Goal: Task Accomplishment & Management: Use online tool/utility

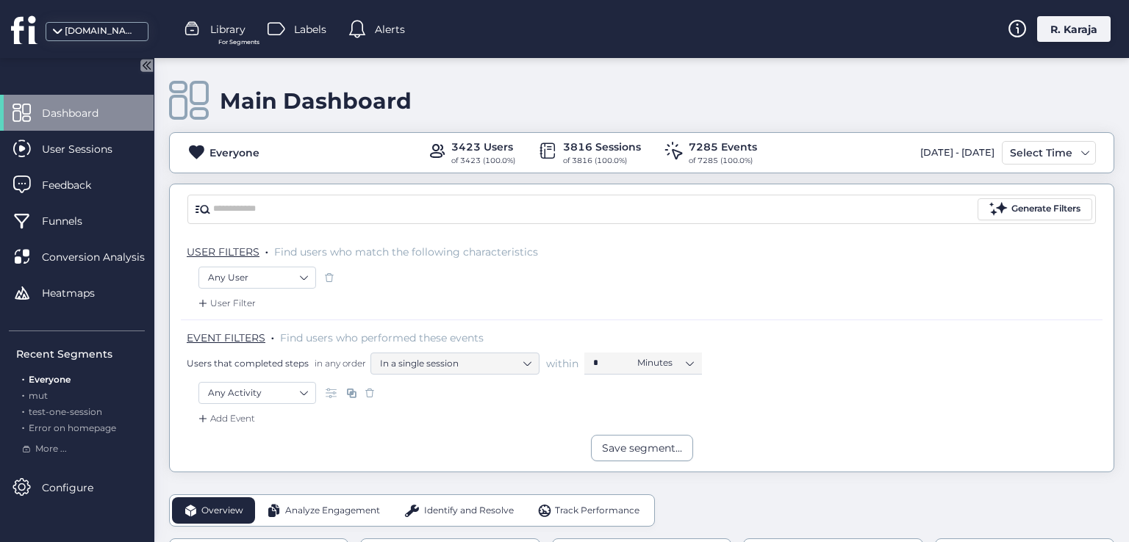
scroll to position [321, 0]
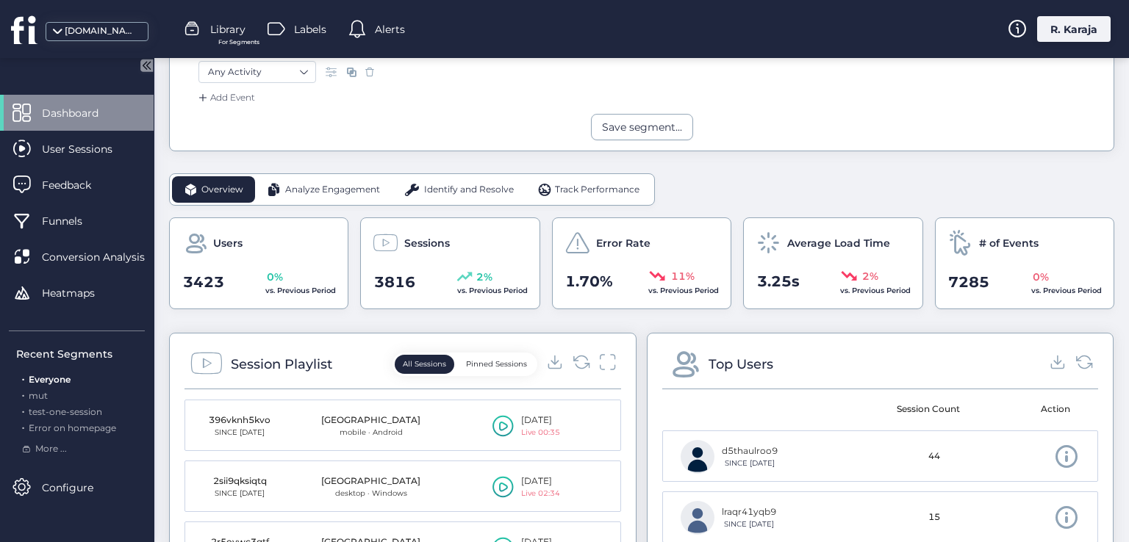
click at [75, 118] on span "Dashboard" at bounding box center [81, 113] width 79 height 16
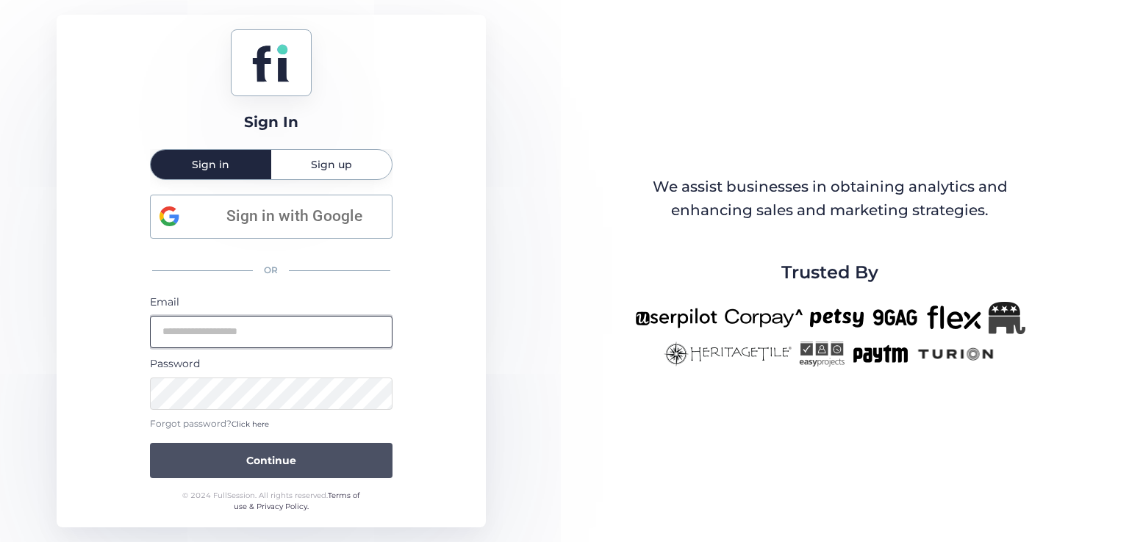
type input "**********"
click at [217, 461] on button "Continue" at bounding box center [271, 460] width 242 height 35
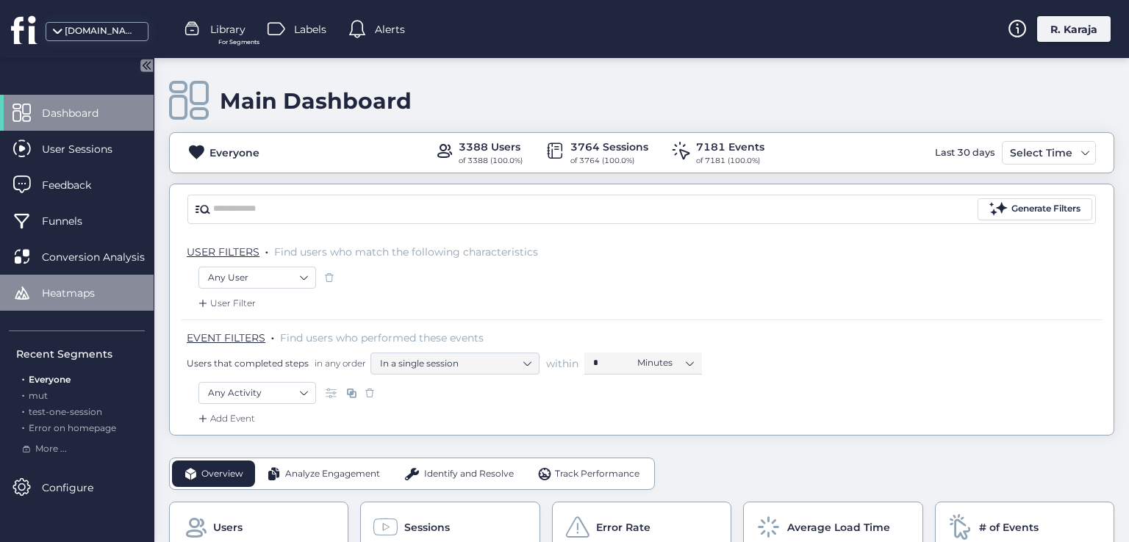
click at [99, 278] on div "Heatmaps" at bounding box center [77, 293] width 154 height 36
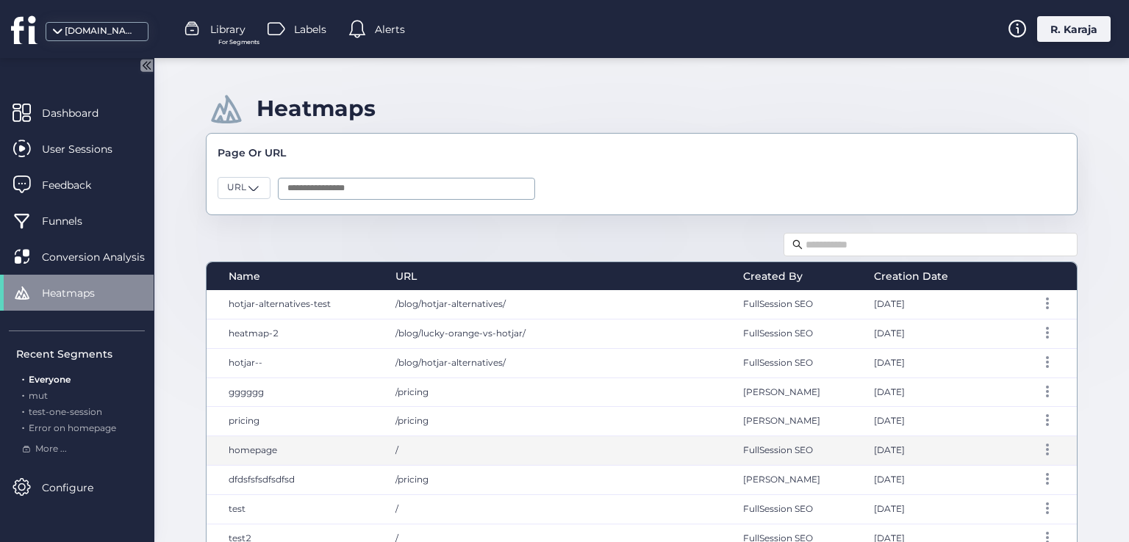
click at [390, 445] on div "/" at bounding box center [555, 450] width 348 height 29
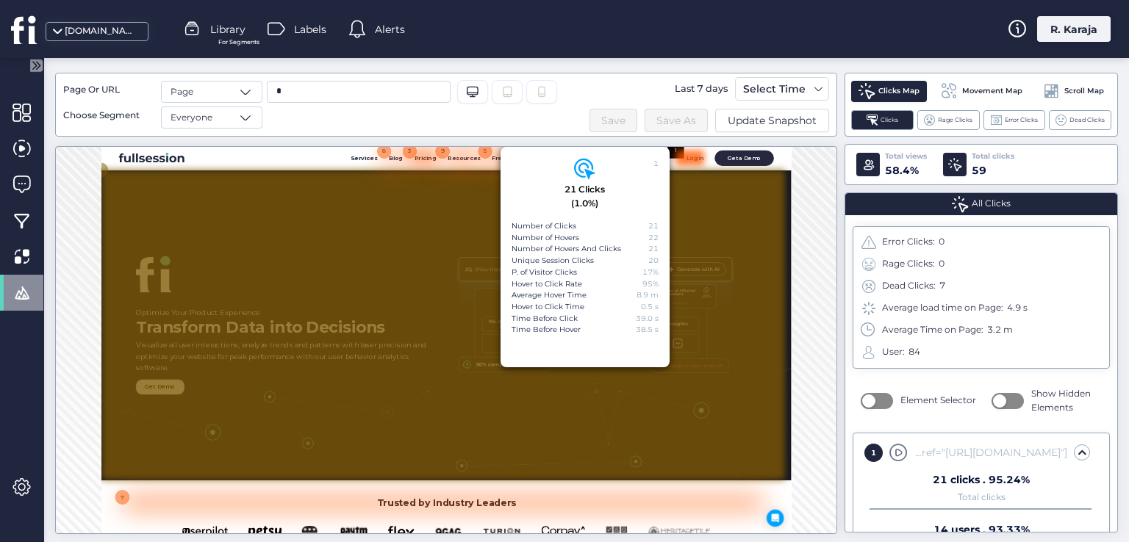
click at [680, 355] on div at bounding box center [800, 512] width 1400 height 635
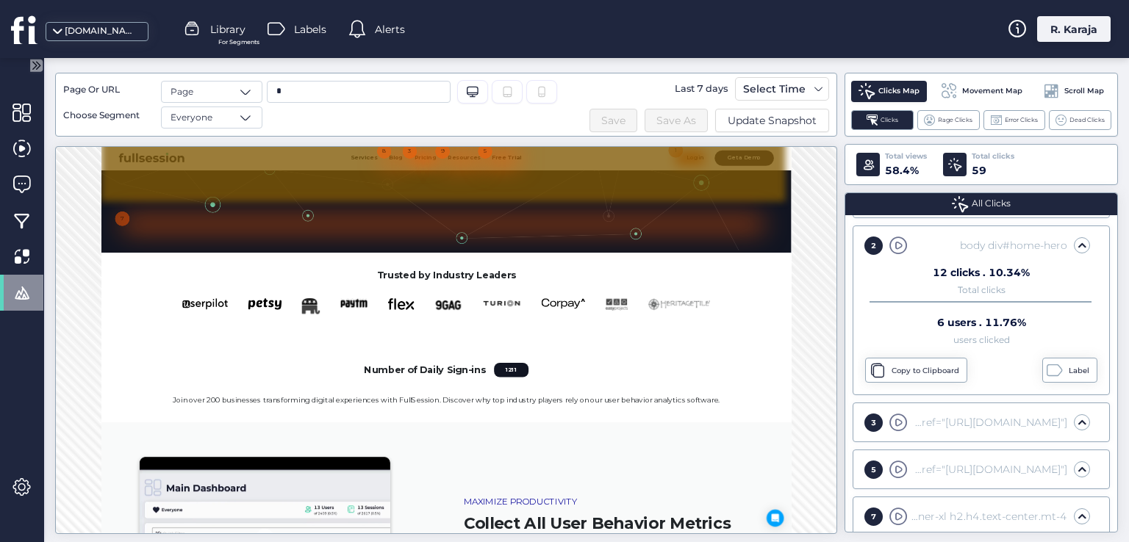
scroll to position [620, 0]
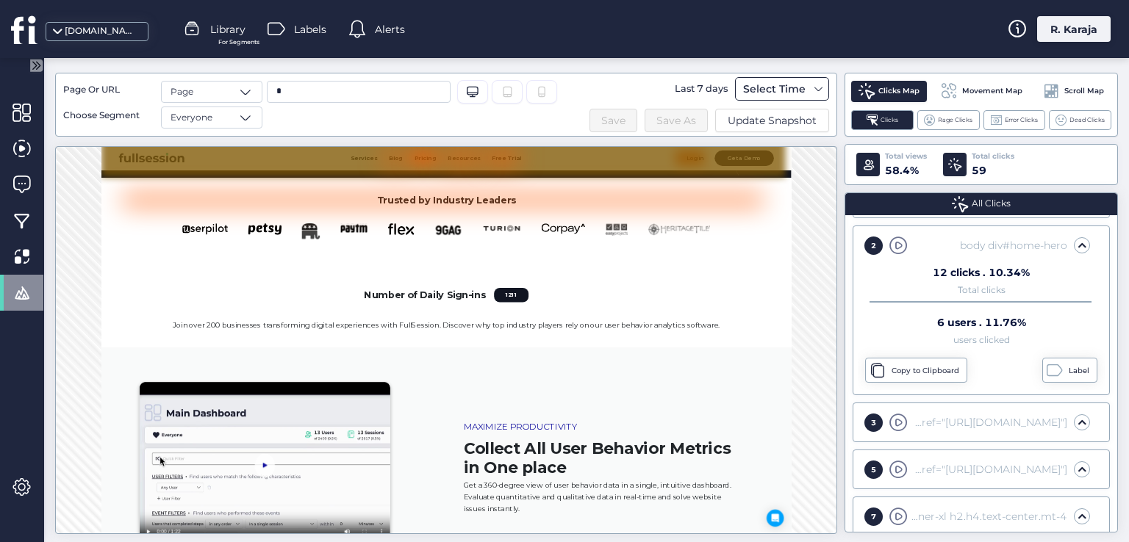
click at [766, 96] on div "Select Time" at bounding box center [774, 89] width 70 height 18
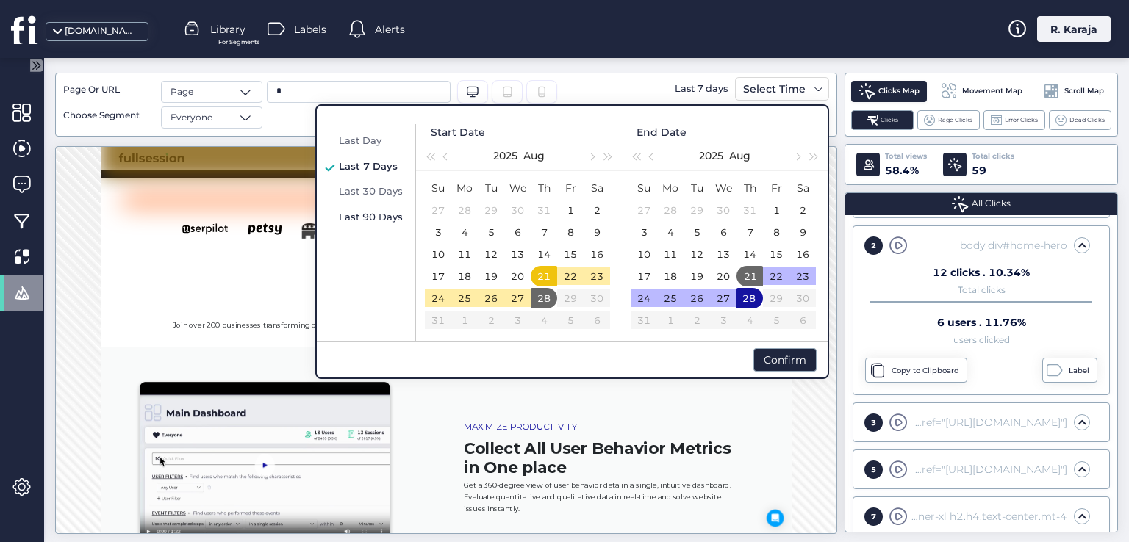
click at [359, 218] on span "Last 90 Days" at bounding box center [371, 217] width 64 height 12
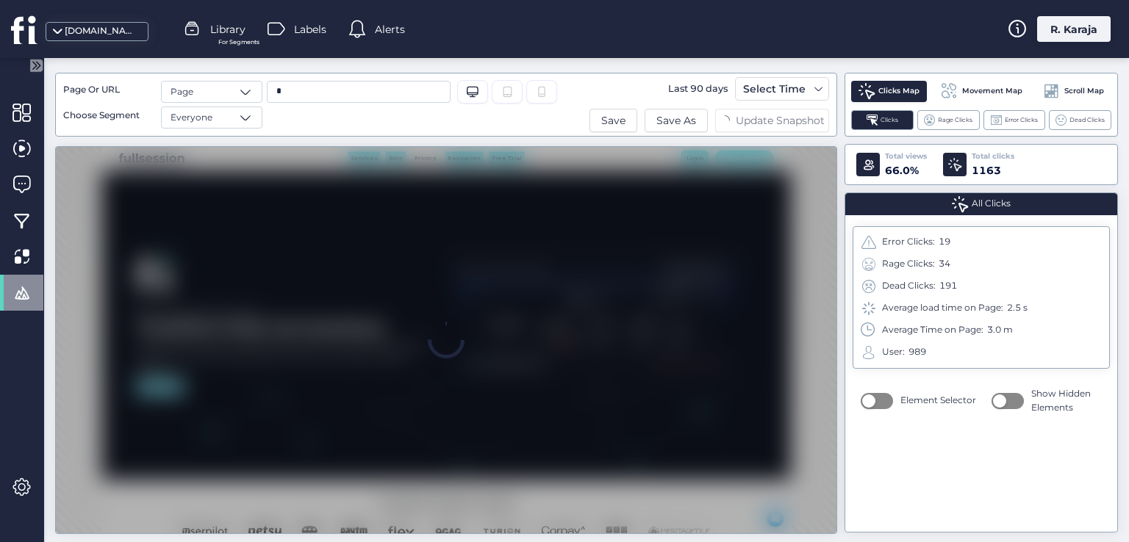
scroll to position [0, 0]
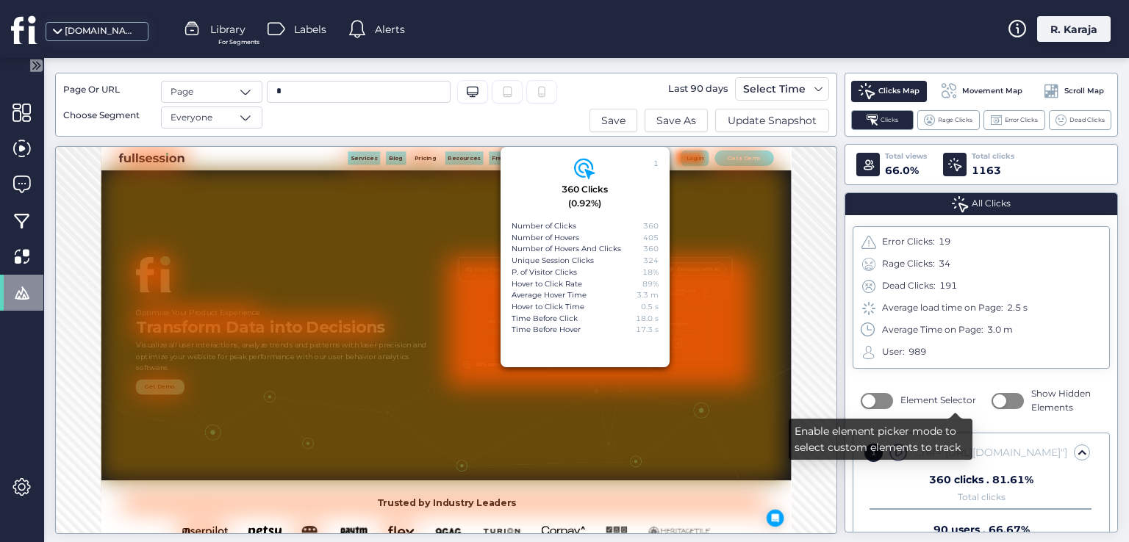
click at [877, 400] on button "button" at bounding box center [876, 401] width 32 height 16
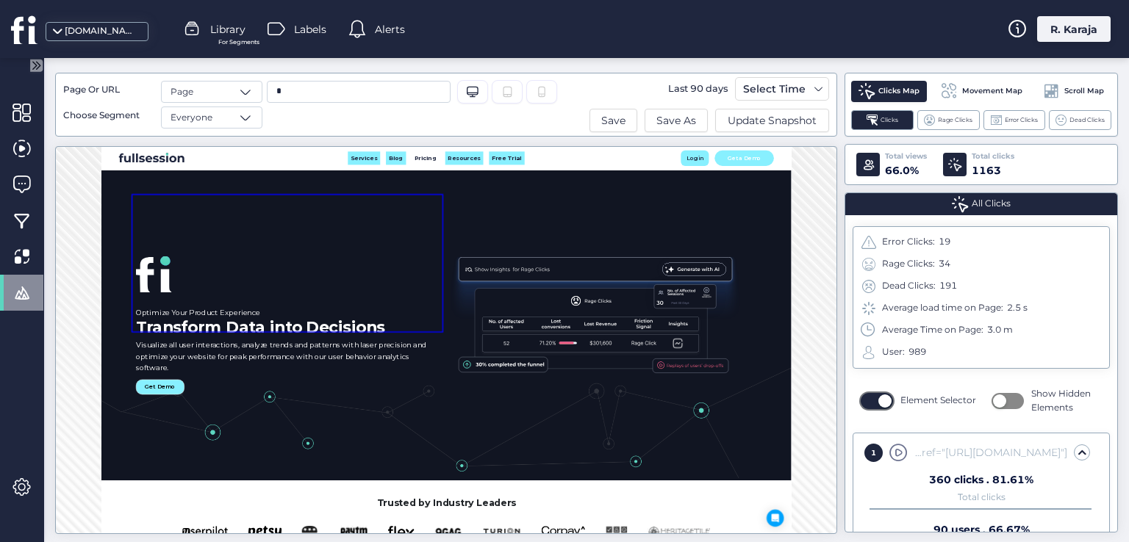
scroll to position [154, 0]
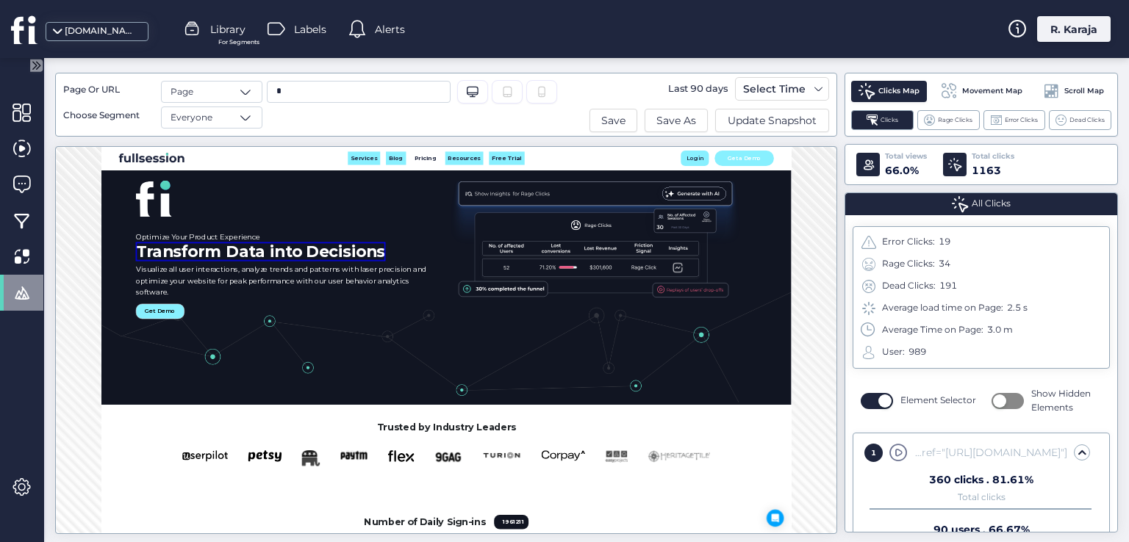
click at [323, 369] on h2 "Transform Data into Decisions" at bounding box center [425, 362] width 509 height 39
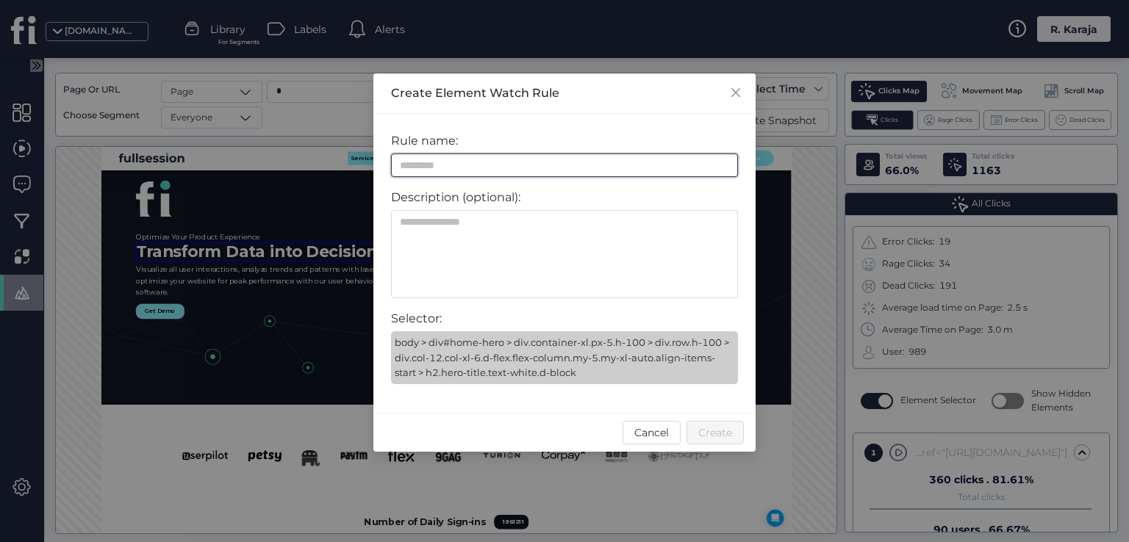
click at [445, 162] on input at bounding box center [564, 166] width 347 height 24
type input "********"
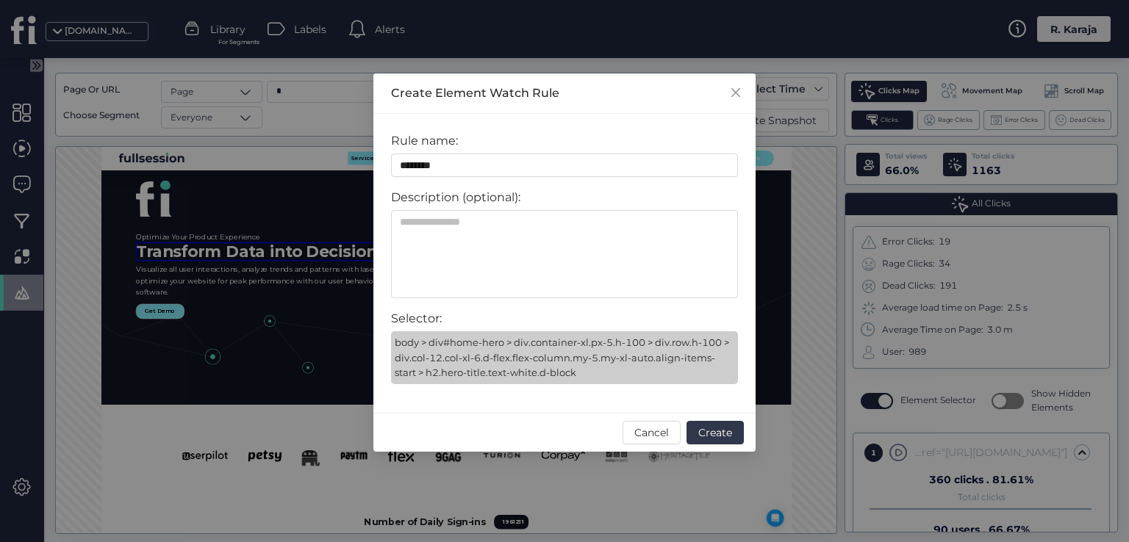
click at [708, 433] on span "Create" at bounding box center [715, 433] width 34 height 16
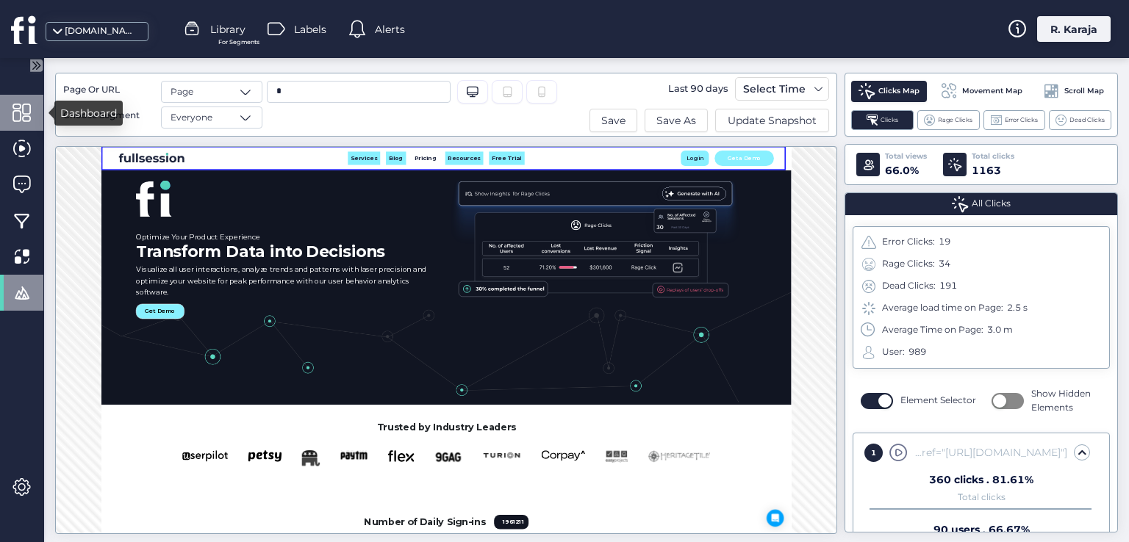
click at [18, 117] on span at bounding box center [21, 113] width 18 height 18
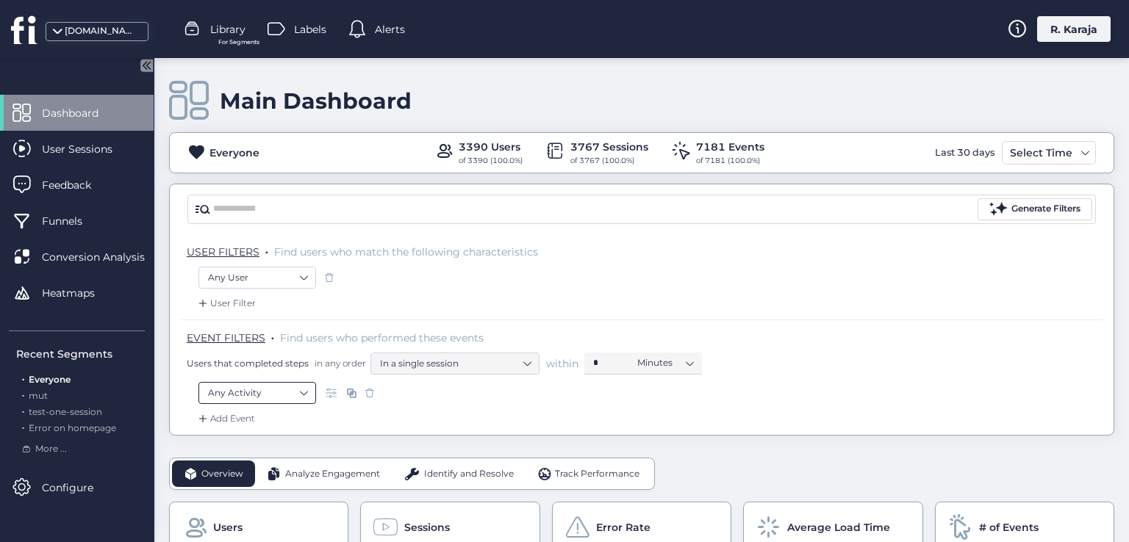
click at [251, 391] on nz-select-item "Any Activity" at bounding box center [257, 393] width 98 height 22
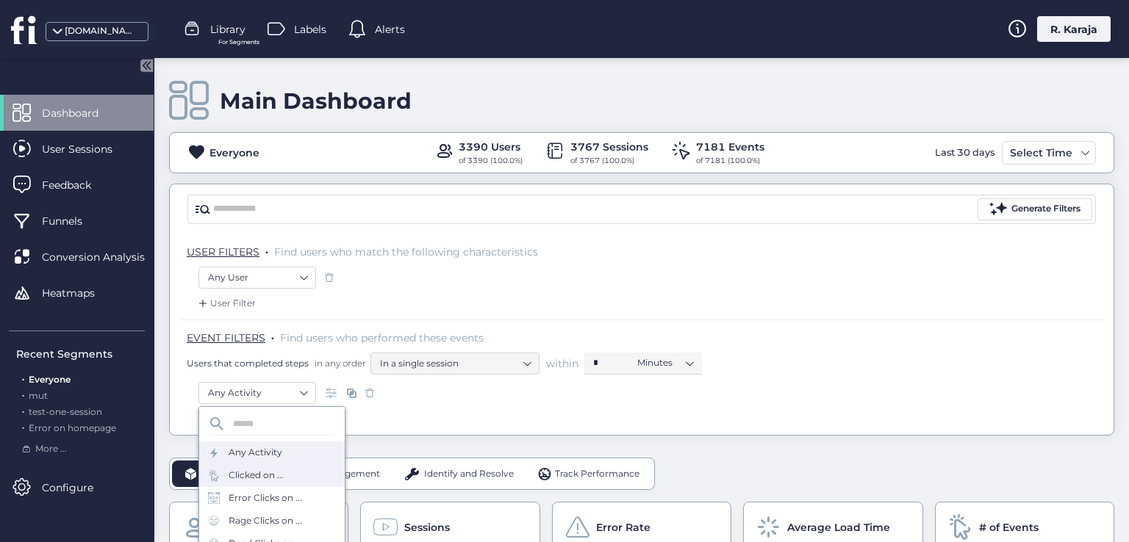
click at [261, 475] on div "Clicked on ..." at bounding box center [256, 476] width 55 height 14
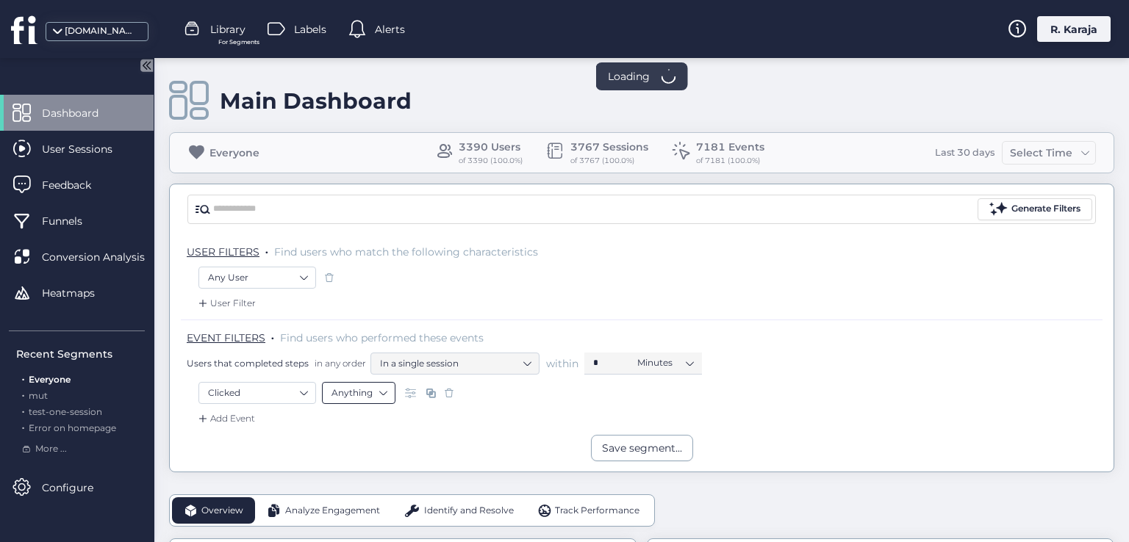
click at [363, 395] on nz-select-item "Anything" at bounding box center [358, 393] width 54 height 22
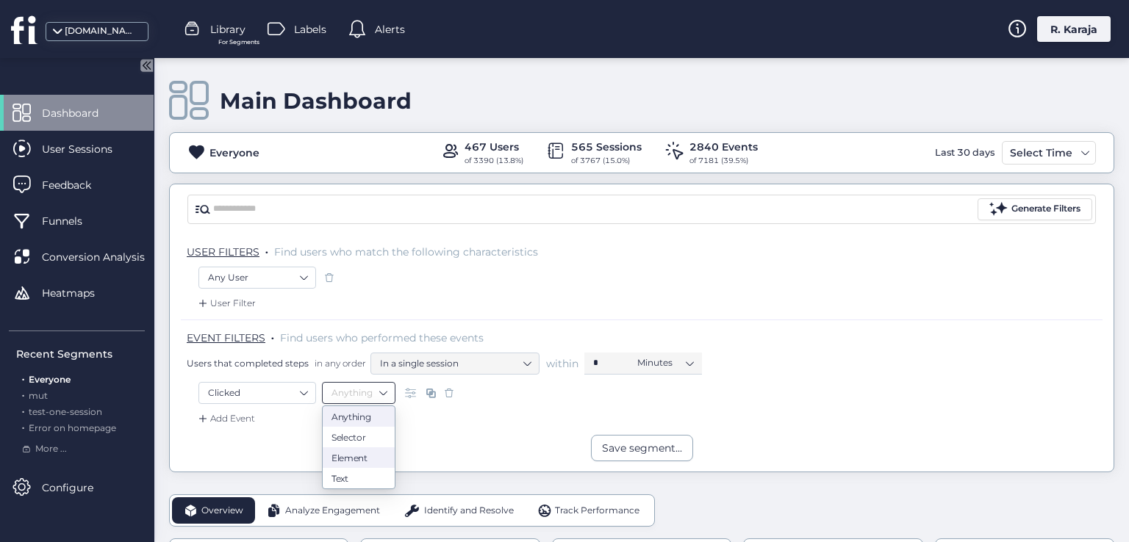
click at [353, 458] on div "Element" at bounding box center [358, 457] width 54 height 11
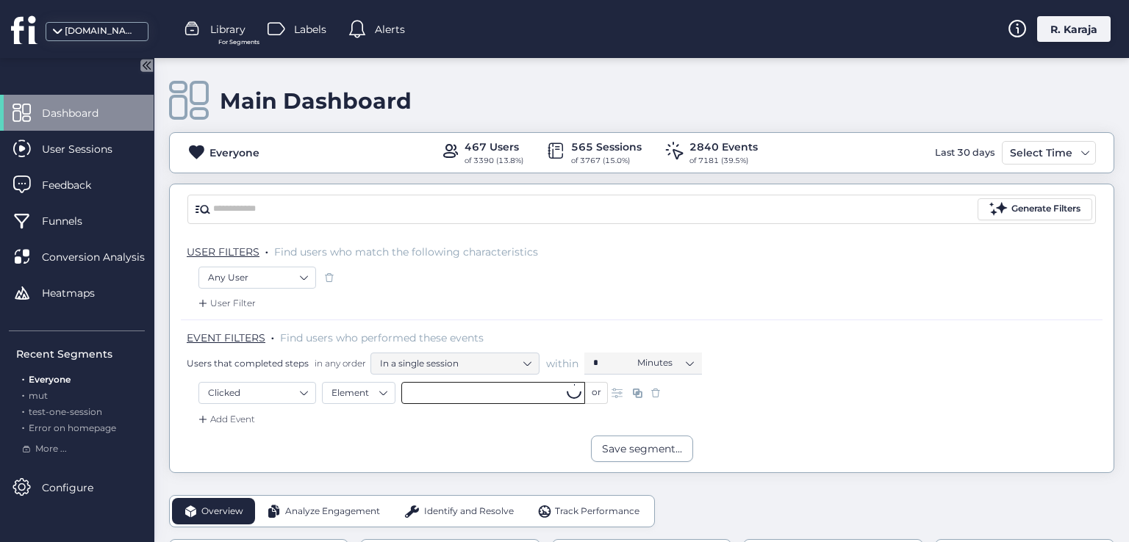
click at [473, 393] on input "text" at bounding box center [493, 393] width 184 height 22
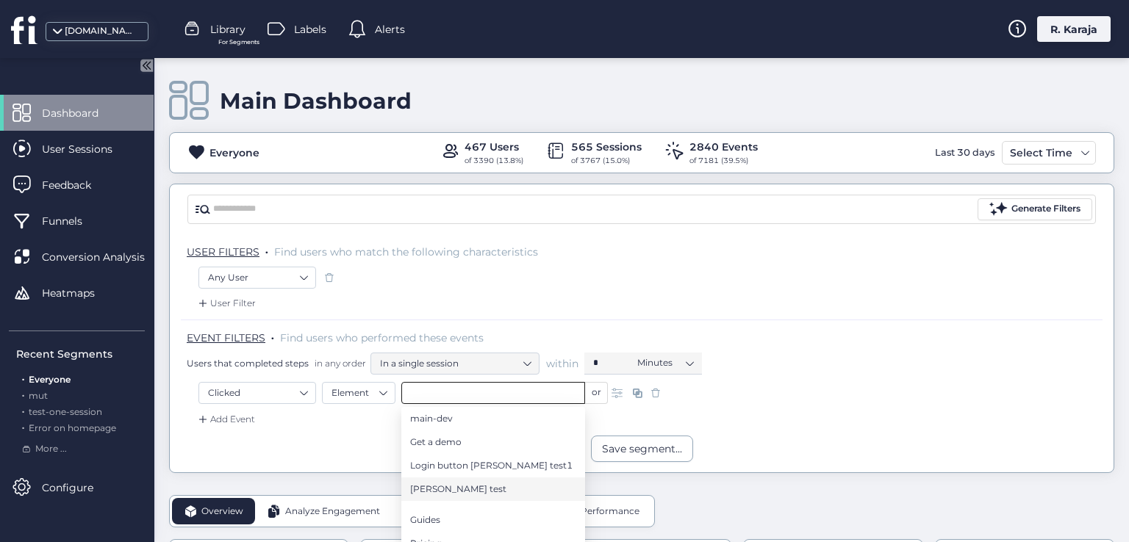
click at [429, 489] on span "[PERSON_NAME] test" at bounding box center [458, 489] width 96 height 16
type input "********"
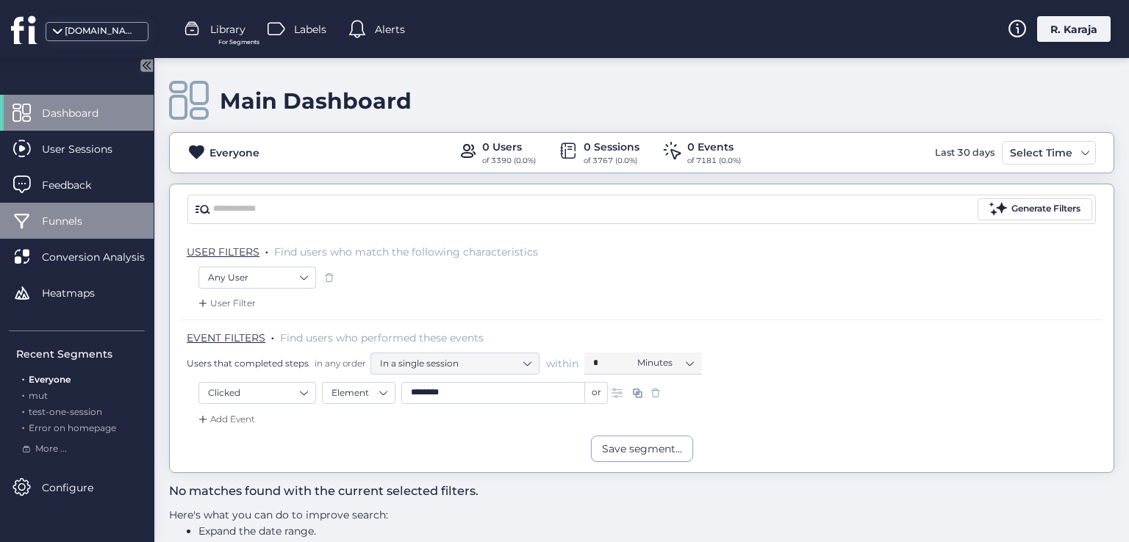
click at [90, 218] on span "Funnels" at bounding box center [73, 221] width 62 height 16
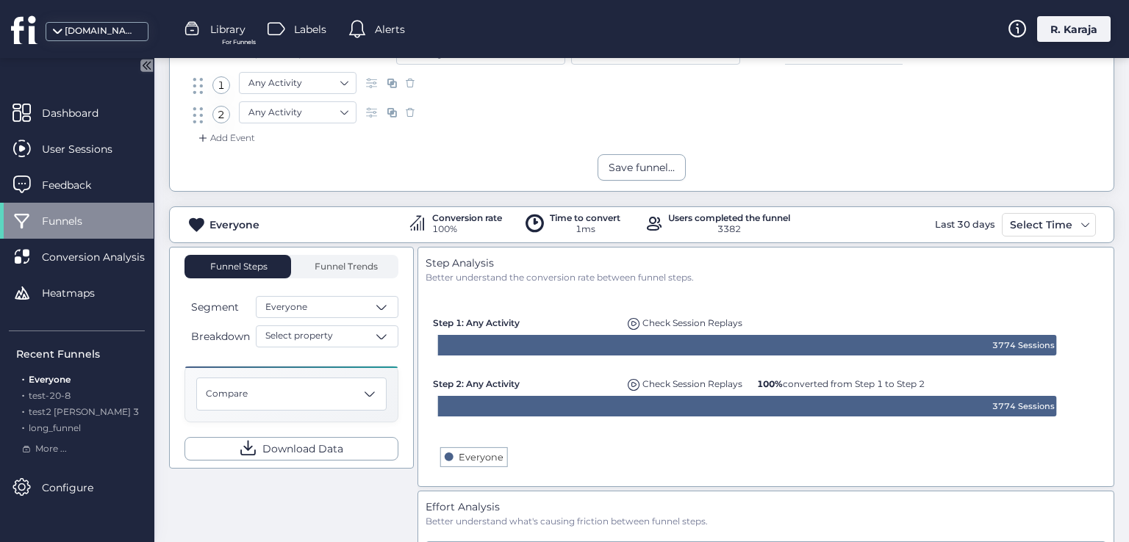
scroll to position [159, 0]
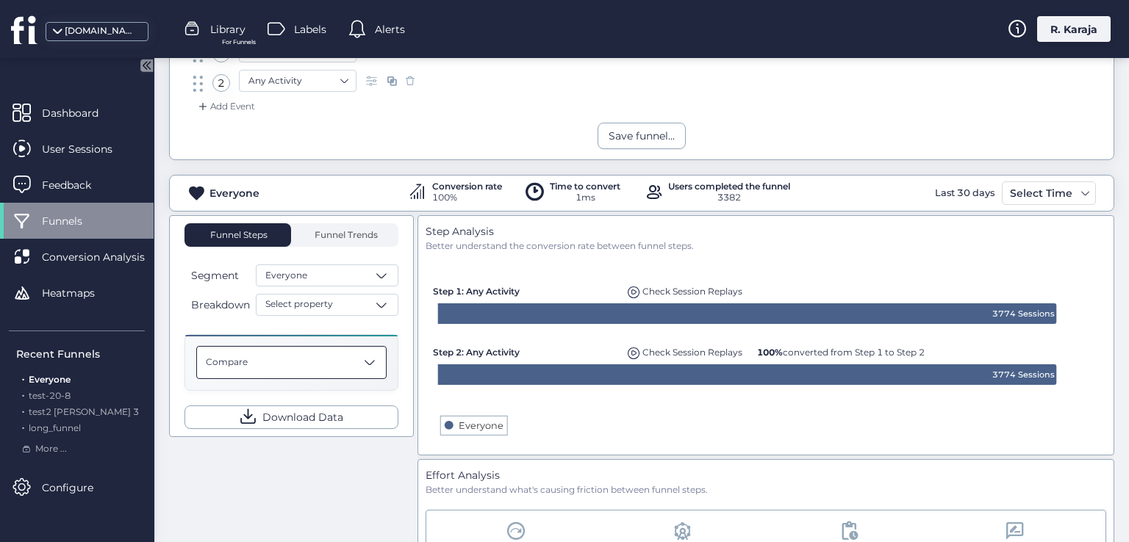
click at [317, 349] on div "Compare" at bounding box center [291, 362] width 190 height 33
click at [305, 475] on div "Funnel Steps Funnel Trends Segment Everyone Breakdown Select property Compare T…" at bounding box center [641, 445] width 945 height 461
click at [261, 364] on div "Compare" at bounding box center [291, 362] width 190 height 33
click at [586, 404] on rect at bounding box center [765, 350] width 672 height 194
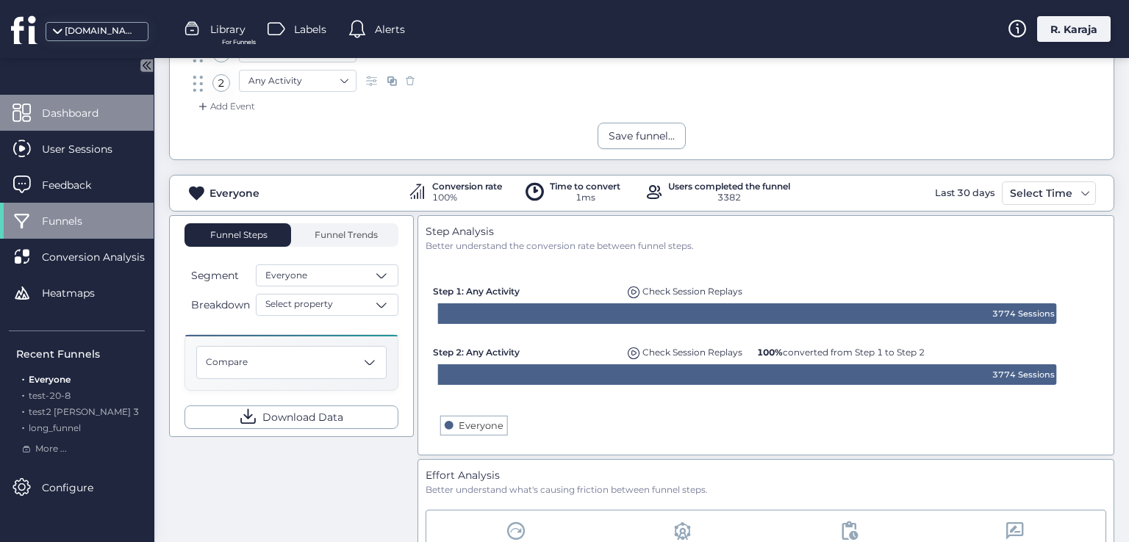
click at [78, 123] on div "Dashboard" at bounding box center [77, 113] width 154 height 36
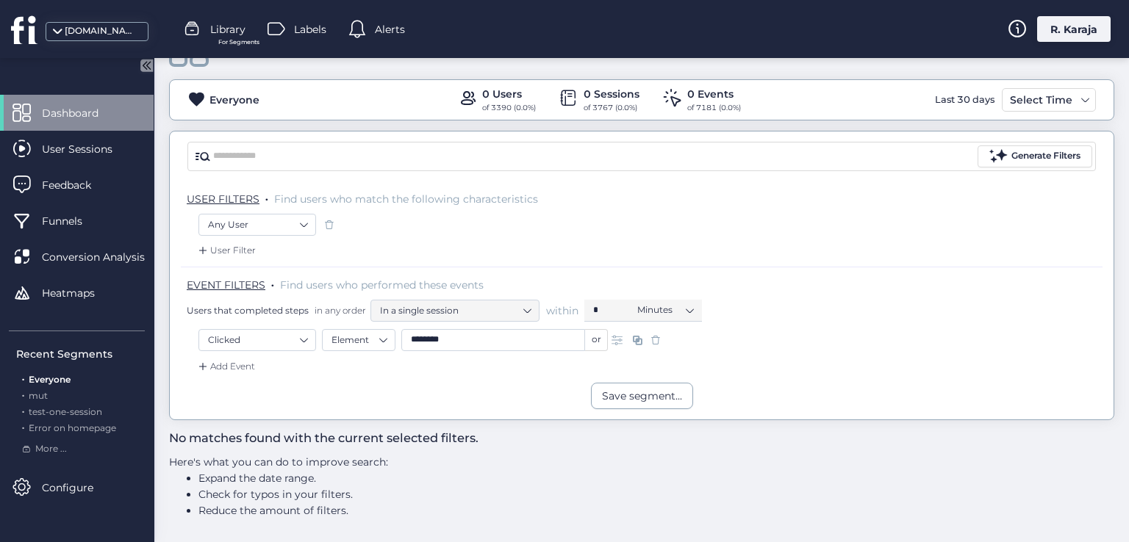
click at [657, 340] on span at bounding box center [655, 340] width 15 height 15
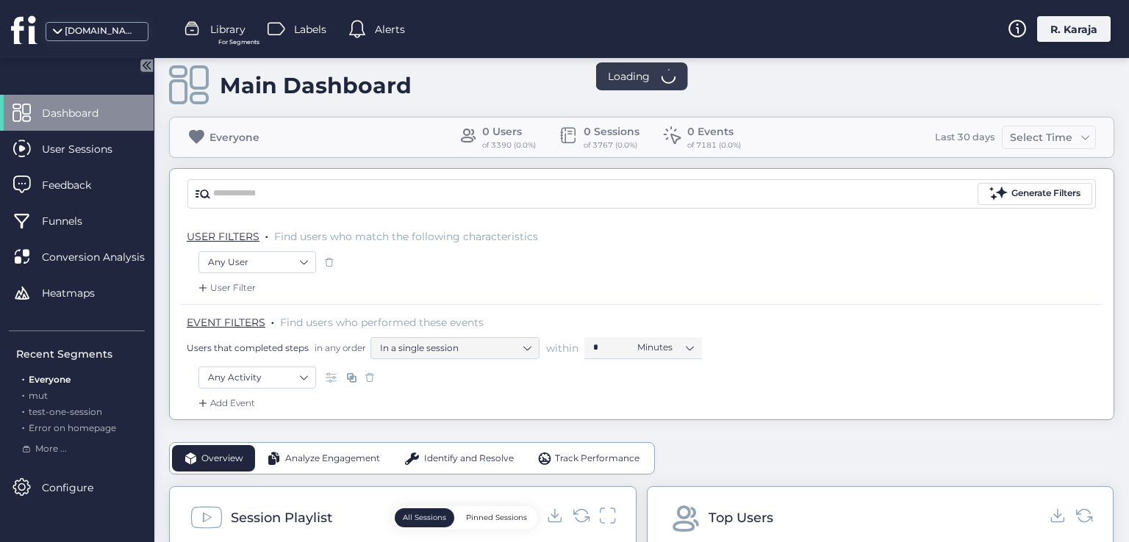
scroll to position [159, 0]
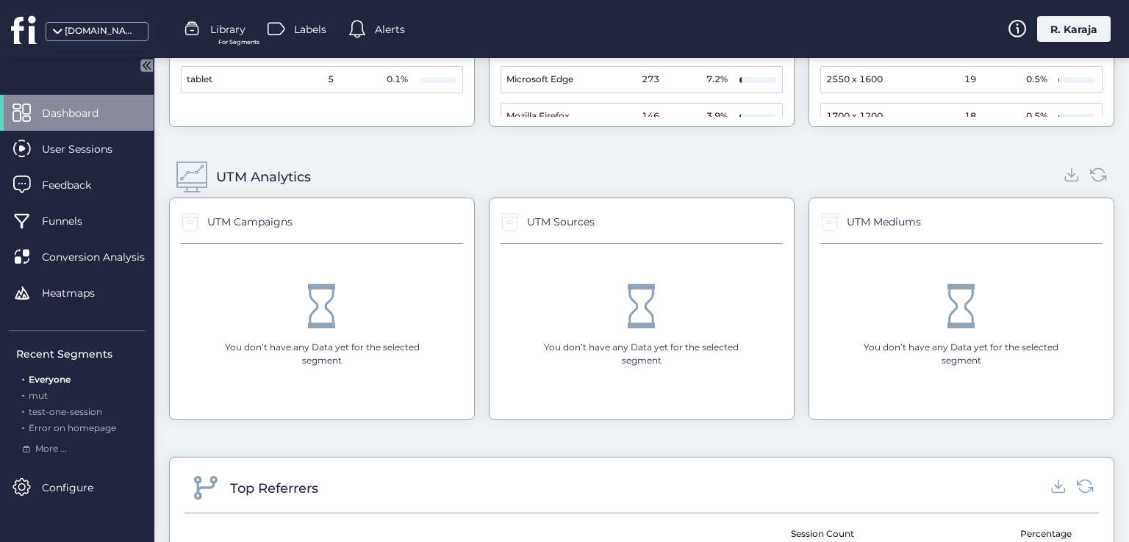
scroll to position [1622, 0]
click at [70, 226] on span "Funnels" at bounding box center [73, 221] width 62 height 16
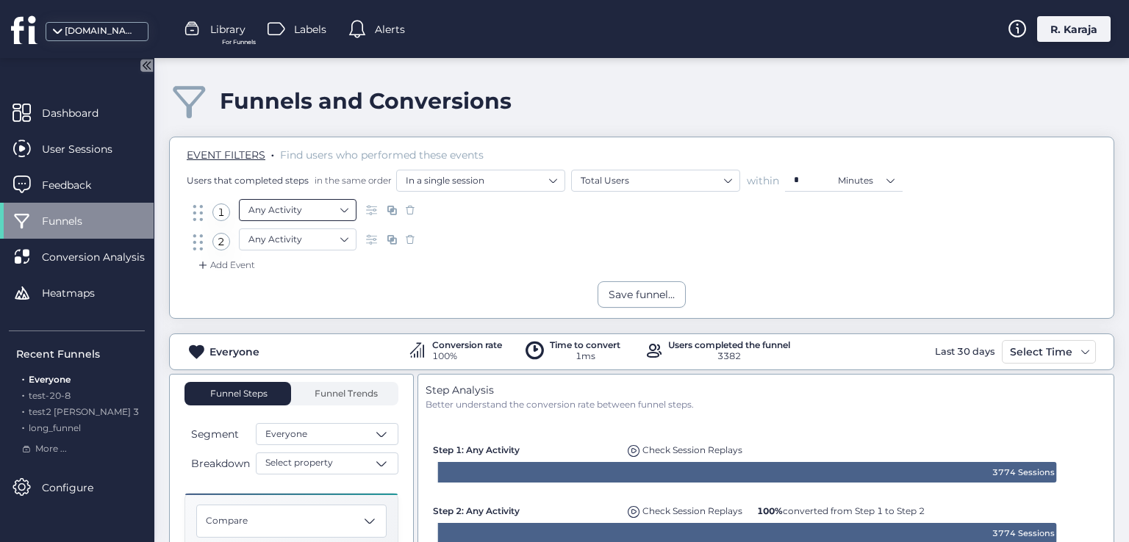
click at [292, 212] on nz-select-item "Any Activity" at bounding box center [297, 210] width 98 height 22
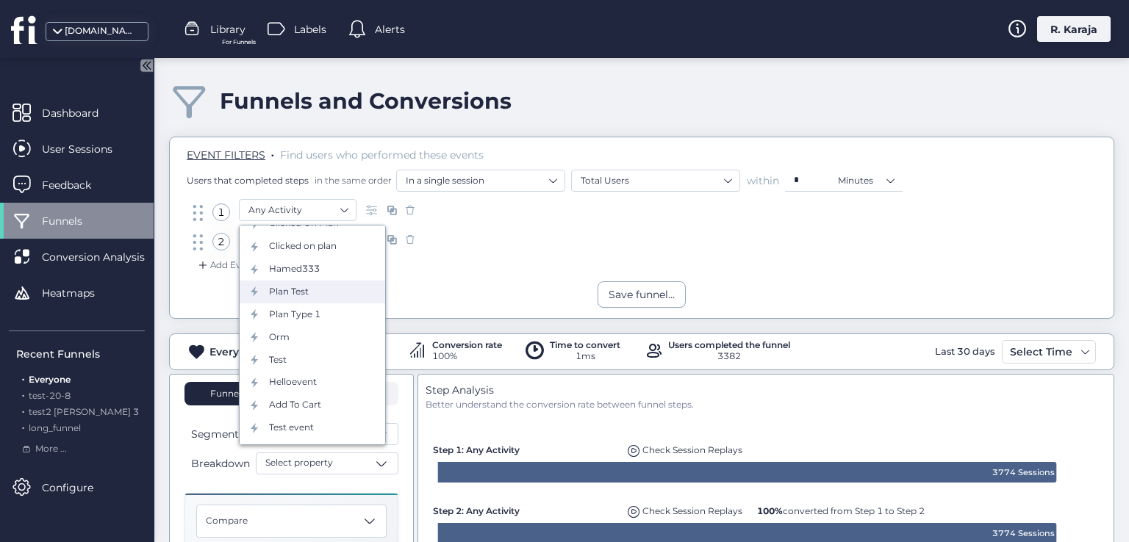
scroll to position [340, 0]
click at [480, 273] on div "Add Event" at bounding box center [641, 270] width 921 height 24
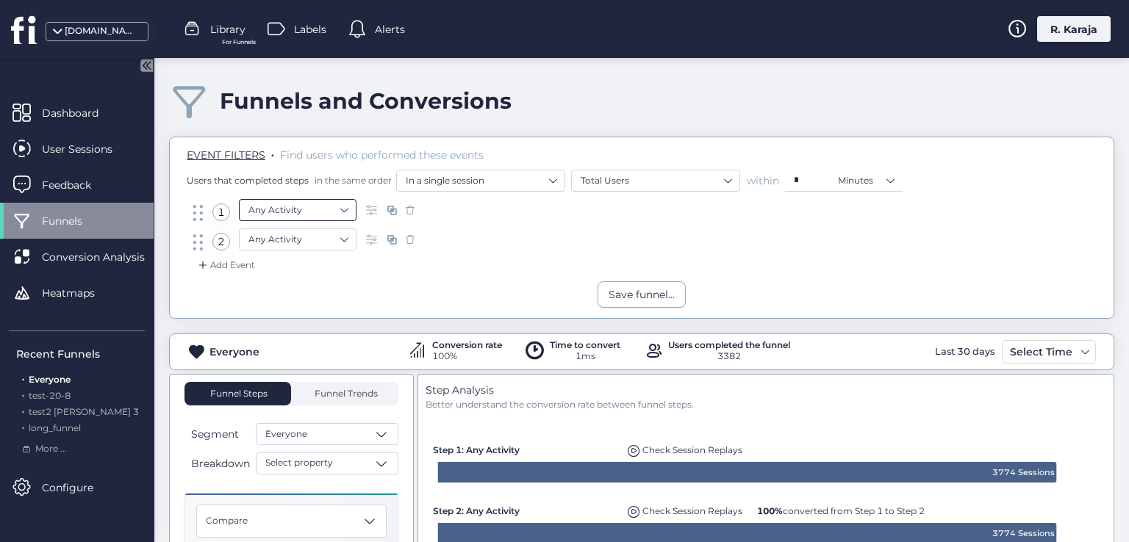
click at [333, 209] on nz-select-item "Any Activity" at bounding box center [297, 210] width 98 height 22
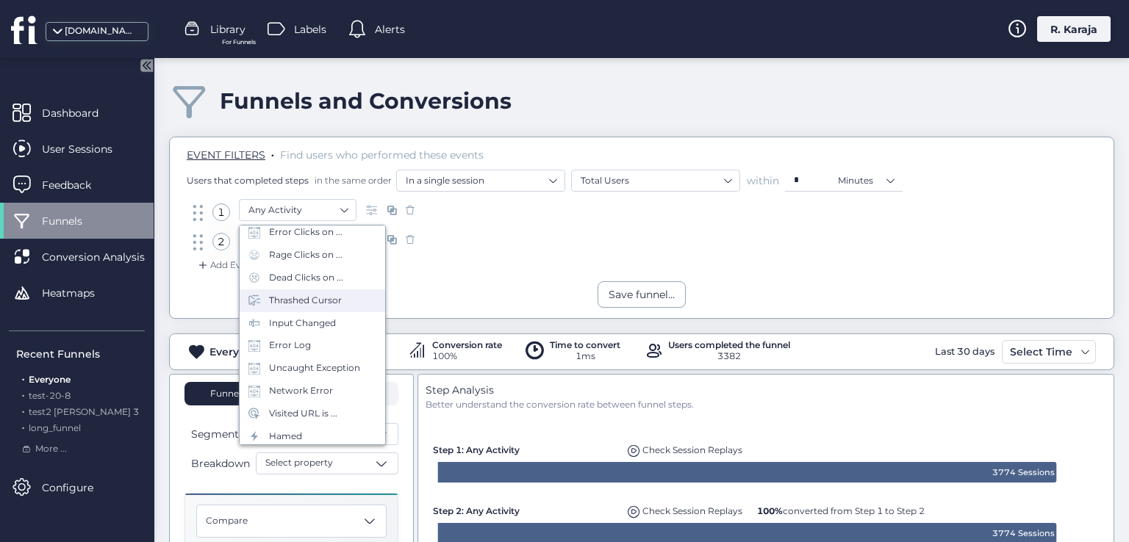
scroll to position [87, 0]
click at [306, 411] on div "Visited URL is ..." at bounding box center [303, 410] width 68 height 14
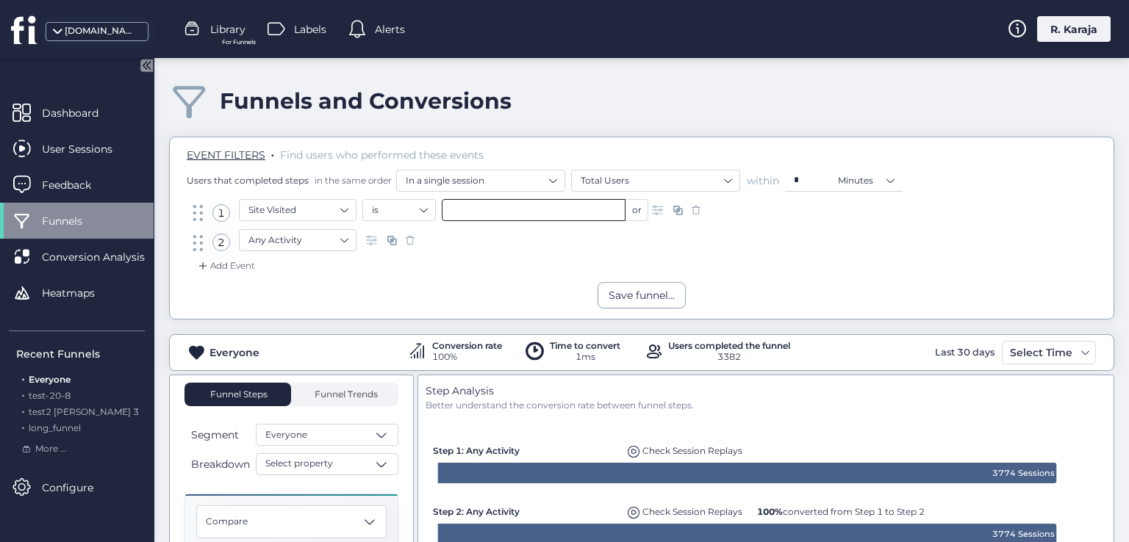
click at [478, 215] on input "text" at bounding box center [534, 210] width 184 height 22
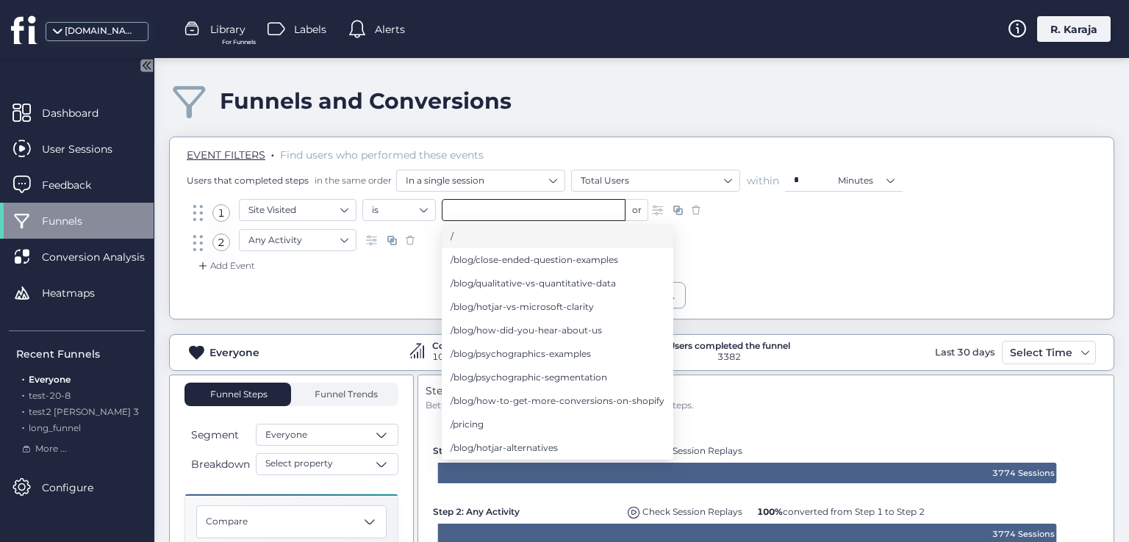
click at [478, 240] on li "/" at bounding box center [557, 237] width 231 height 24
type input "*"
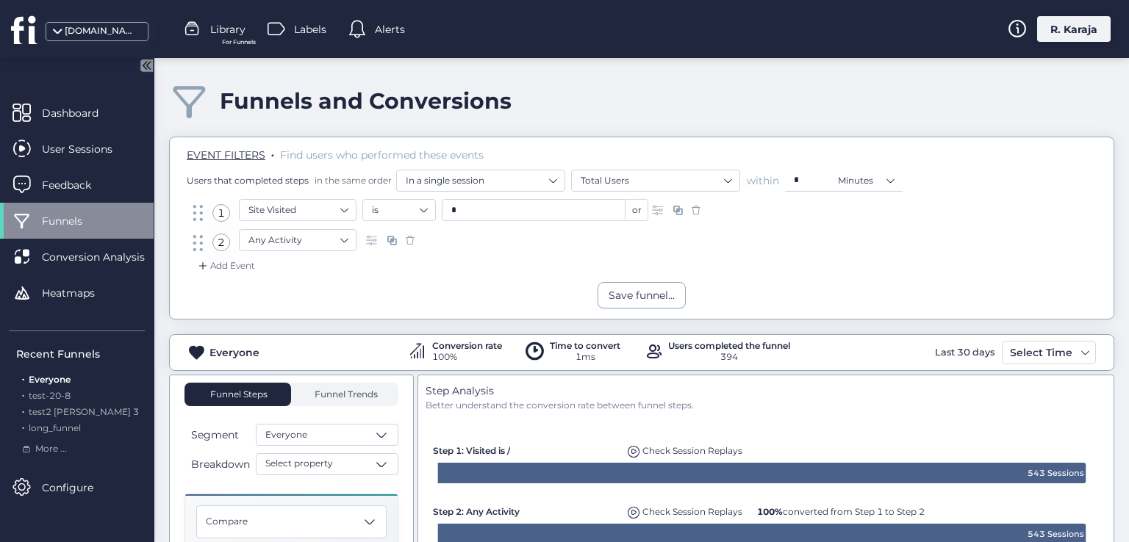
click at [658, 212] on span at bounding box center [659, 210] width 15 height 15
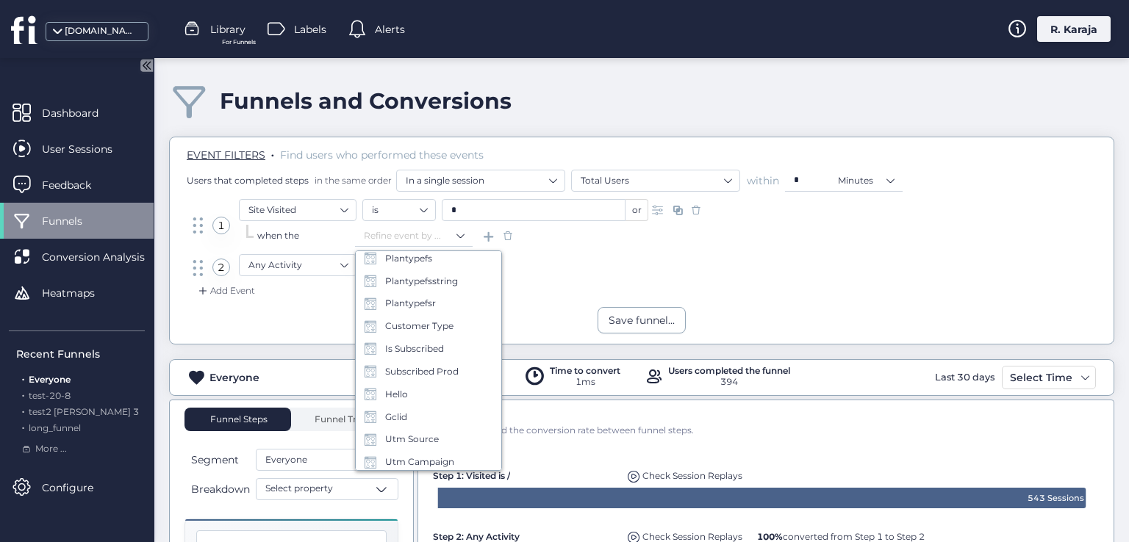
scroll to position [778, 0]
click at [300, 331] on div "Save funnel..." at bounding box center [641, 320] width 943 height 26
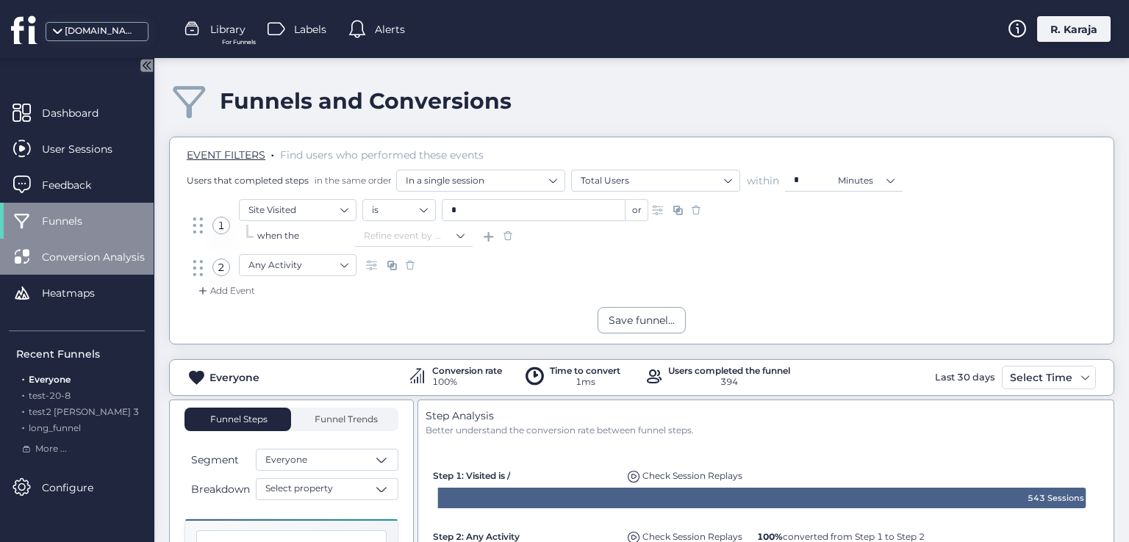
click at [115, 263] on span "Conversion Analysis" at bounding box center [104, 257] width 125 height 16
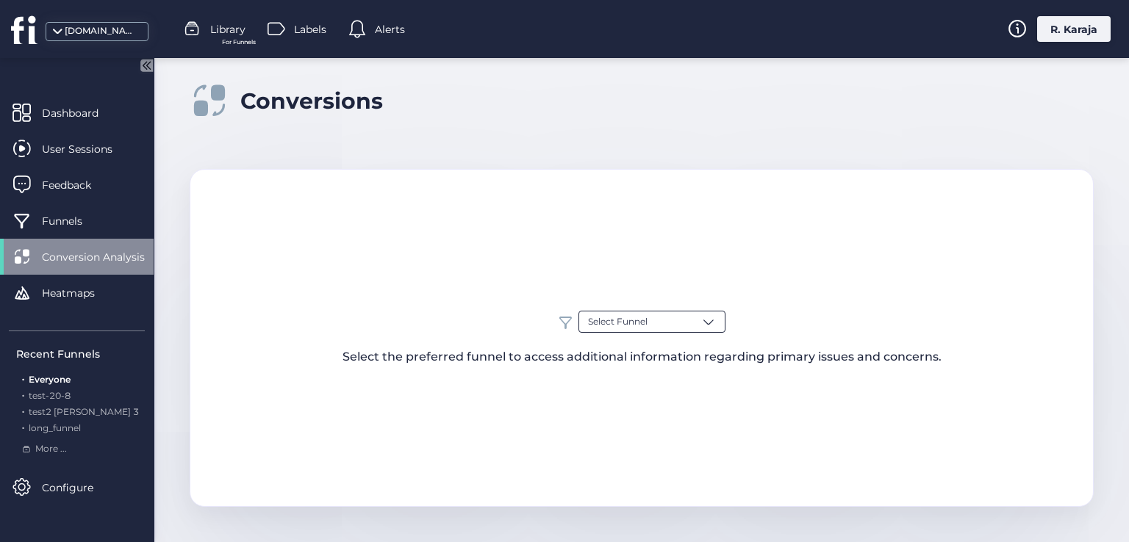
click at [694, 325] on div "Select Funnel" at bounding box center [651, 322] width 147 height 22
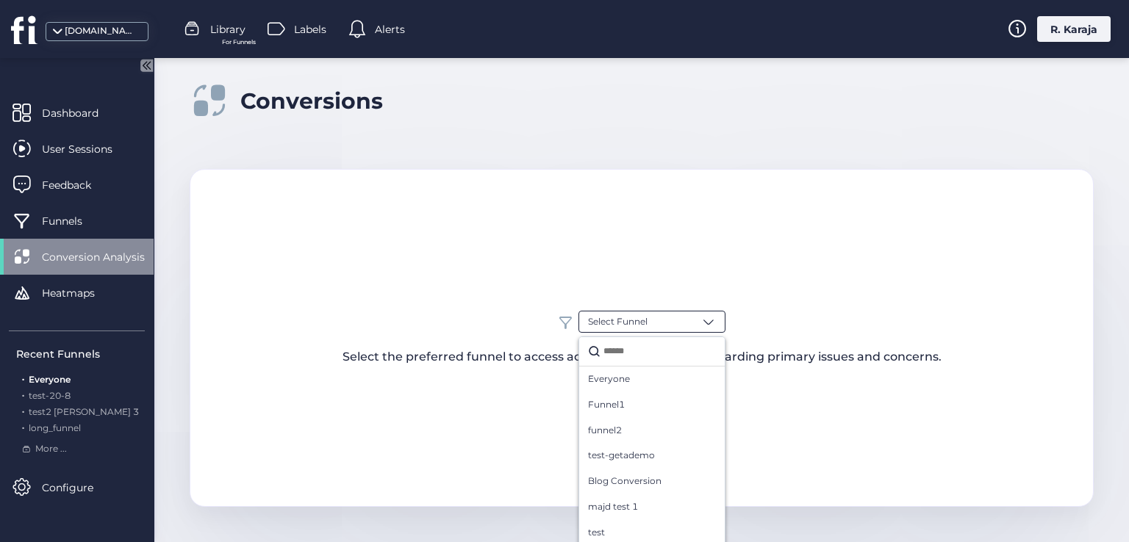
scroll to position [15, 0]
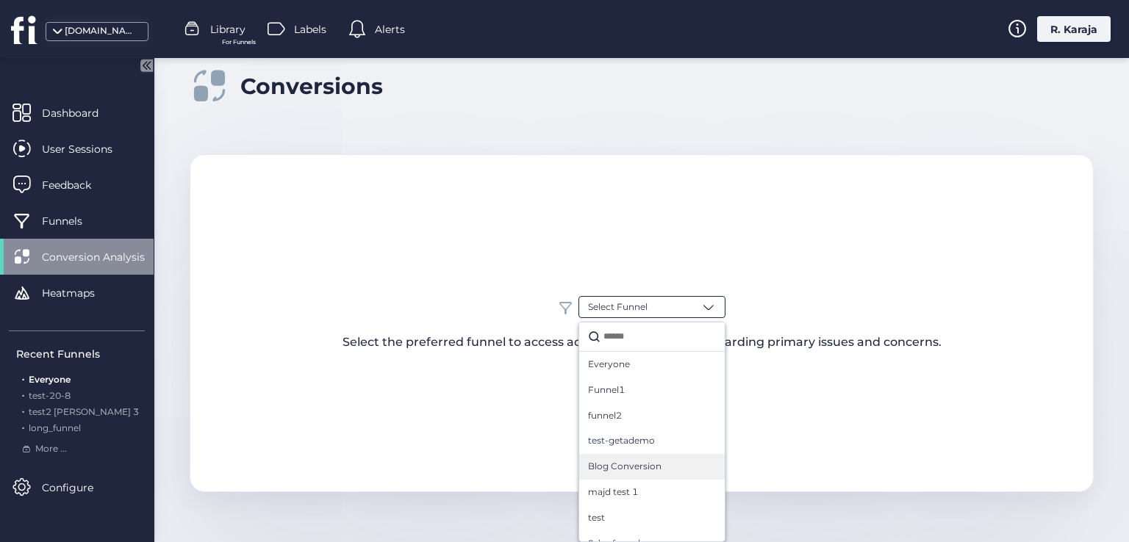
click at [605, 468] on span "Blog Conversion" at bounding box center [624, 467] width 73 height 14
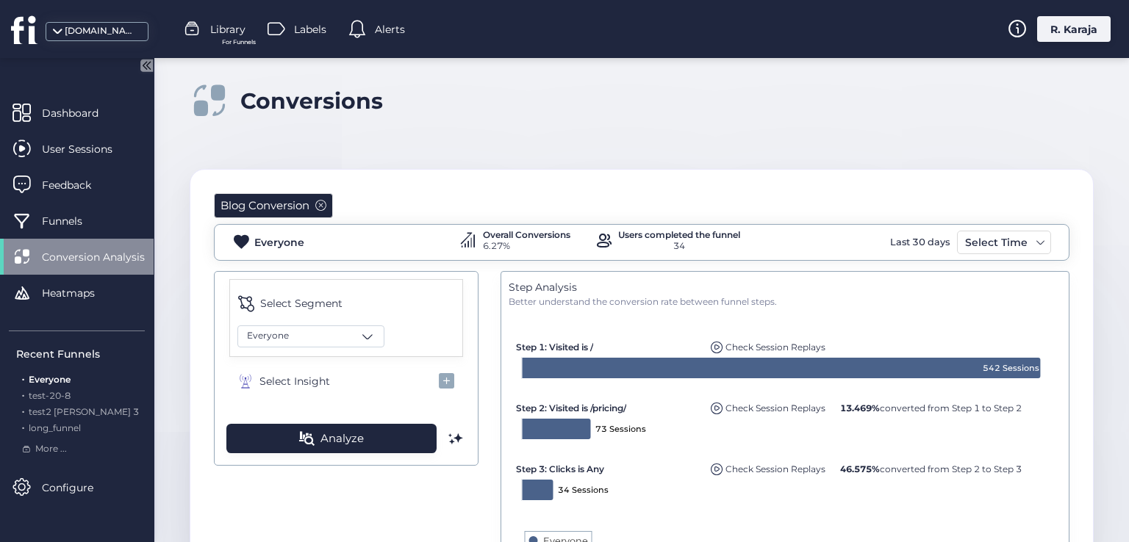
scroll to position [90, 0]
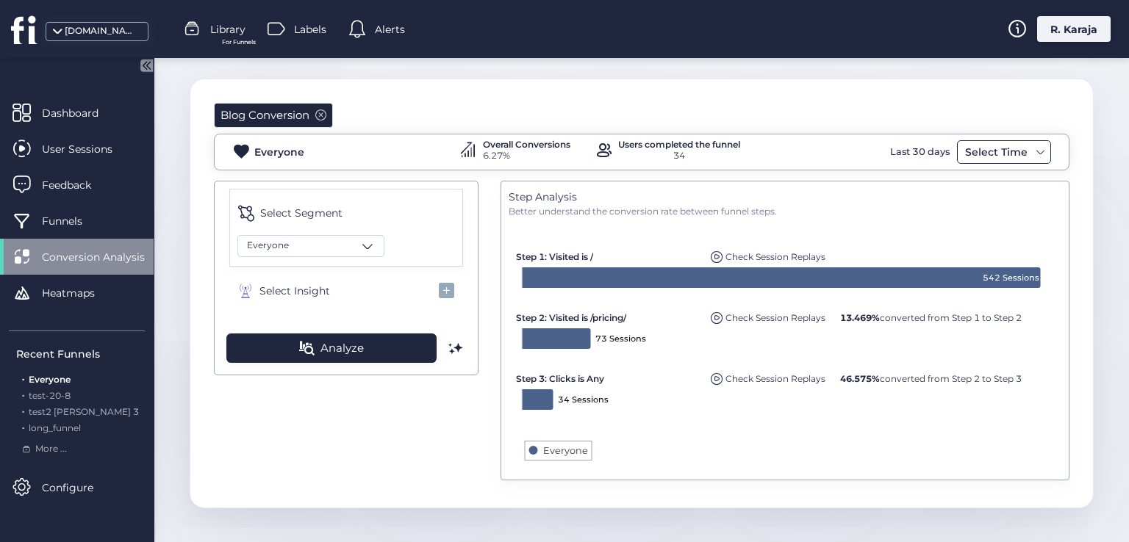
click at [999, 153] on div "Select Time" at bounding box center [996, 152] width 70 height 18
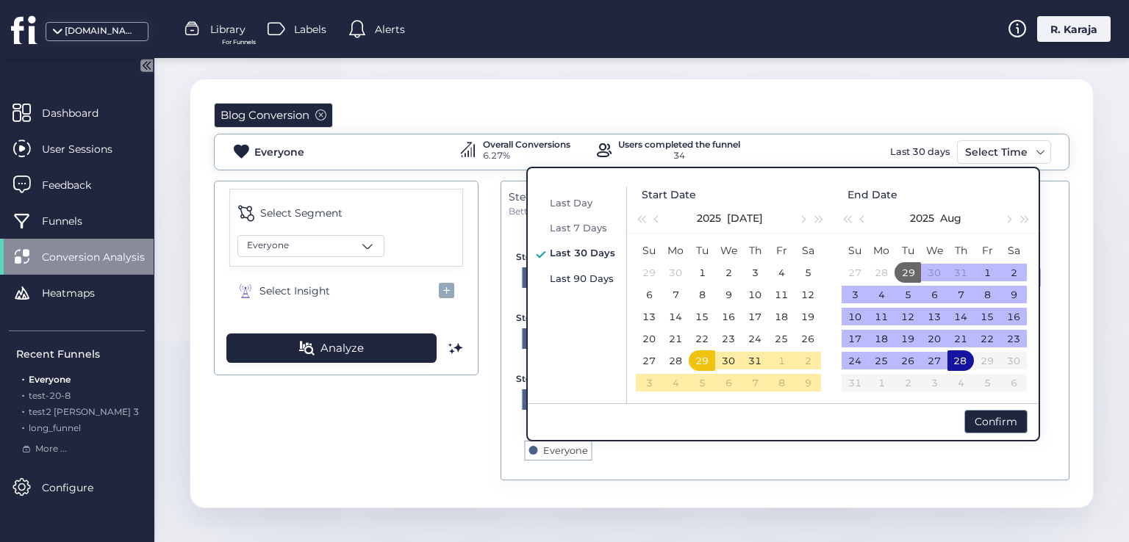
click at [571, 277] on span "Last 90 Days" at bounding box center [582, 279] width 64 height 12
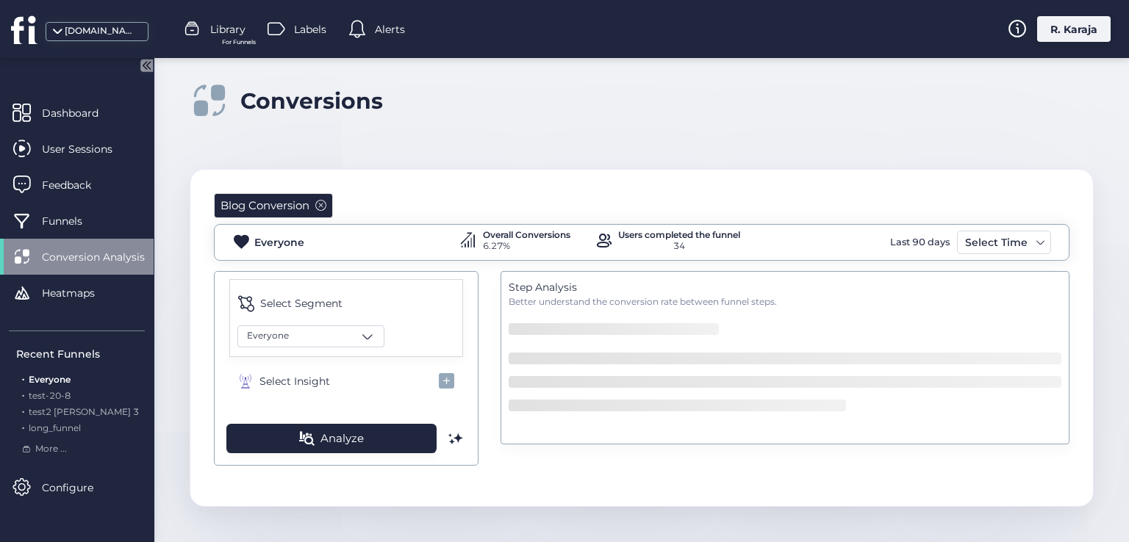
scroll to position [0, 0]
click at [482, 184] on div "Blog Conversion Everyone Overall Conversions 6.27% Users completed the funnel 3…" at bounding box center [641, 330] width 902 height 320
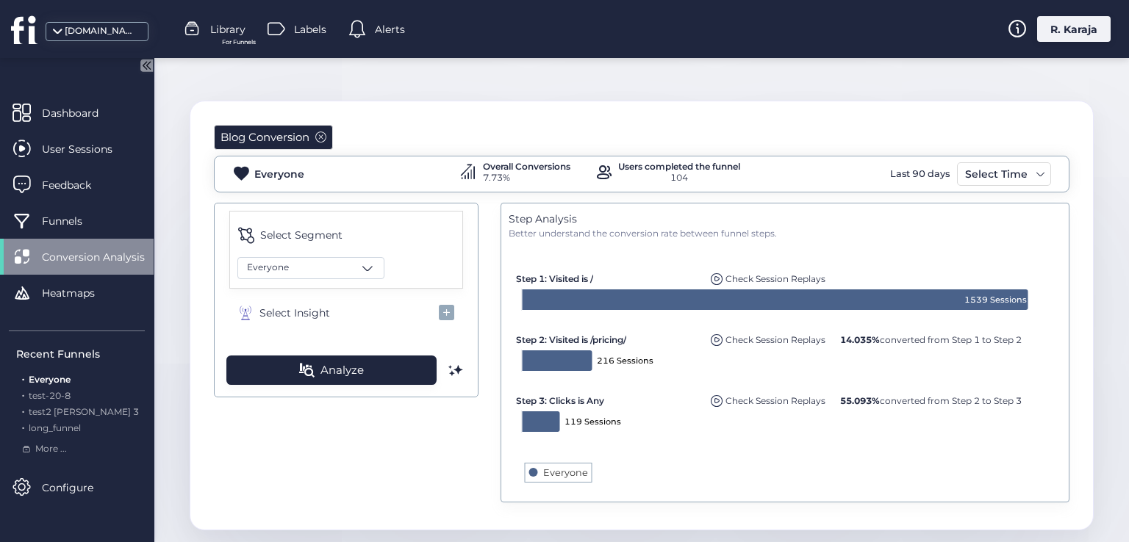
scroll to position [90, 0]
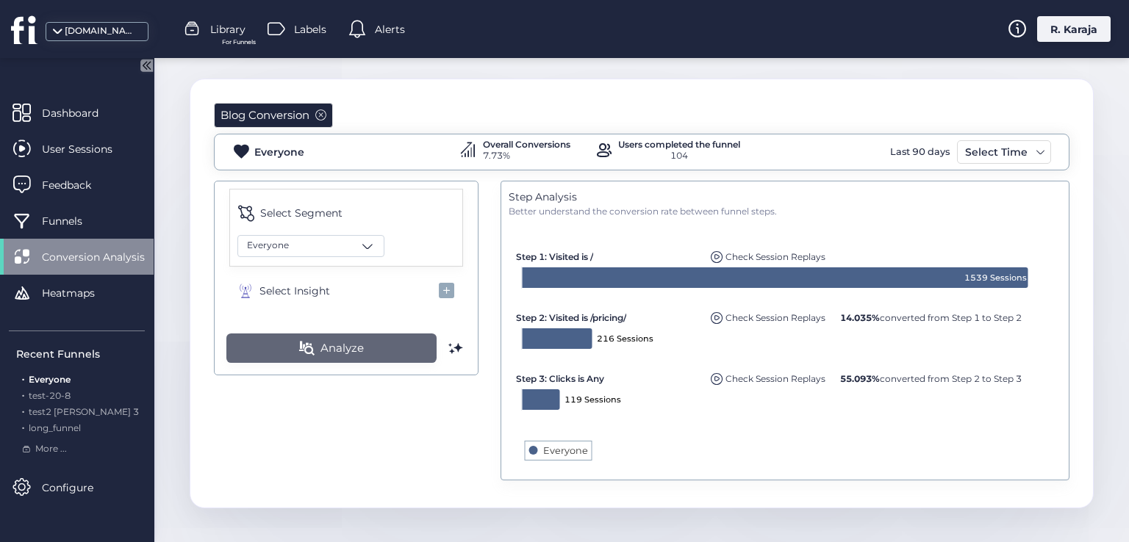
click at [347, 350] on span "Analyze" at bounding box center [341, 348] width 43 height 18
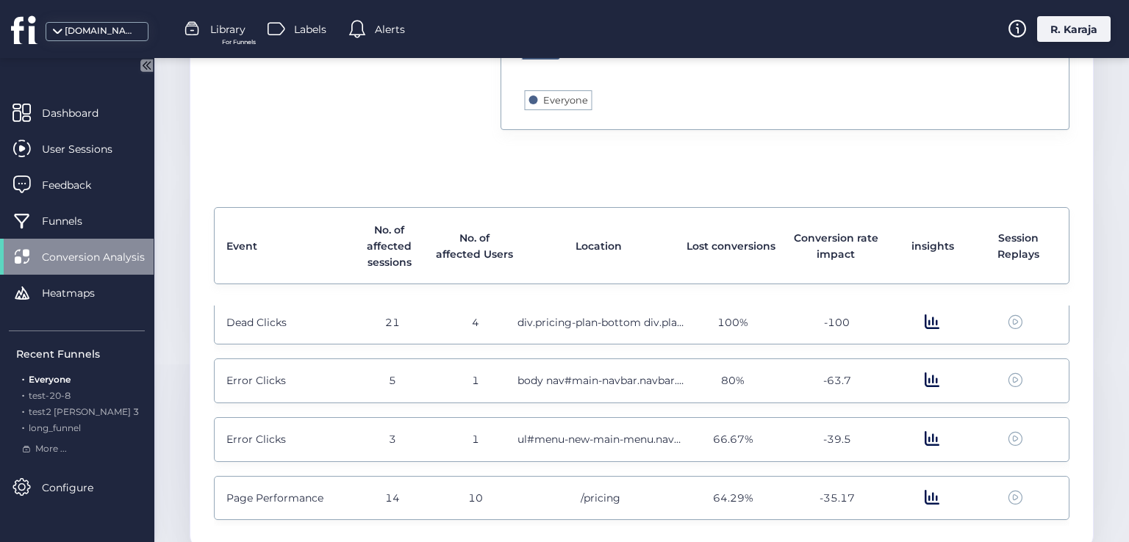
scroll to position [0, 0]
click at [276, 330] on span "Dead Clicks" at bounding box center [256, 328] width 60 height 16
click at [258, 386] on span "Error Clicks" at bounding box center [256, 386] width 60 height 16
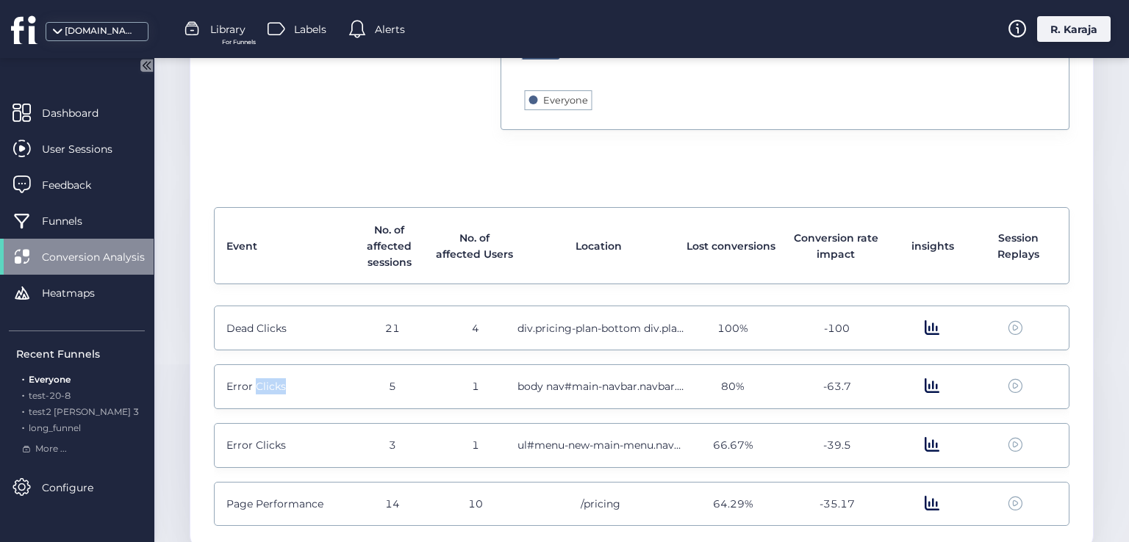
click at [258, 386] on span "Error Clicks" at bounding box center [256, 386] width 60 height 16
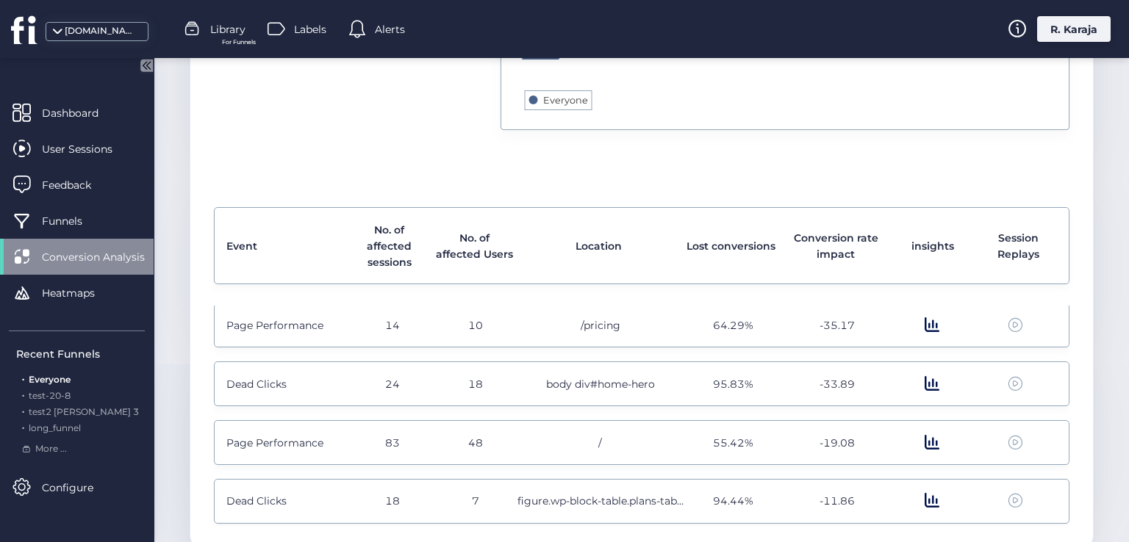
scroll to position [184, 0]
click at [469, 312] on span "10" at bounding box center [475, 320] width 15 height 16
click at [395, 320] on span "14" at bounding box center [392, 320] width 15 height 16
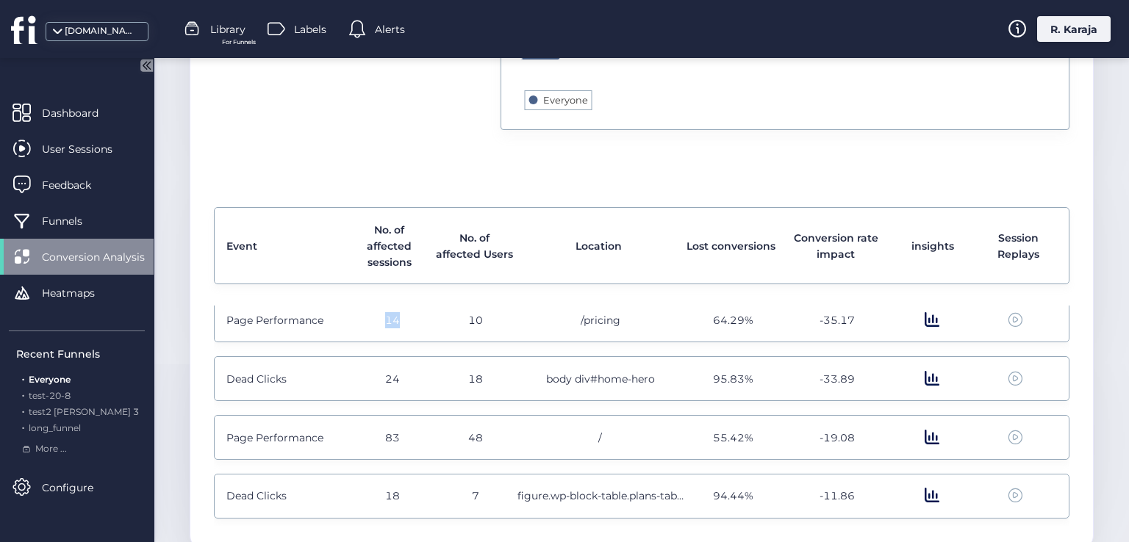
click at [395, 320] on span "14" at bounding box center [392, 320] width 15 height 16
click at [724, 320] on span "64.29%" at bounding box center [733, 320] width 40 height 16
click at [924, 321] on span at bounding box center [931, 320] width 15 height 16
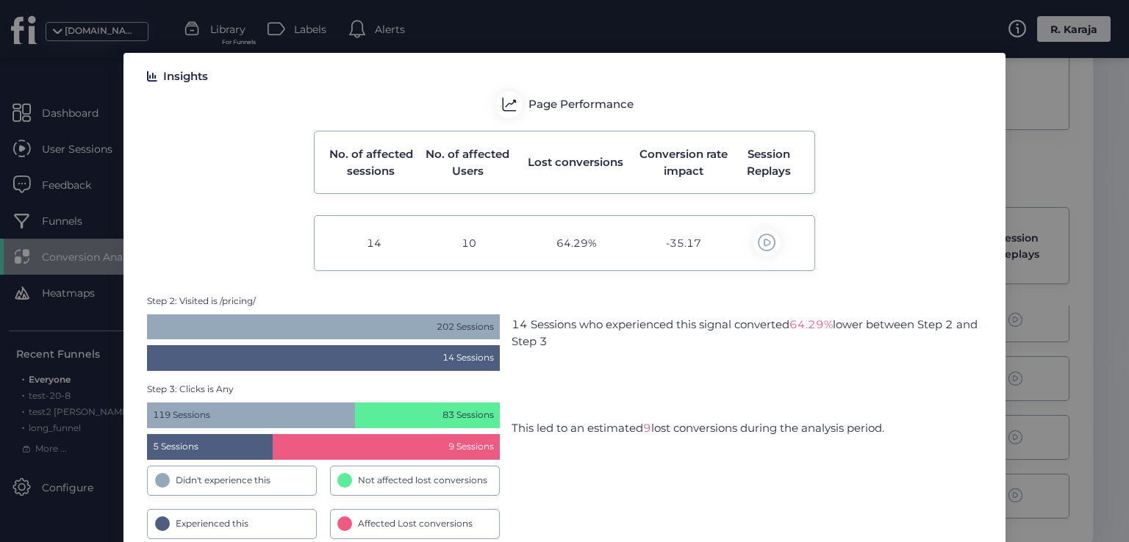
scroll to position [49, 0]
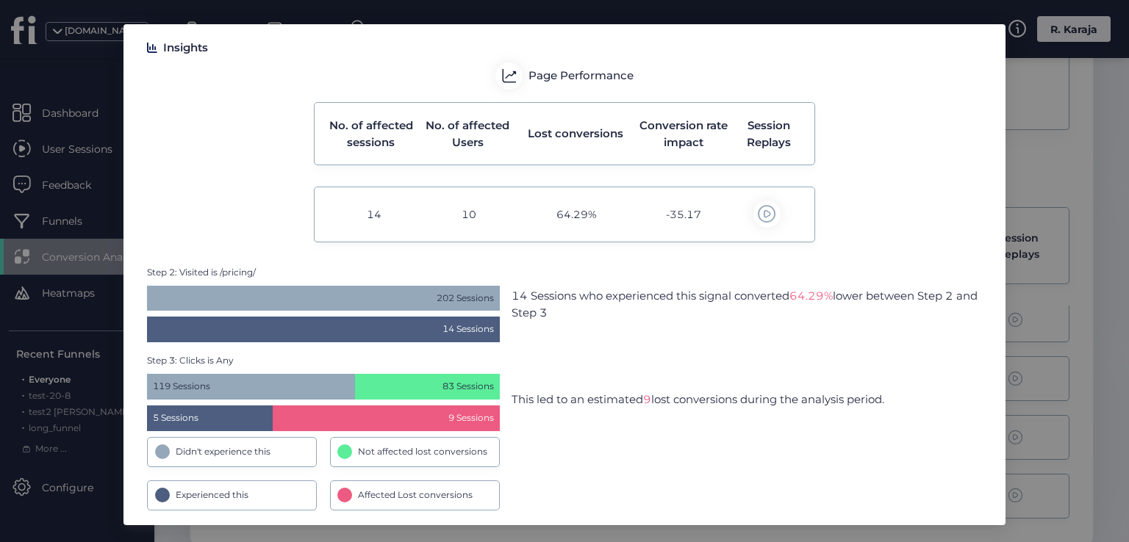
click at [388, 497] on span "Affected Lost conversions" at bounding box center [415, 496] width 115 height 14
click at [1036, 350] on nz-modal-container "Insights Page Performance No. of affected sessions No. of affected Users Lost c…" at bounding box center [564, 271] width 1129 height 542
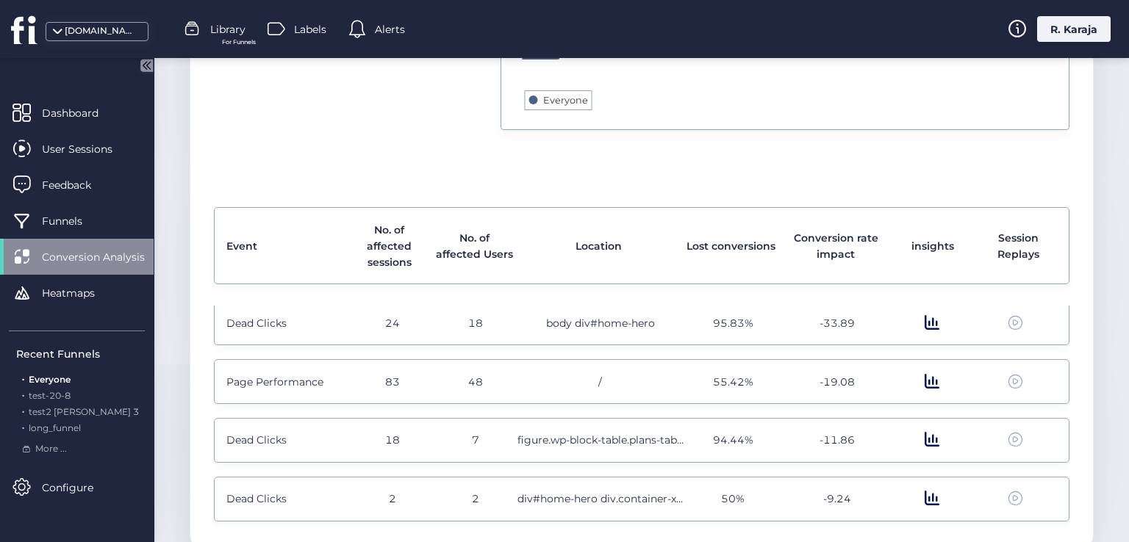
scroll to position [244, 0]
click at [468, 371] on span "48" at bounding box center [475, 378] width 15 height 16
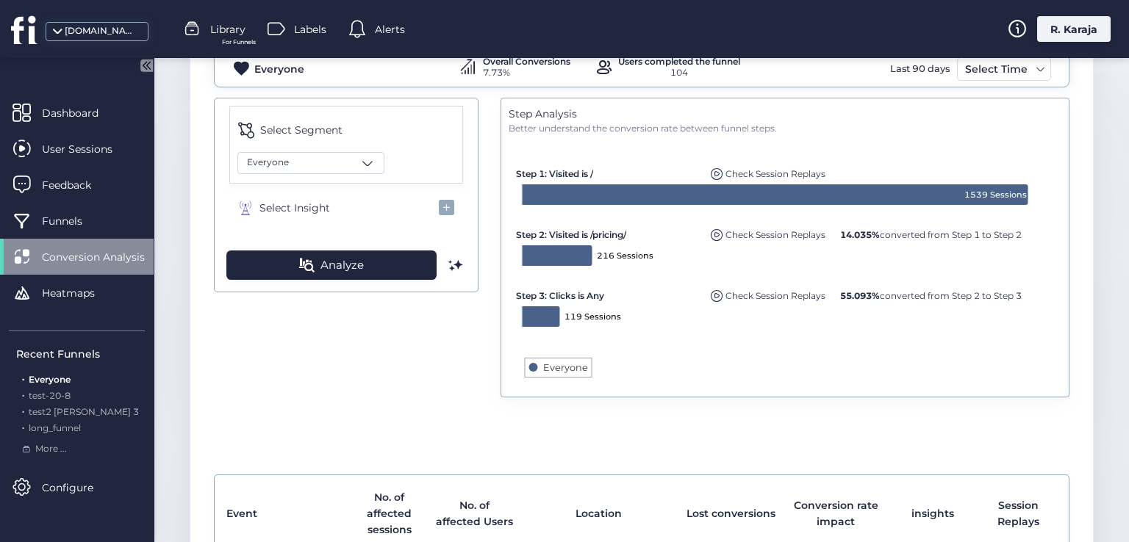
scroll to position [170, 0]
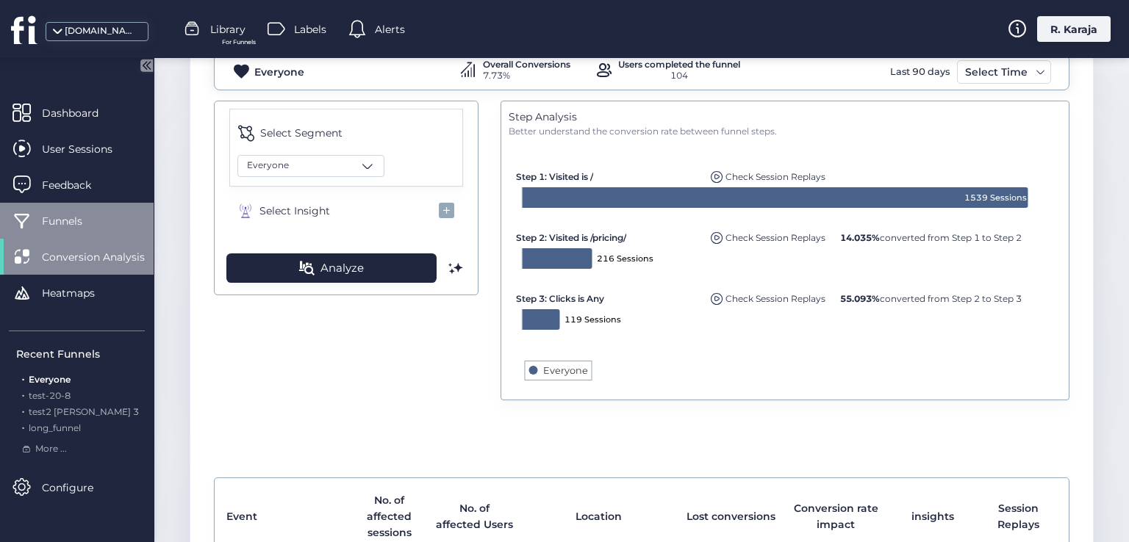
click at [88, 229] on div "Funnels" at bounding box center [77, 221] width 154 height 36
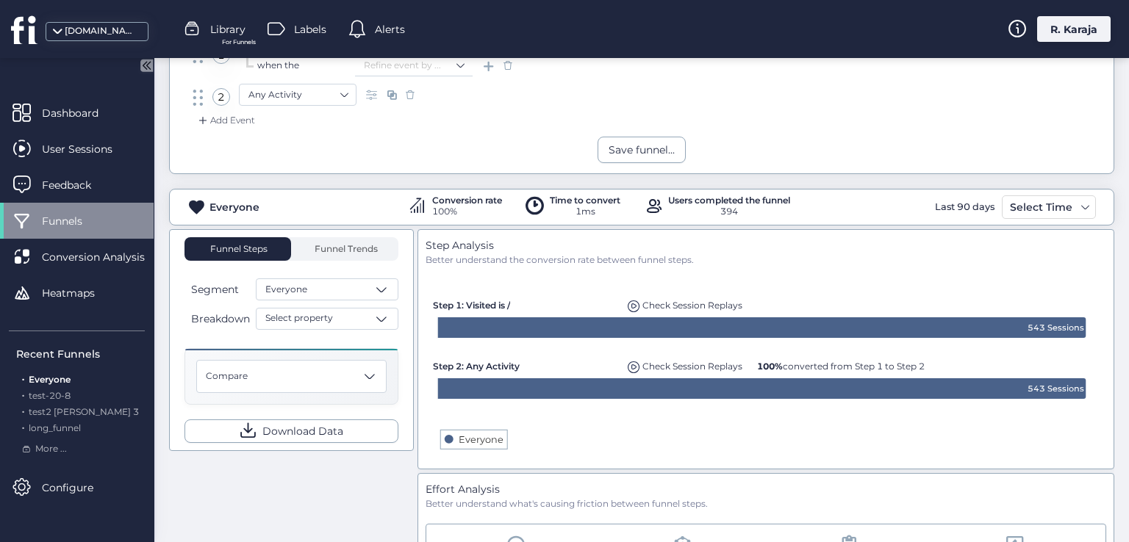
click at [228, 40] on span "For Funnels" at bounding box center [239, 42] width 34 height 10
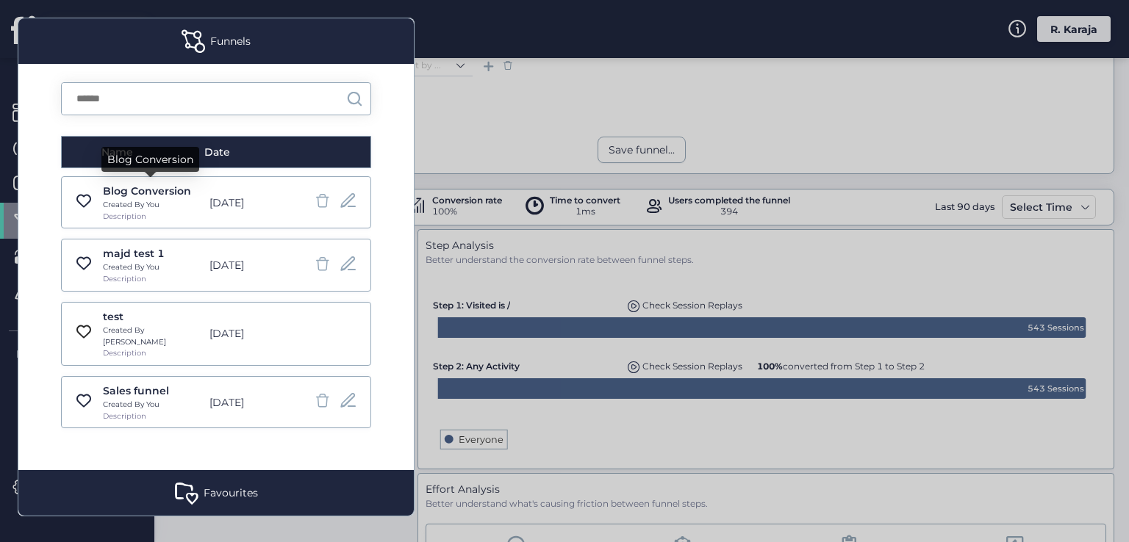
click at [139, 186] on div "Blog Conversion" at bounding box center [152, 191] width 98 height 16
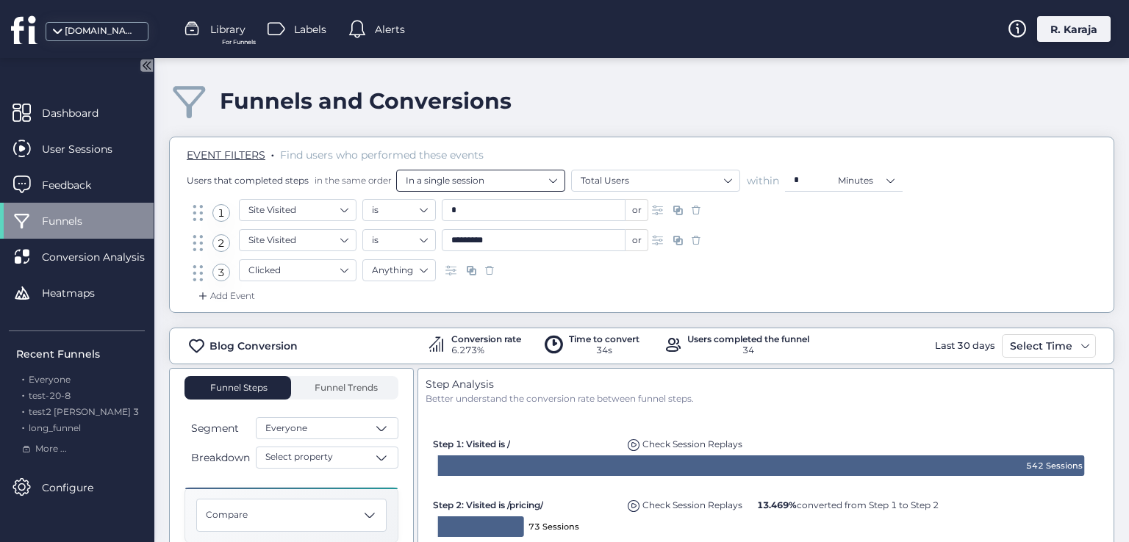
click at [544, 181] on nz-select-item "In a single session" at bounding box center [481, 181] width 150 height 22
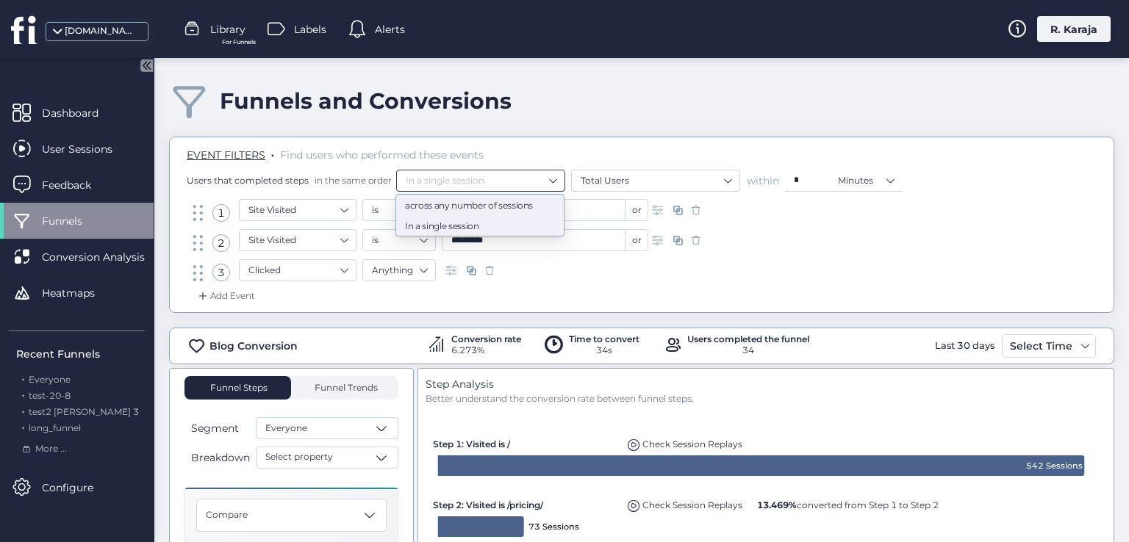
click at [462, 204] on div "across any number of sessions" at bounding box center [480, 205] width 150 height 11
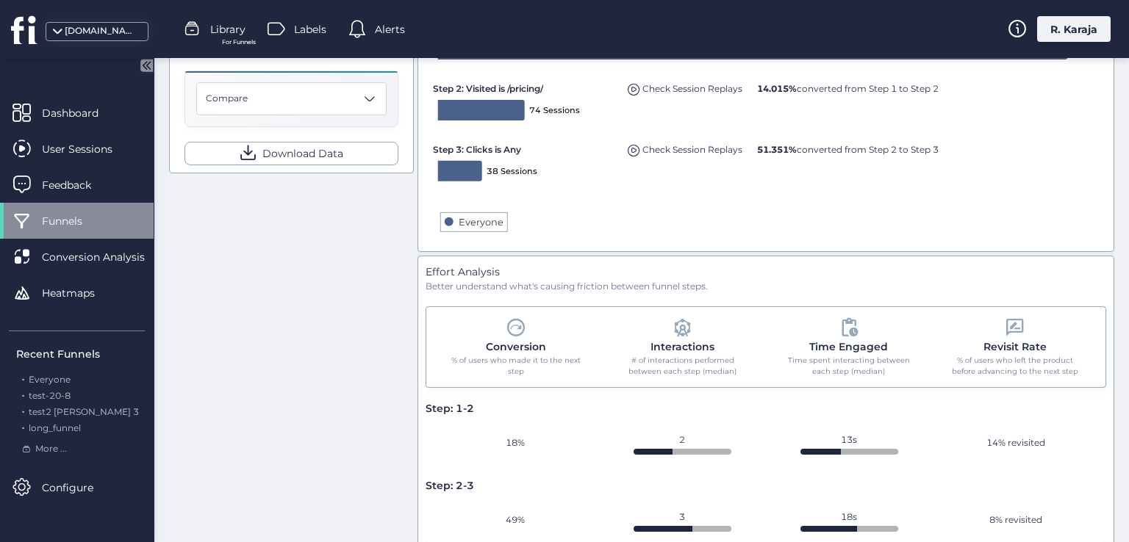
scroll to position [474, 0]
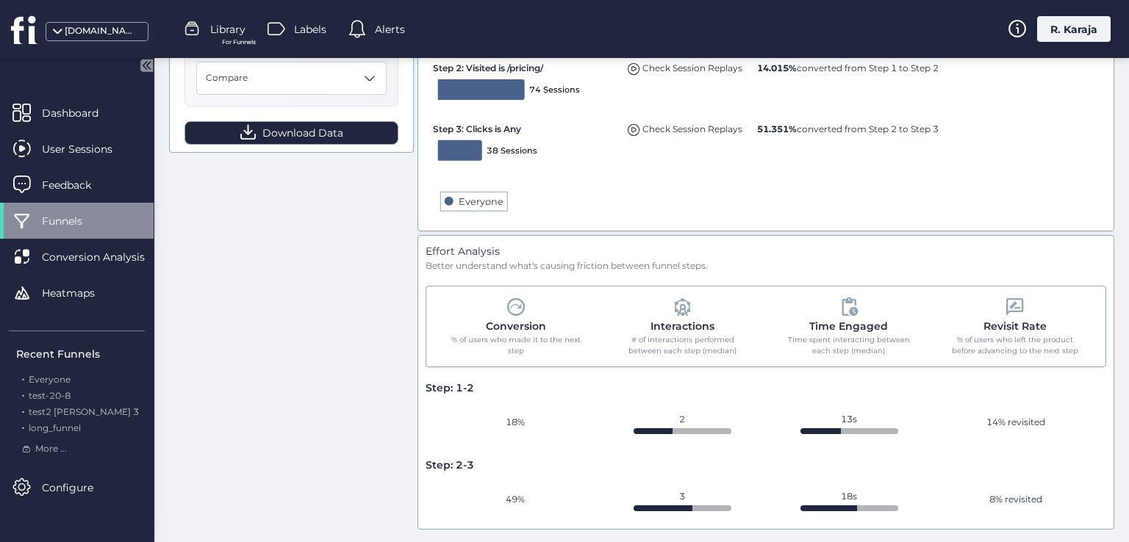
click at [306, 125] on span "Download Data" at bounding box center [302, 133] width 81 height 16
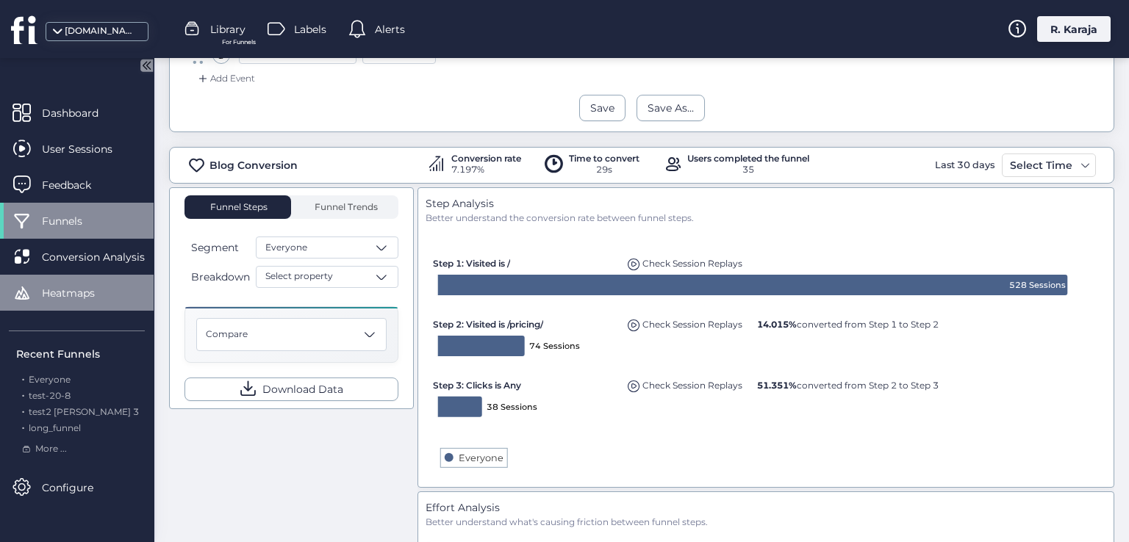
click at [56, 298] on span "Heatmaps" at bounding box center [79, 293] width 75 height 16
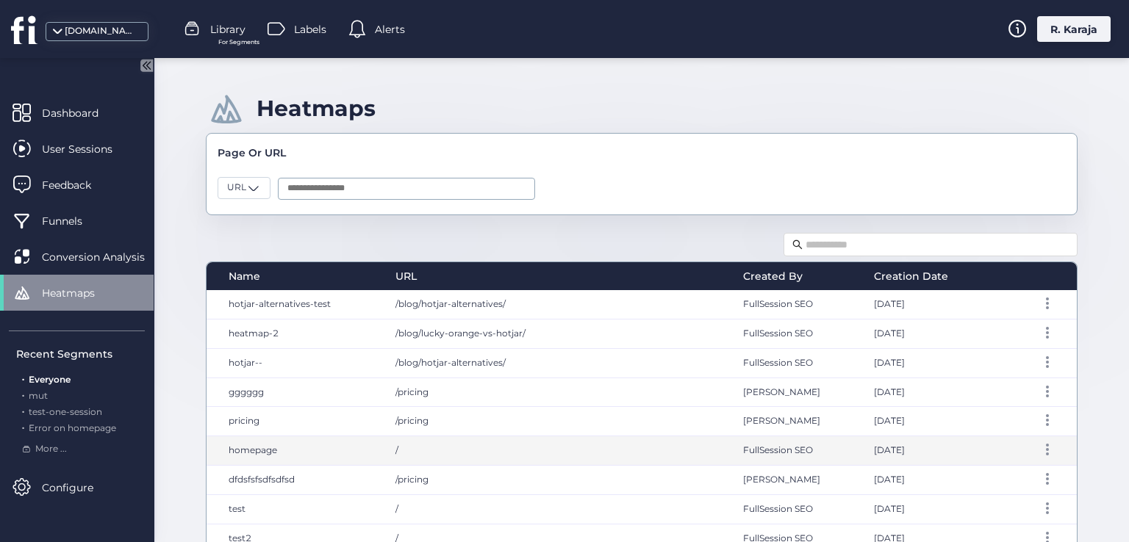
click at [395, 450] on span "/" at bounding box center [396, 450] width 3 height 11
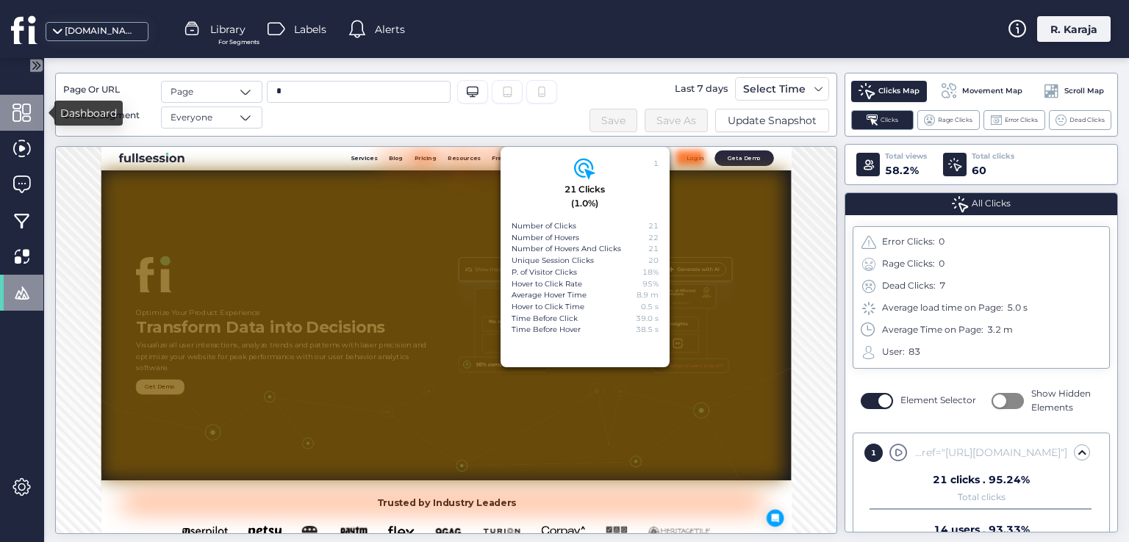
click at [27, 110] on span at bounding box center [21, 113] width 18 height 18
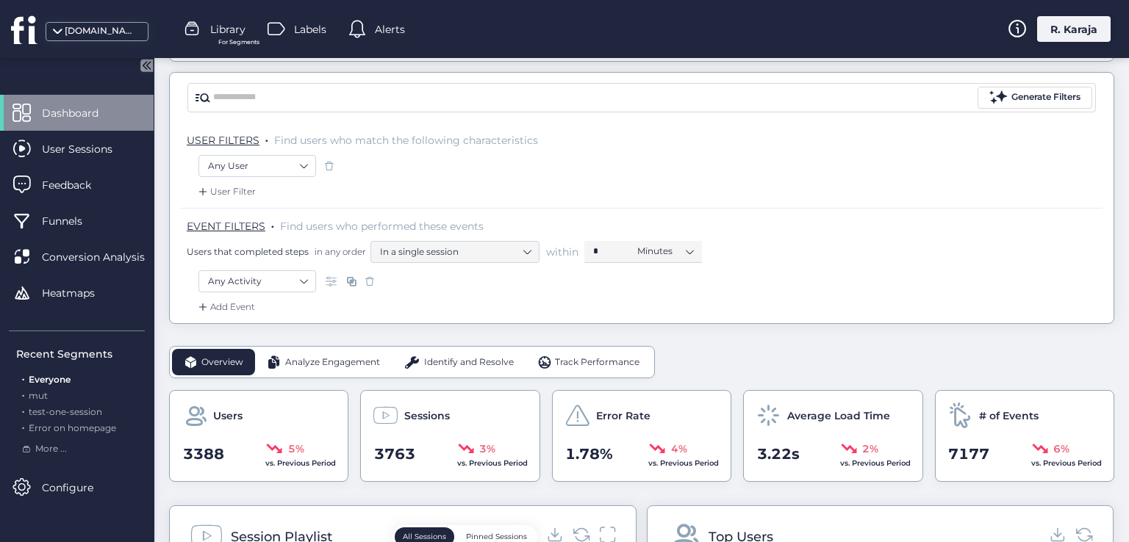
scroll to position [176, 0]
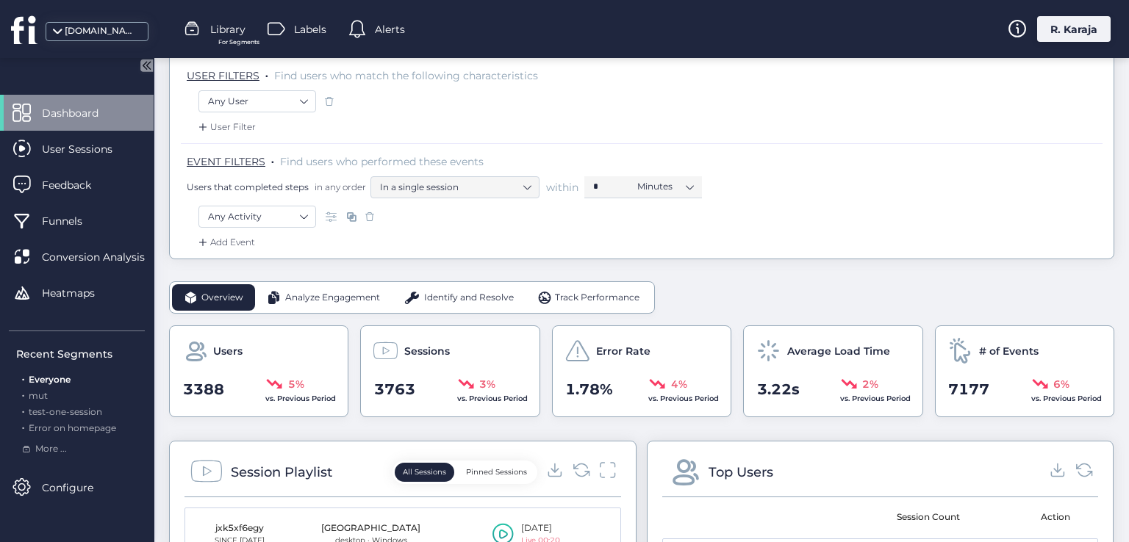
click at [951, 386] on span "7177" at bounding box center [968, 389] width 41 height 23
click at [780, 389] on span "3.22s" at bounding box center [778, 389] width 43 height 23
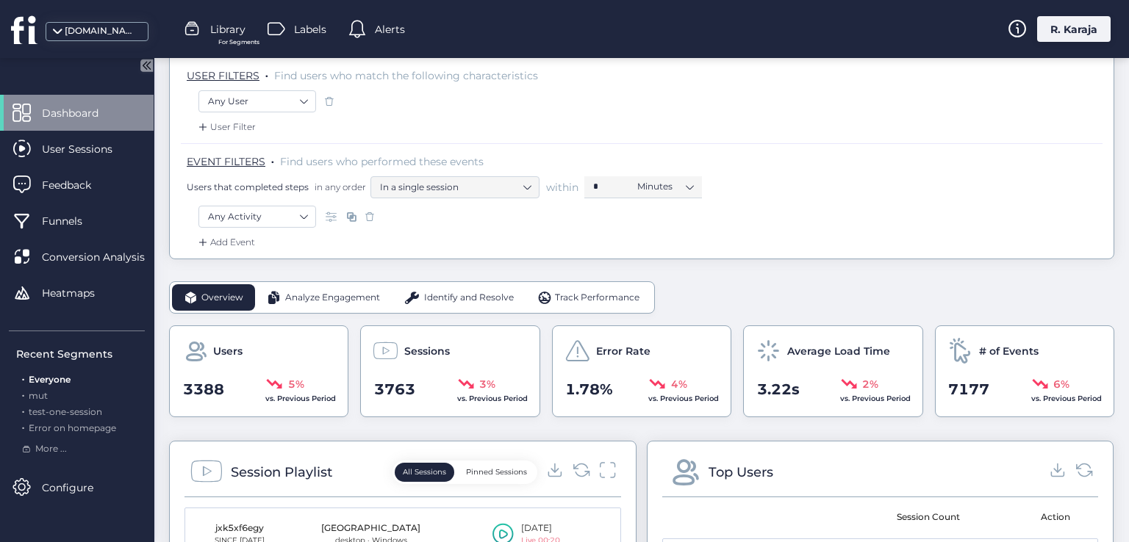
click at [578, 387] on span "1.78%" at bounding box center [589, 389] width 48 height 23
click at [403, 386] on span "3763" at bounding box center [394, 389] width 41 height 23
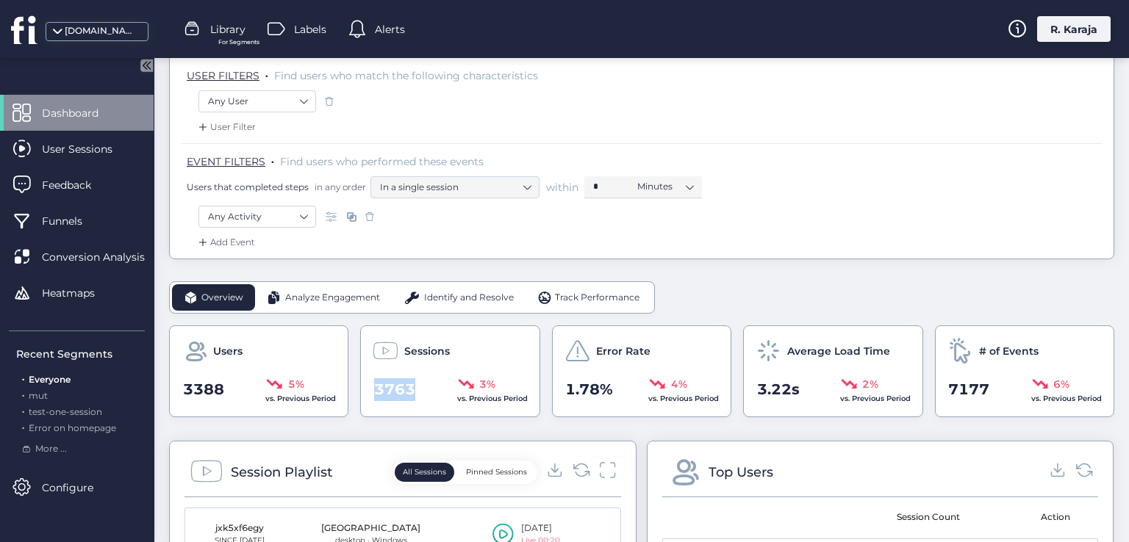
click at [403, 386] on span "3763" at bounding box center [394, 389] width 41 height 23
click at [204, 390] on span "3388" at bounding box center [203, 389] width 41 height 23
click at [310, 300] on span "Analyze Engagement" at bounding box center [332, 298] width 95 height 14
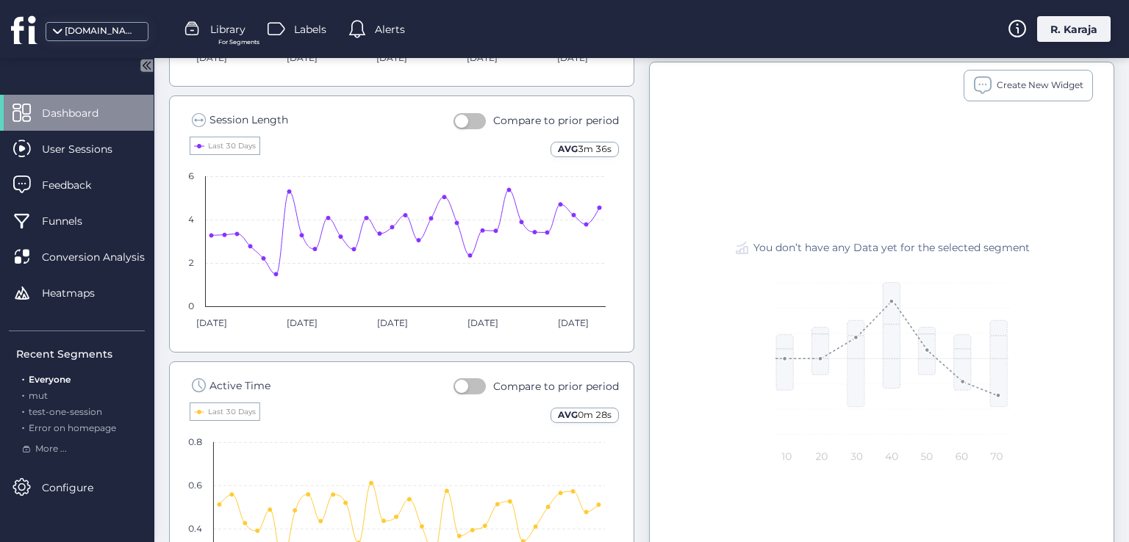
scroll to position [940, 0]
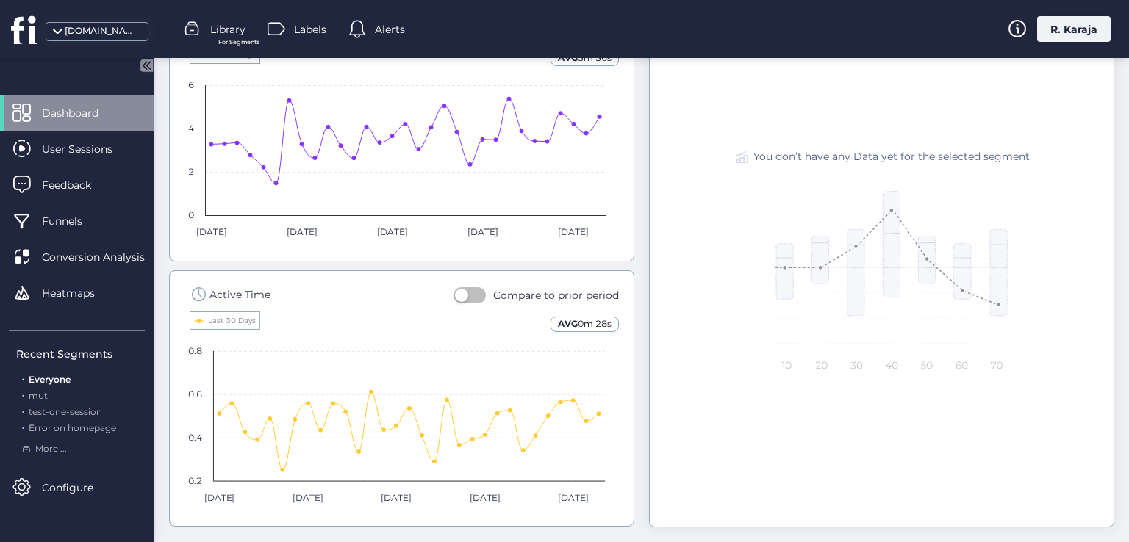
click at [458, 292] on span "button" at bounding box center [461, 295] width 13 height 13
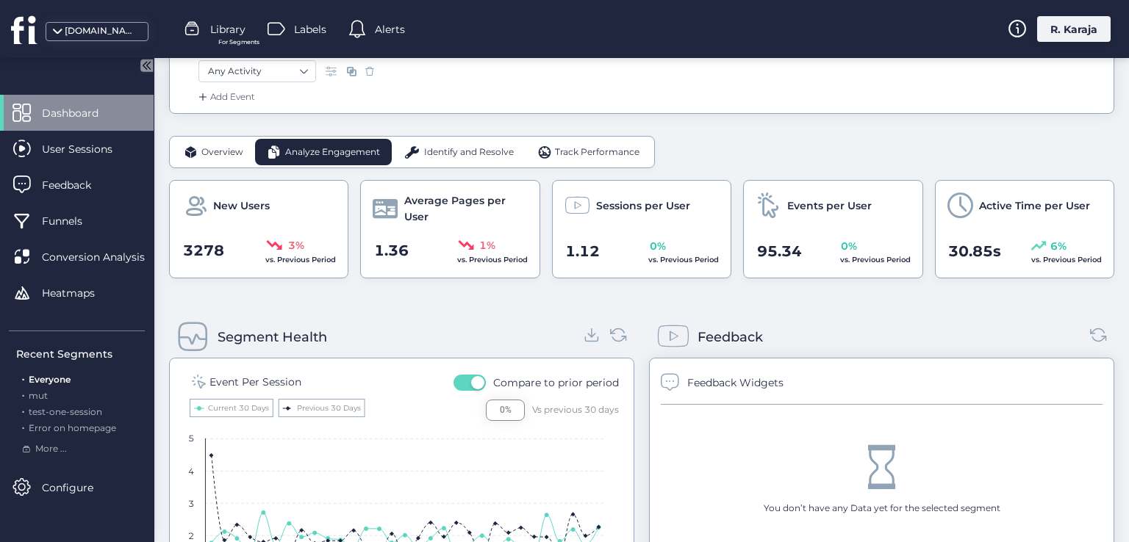
scroll to position [518, 0]
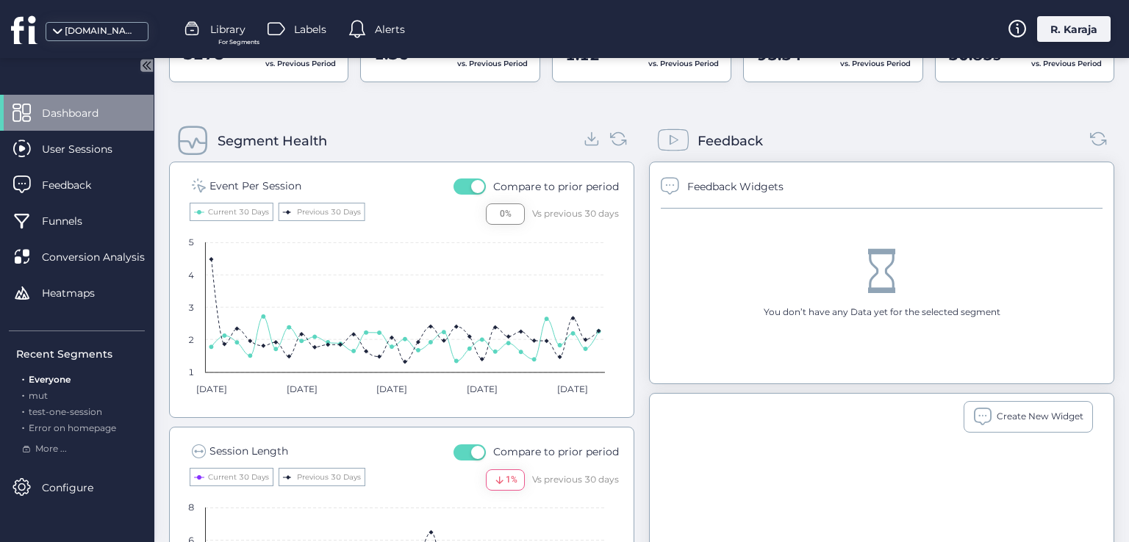
click at [394, 22] on span "Alerts" at bounding box center [390, 29] width 30 height 16
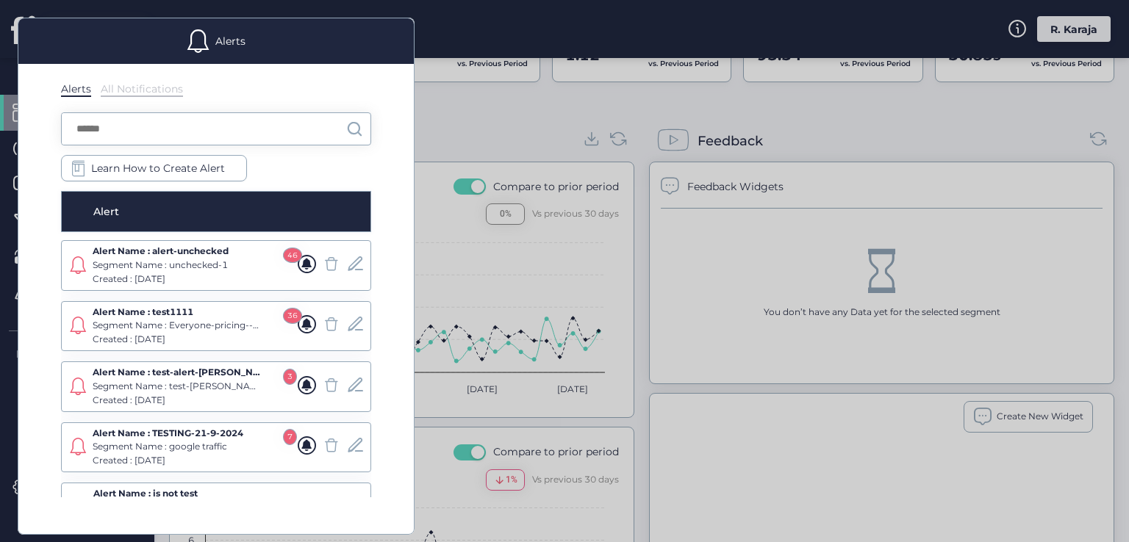
click at [466, 258] on div at bounding box center [564, 271] width 1129 height 542
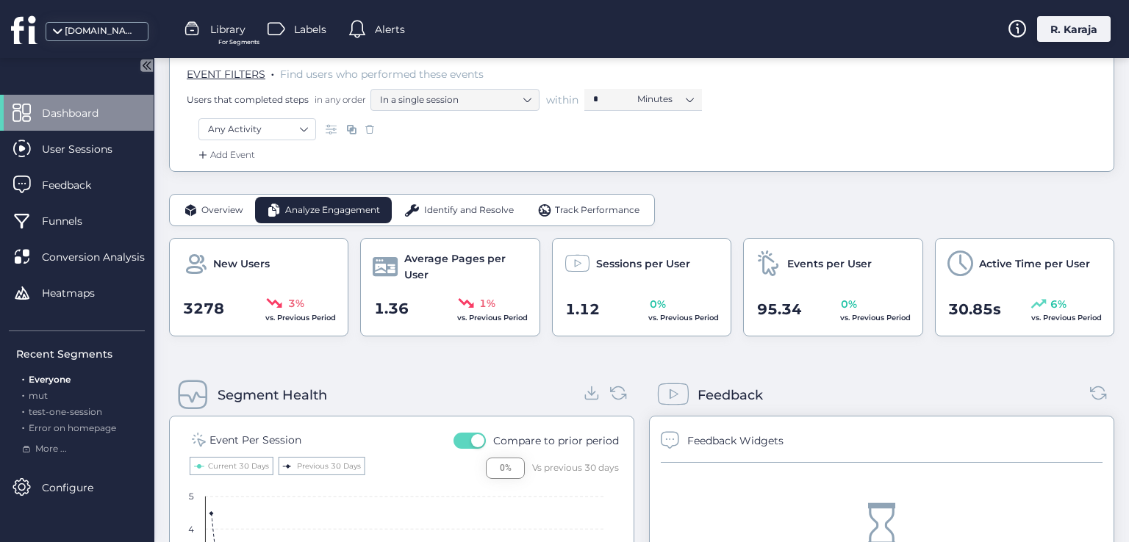
scroll to position [263, 0]
click at [464, 206] on span "Identify and Resolve" at bounding box center [469, 211] width 90 height 14
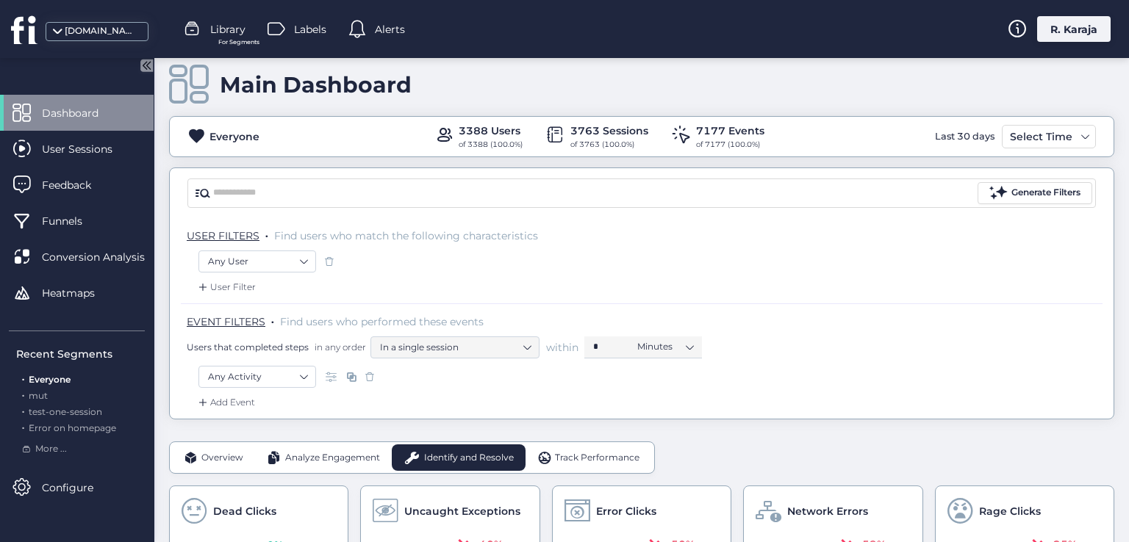
scroll to position [0, 0]
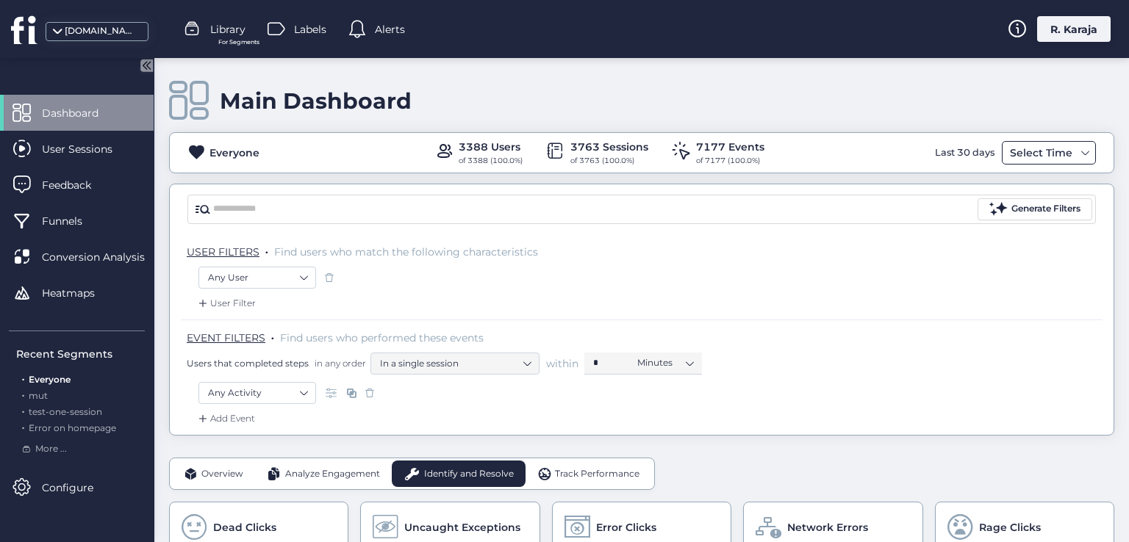
click at [1032, 154] on div "Select Time" at bounding box center [1041, 153] width 70 height 18
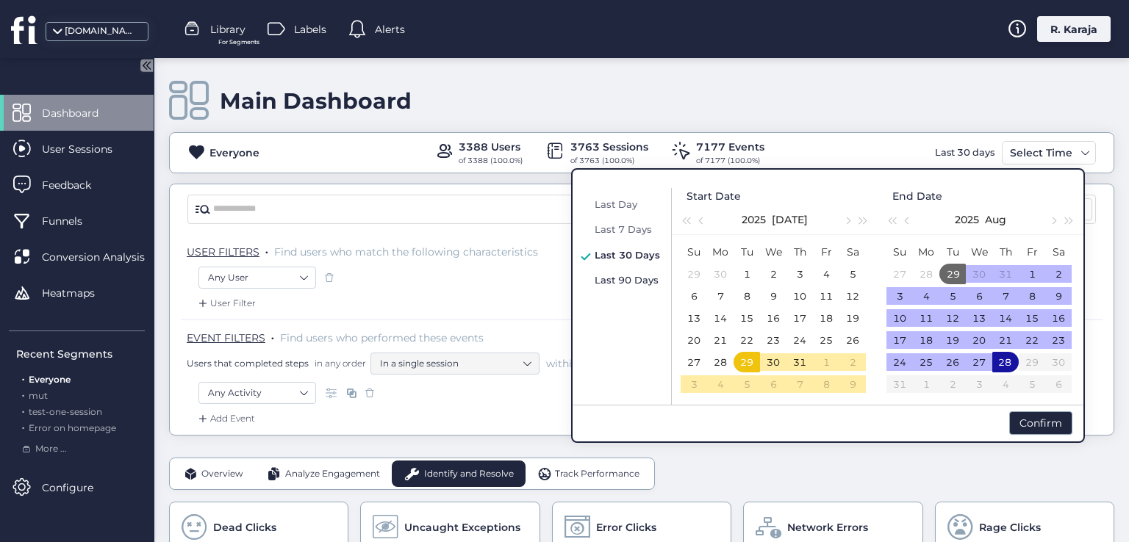
click at [644, 280] on span "Last 90 Days" at bounding box center [626, 280] width 64 height 12
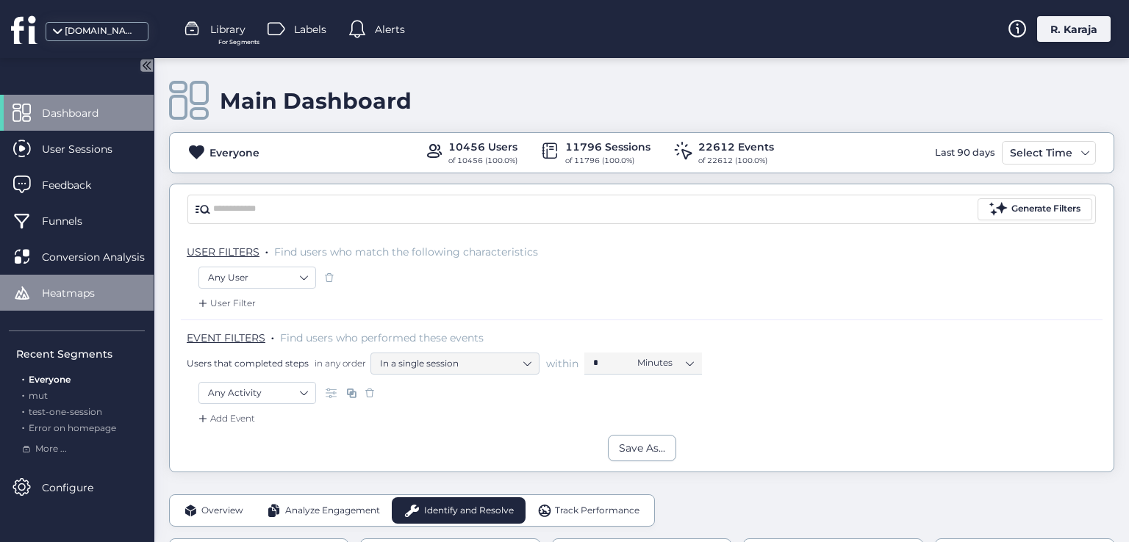
click at [115, 297] on span "Heatmaps" at bounding box center [79, 293] width 75 height 16
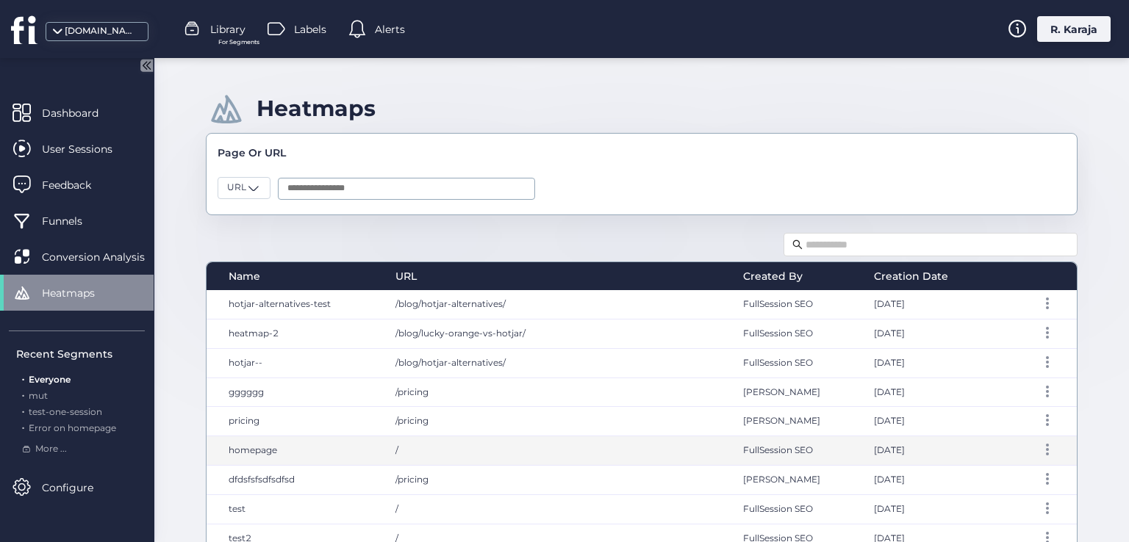
click at [400, 450] on div "/" at bounding box center [555, 450] width 348 height 29
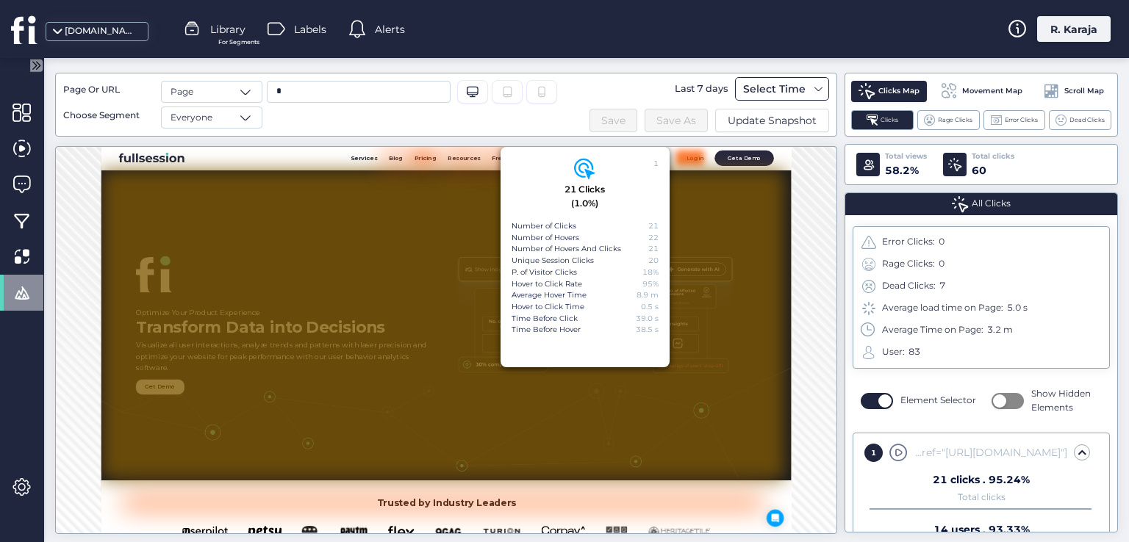
click at [771, 90] on div "Select Time" at bounding box center [774, 89] width 70 height 18
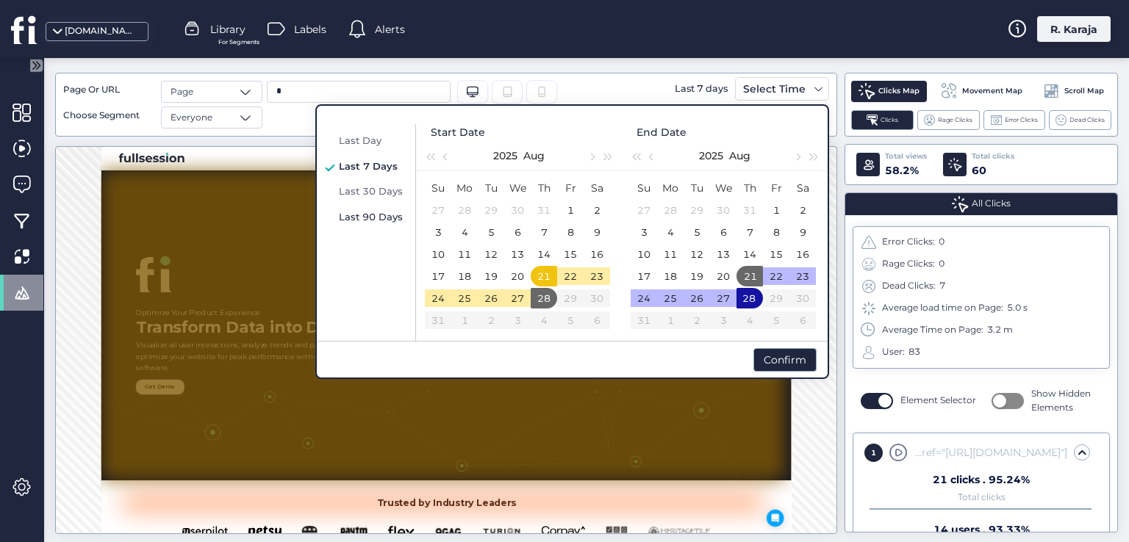
click at [381, 218] on span "Last 90 Days" at bounding box center [371, 217] width 64 height 12
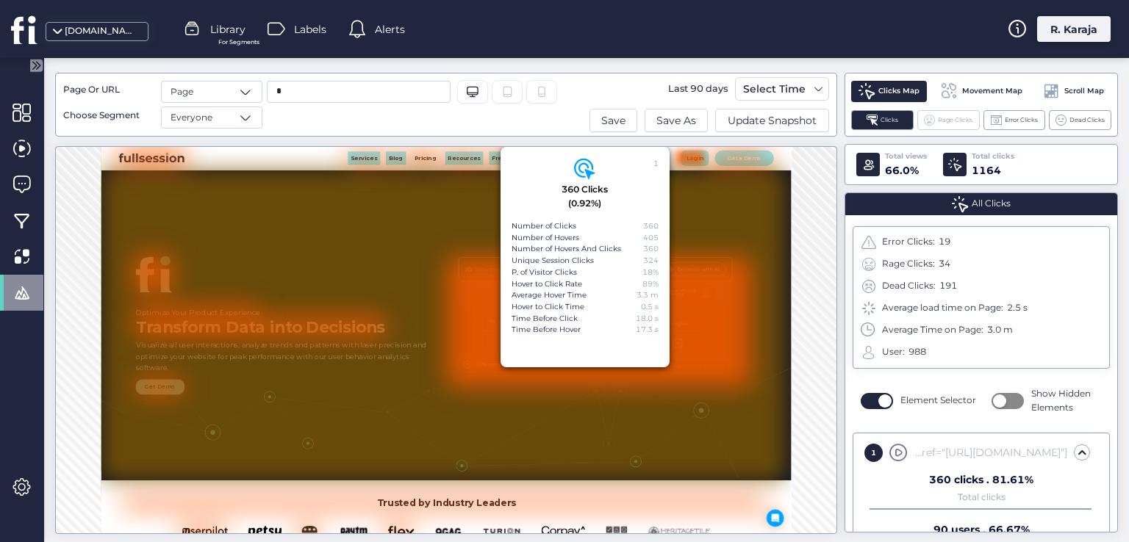
click at [958, 119] on span "Rage Clicks" at bounding box center [955, 120] width 35 height 10
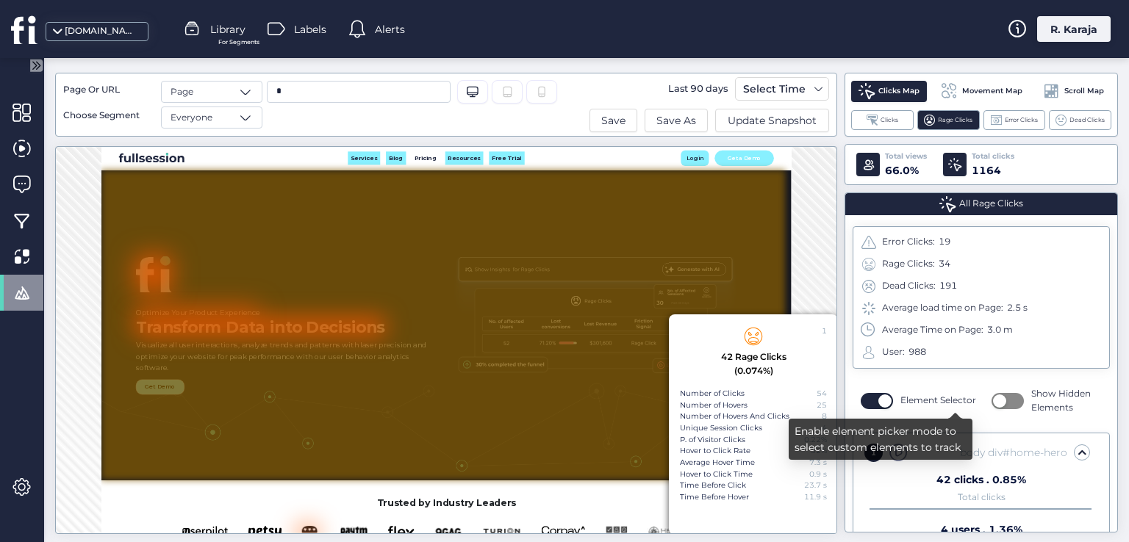
click at [878, 395] on span "button" at bounding box center [884, 401] width 13 height 13
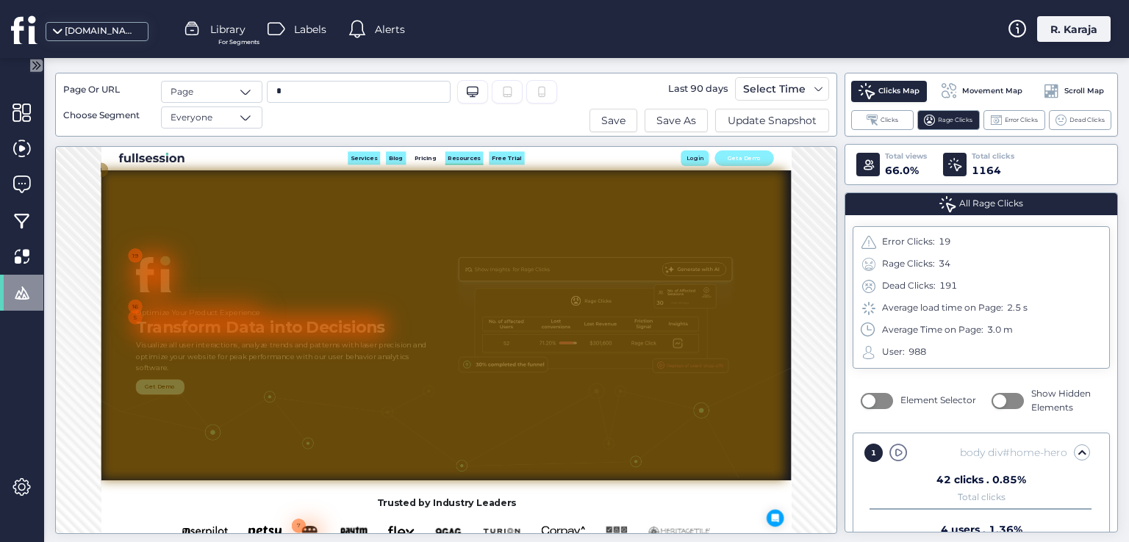
click at [829, 181] on link "Resources" at bounding box center [843, 170] width 78 height 27
click at [1112, 400] on div at bounding box center [800, 512] width 1400 height 635
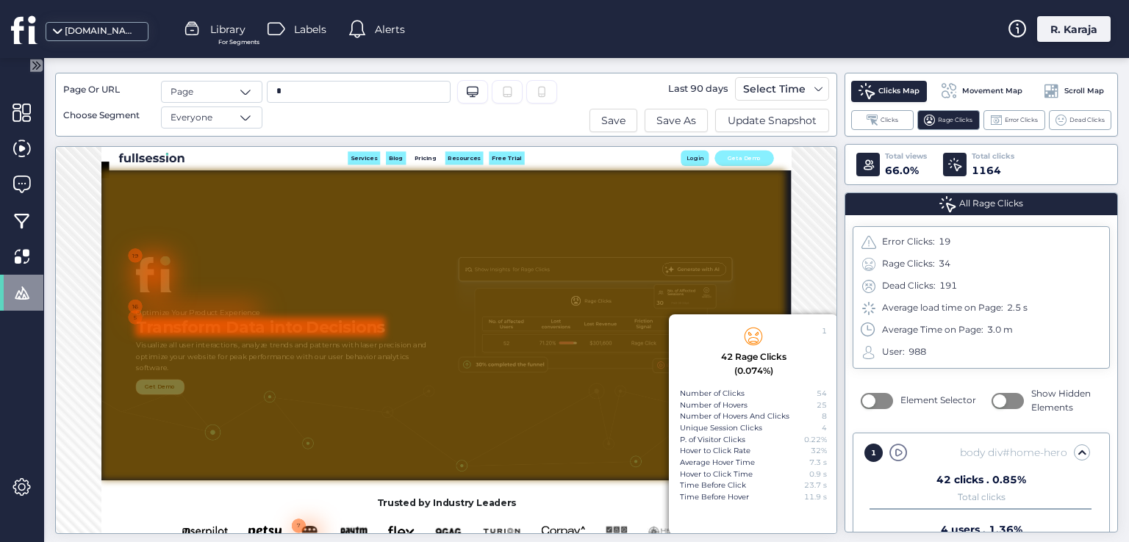
click at [289, 505] on div at bounding box center [425, 516] width 511 height 39
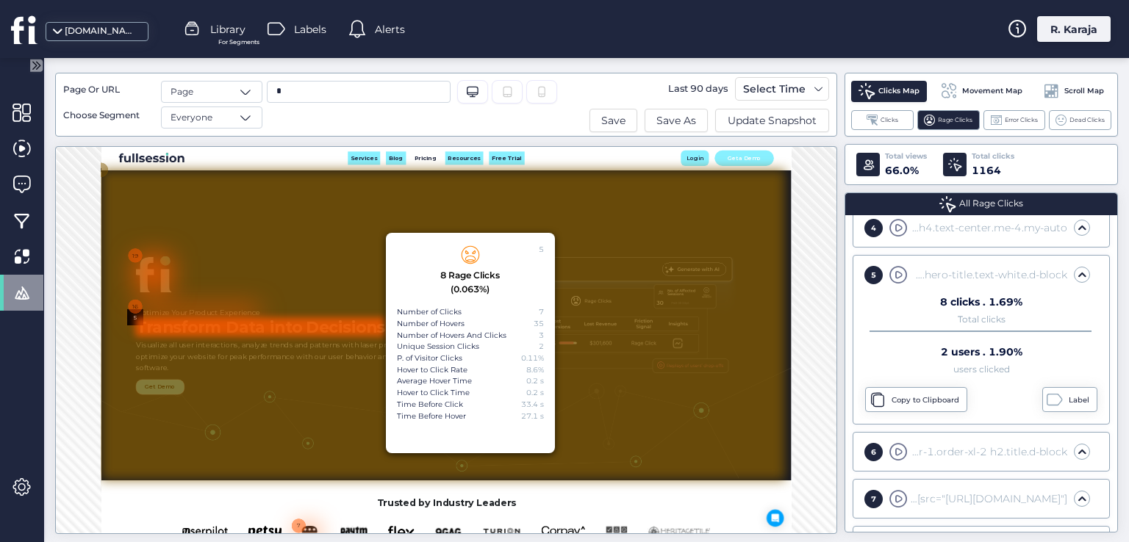
scroll to position [395, 0]
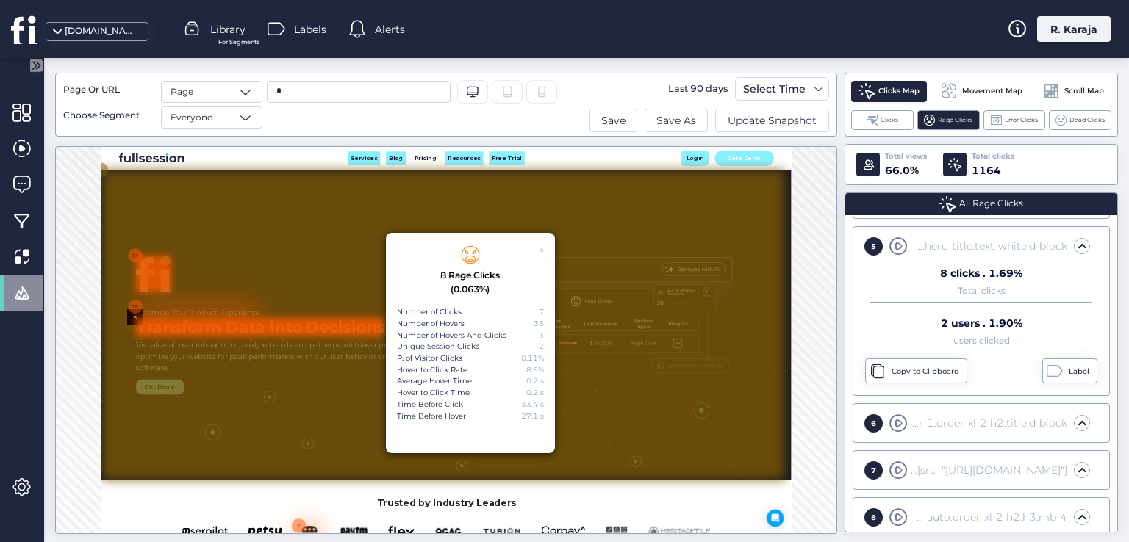
click at [178, 416] on div at bounding box center [206, 407] width 73 height 75
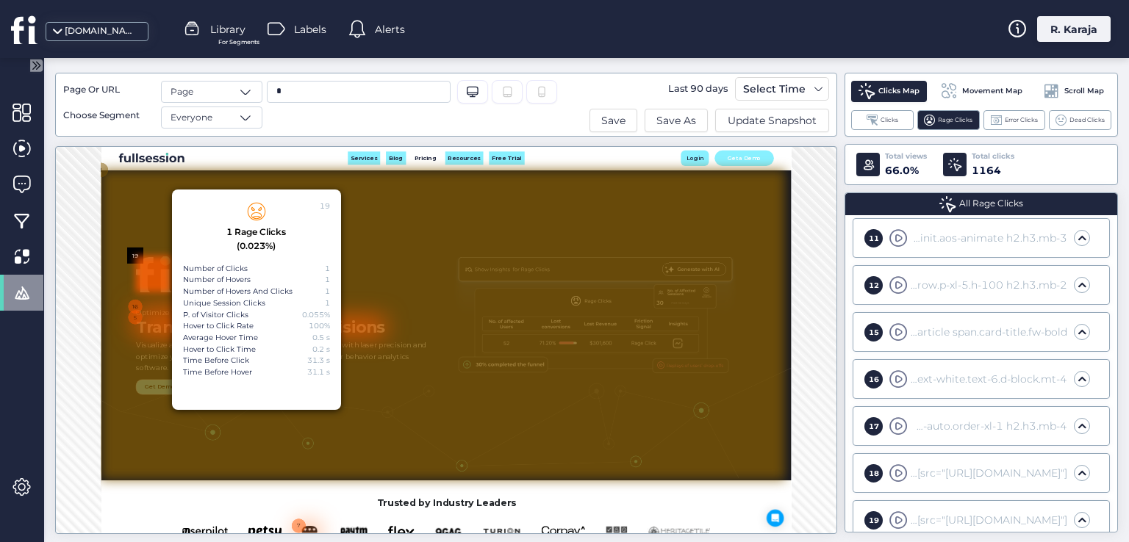
scroll to position [870, 0]
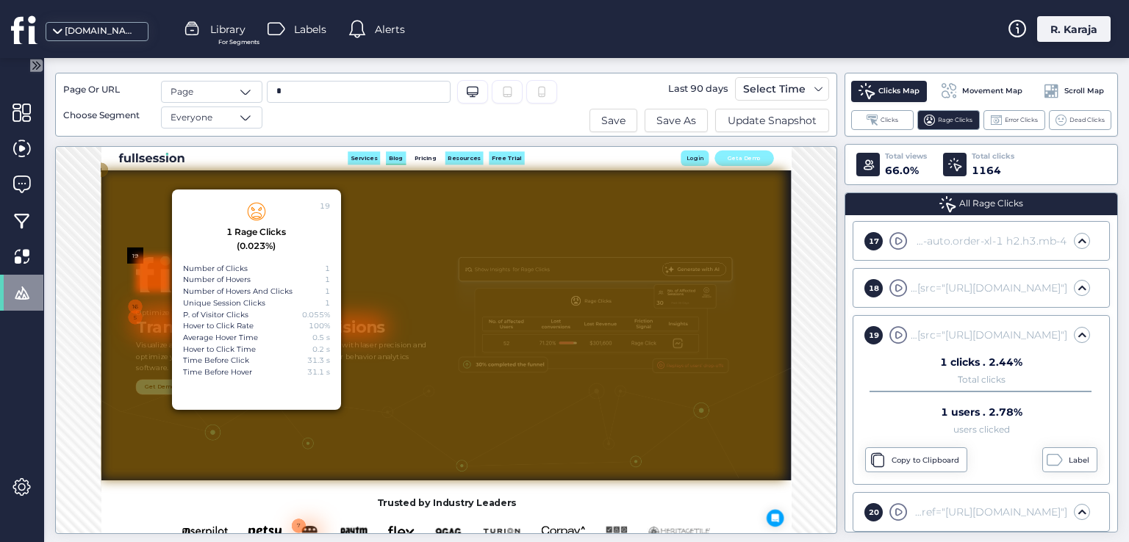
click at [702, 168] on span "Blog" at bounding box center [702, 170] width 29 height 14
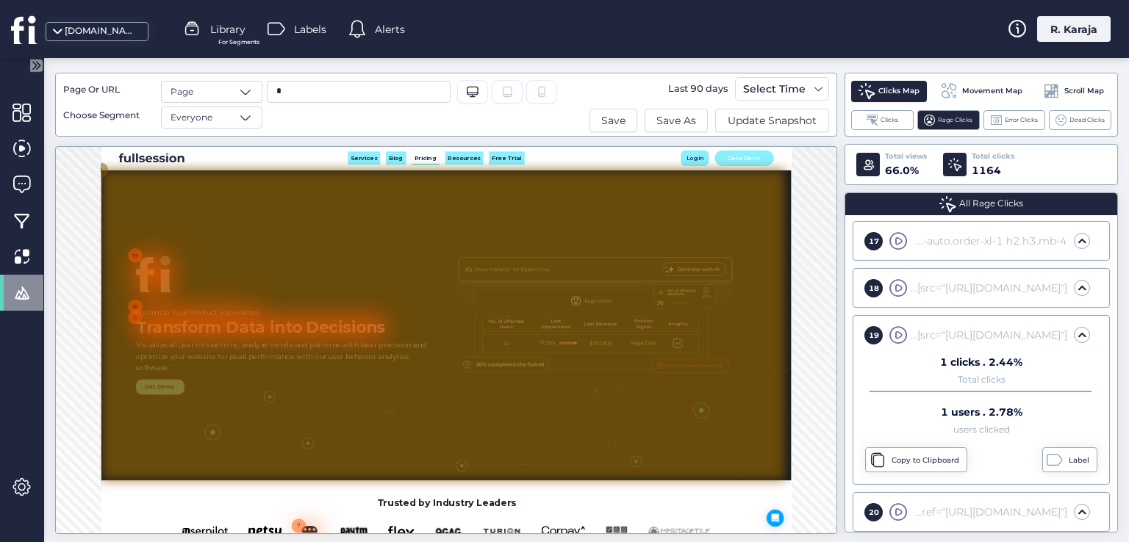
click at [768, 180] on link "Pricing" at bounding box center [763, 170] width 57 height 27
click at [821, 172] on span "Resources" at bounding box center [843, 170] width 66 height 14
click at [923, 168] on span "Free Trial" at bounding box center [929, 170] width 61 height 14
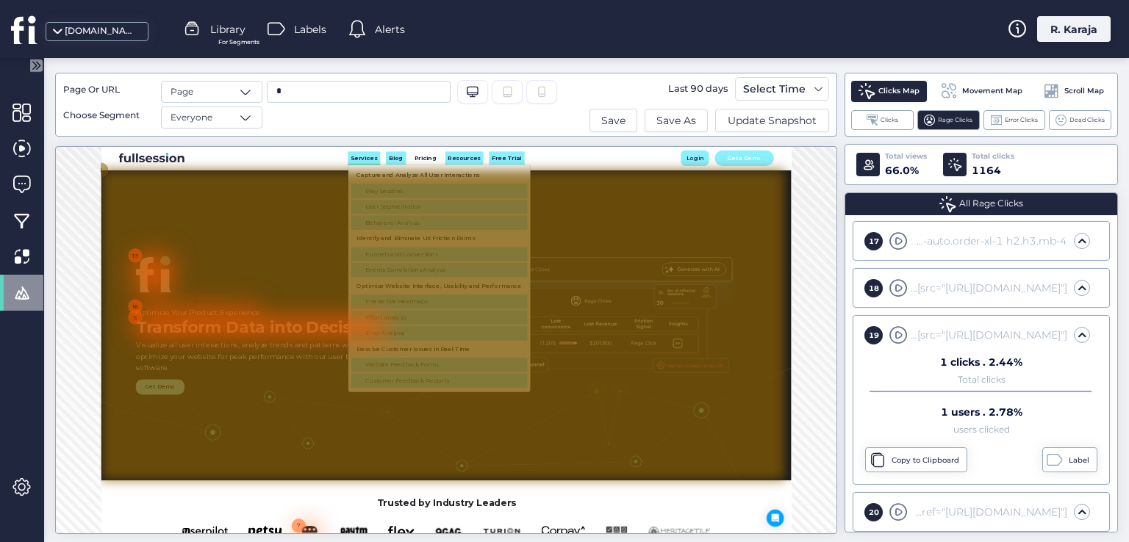
click at [623, 173] on span "Services" at bounding box center [638, 170] width 54 height 14
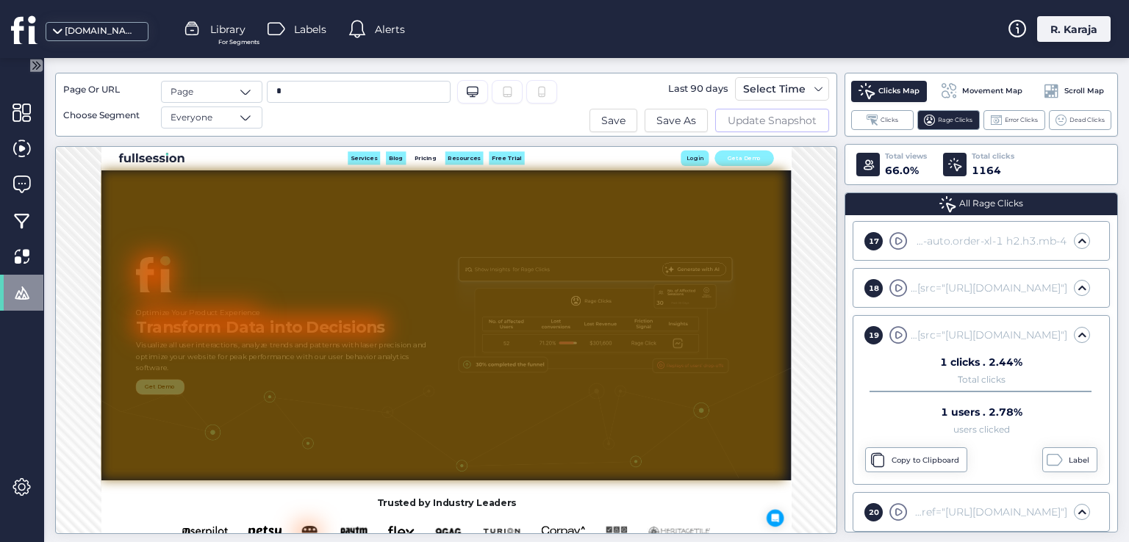
click at [750, 127] on span "Update Snapshot" at bounding box center [771, 120] width 89 height 16
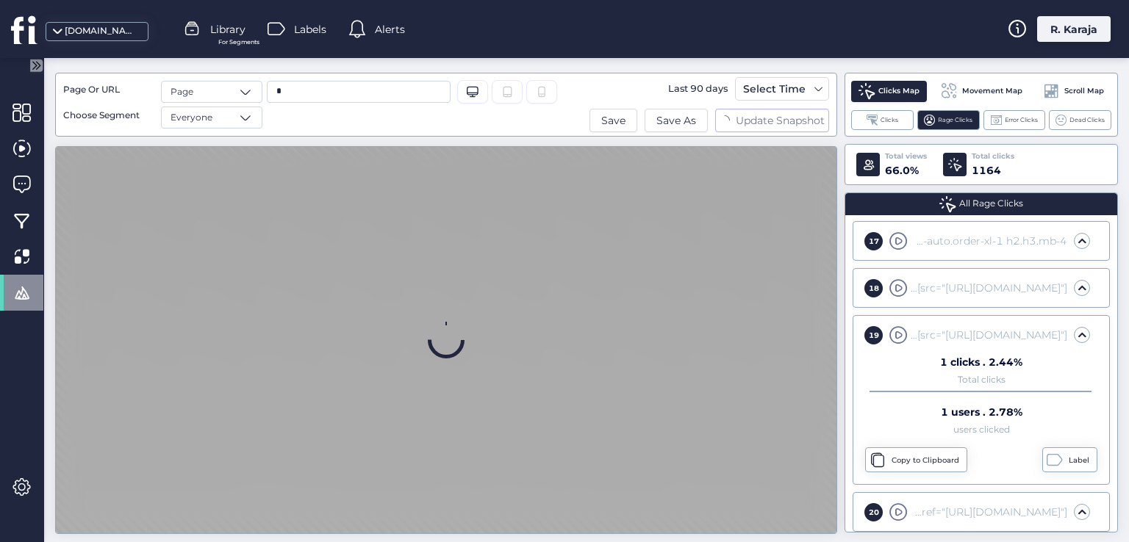
scroll to position [0, 0]
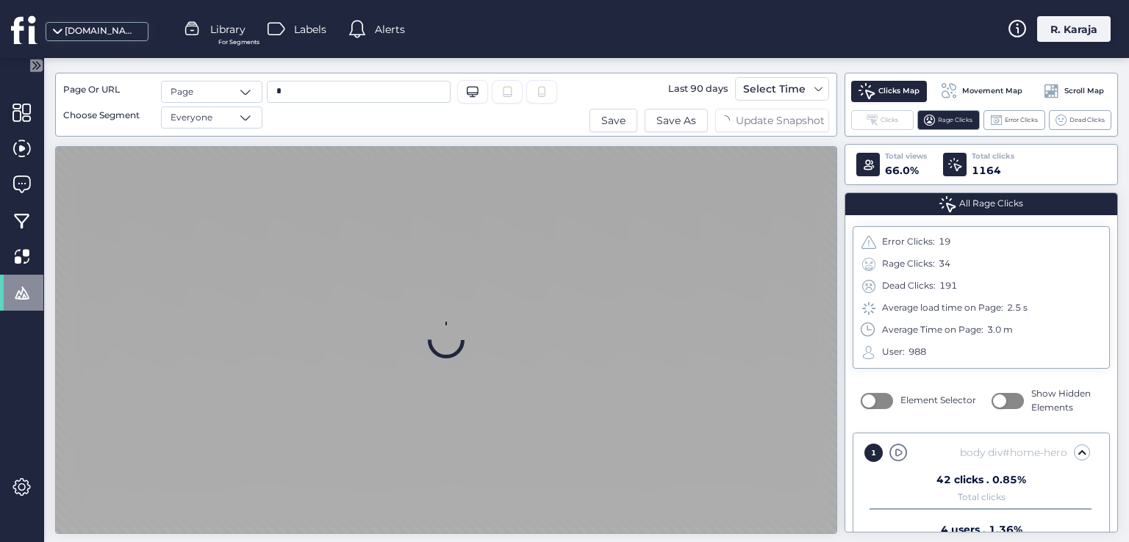
click at [882, 120] on span "Clicks" at bounding box center [889, 120] width 18 height 10
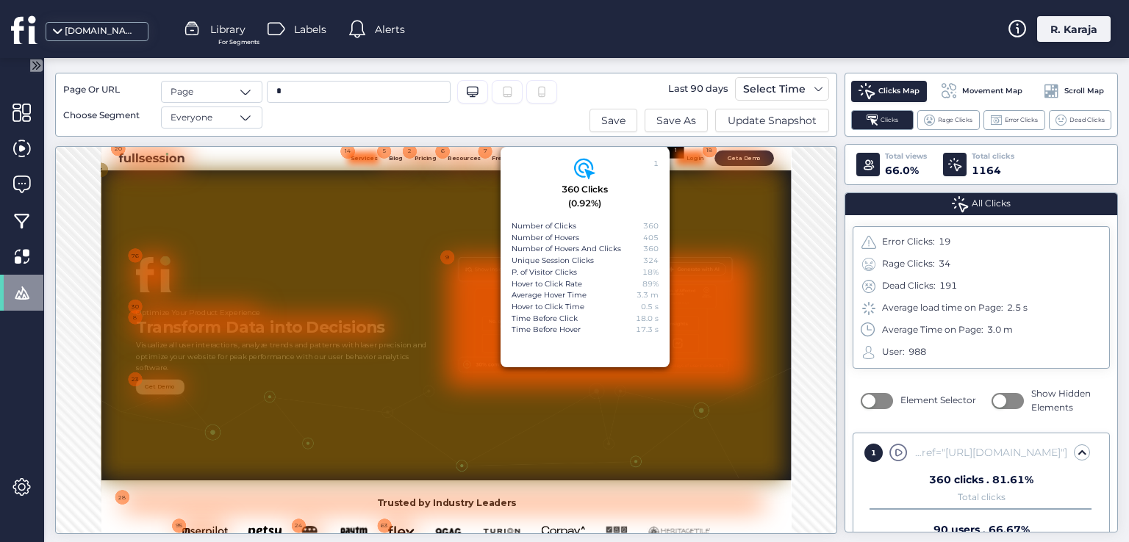
click at [632, 174] on div at bounding box center [636, 170] width 63 height 26
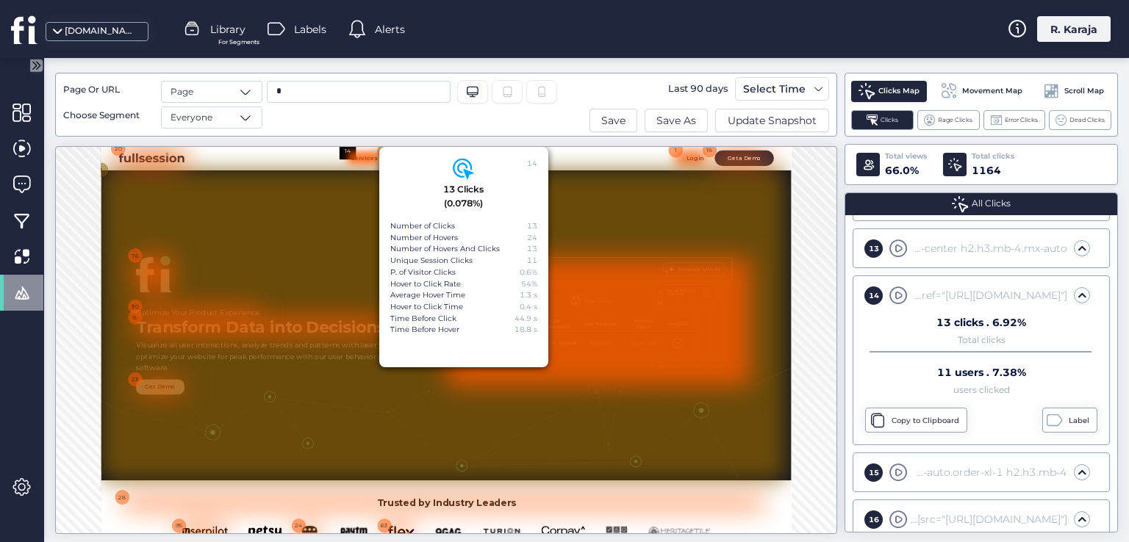
scroll to position [815, 0]
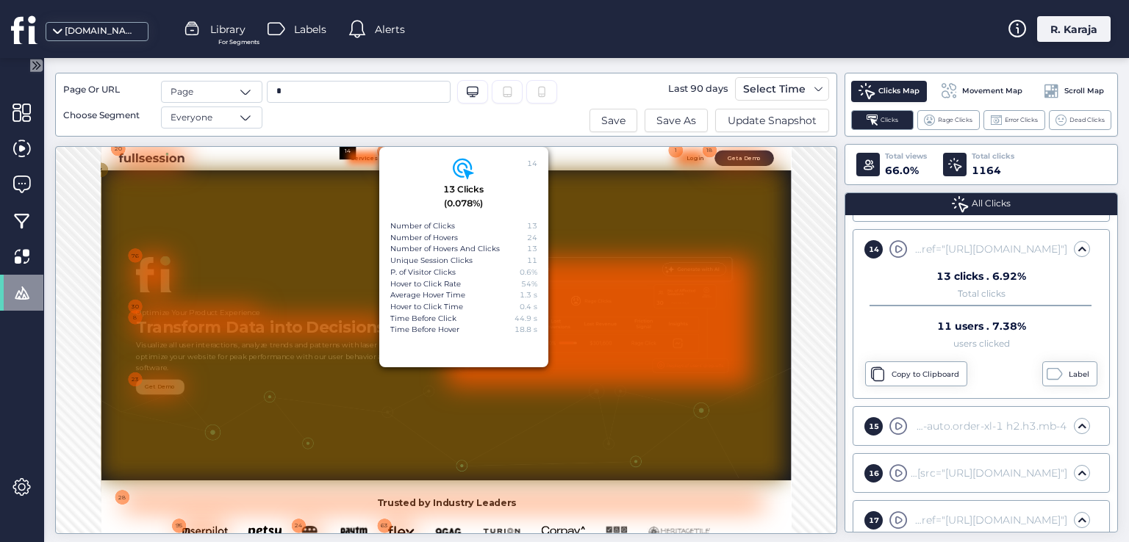
click at [632, 174] on div at bounding box center [636, 170] width 63 height 26
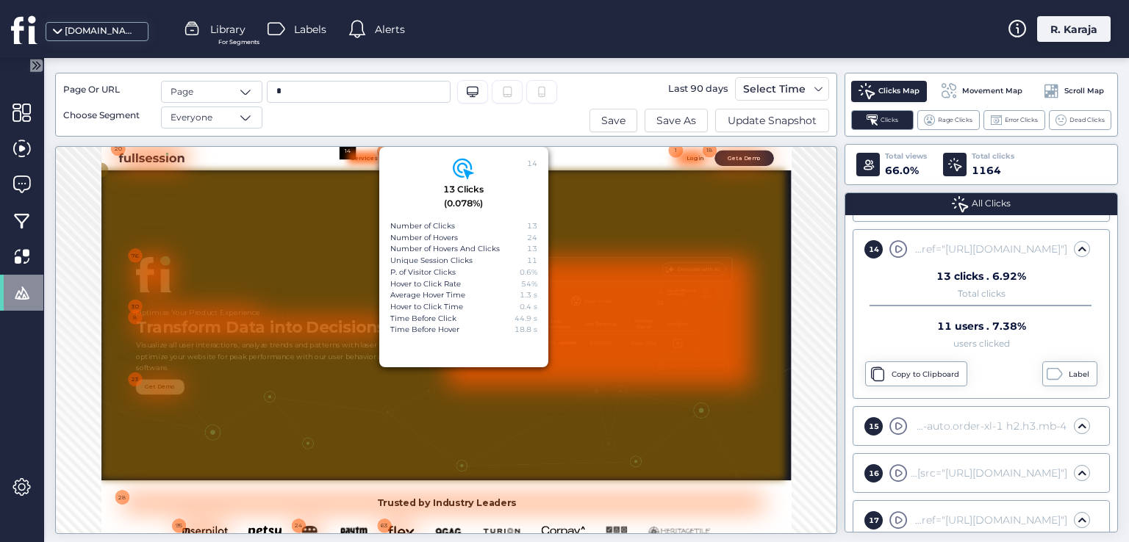
click at [555, 265] on div at bounding box center [800, 512] width 1400 height 635
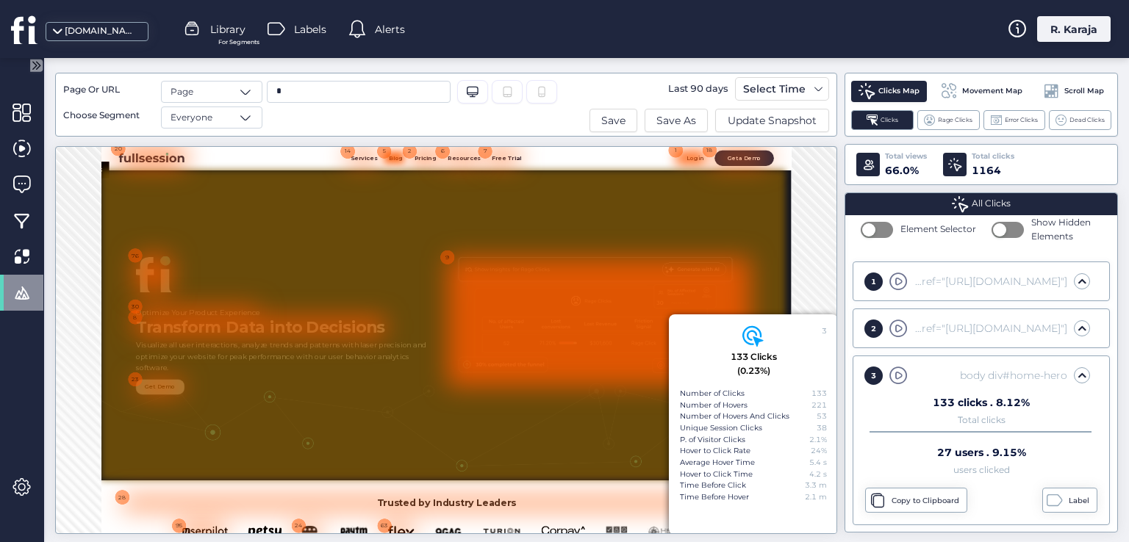
click at [691, 173] on div at bounding box center [700, 170] width 40 height 26
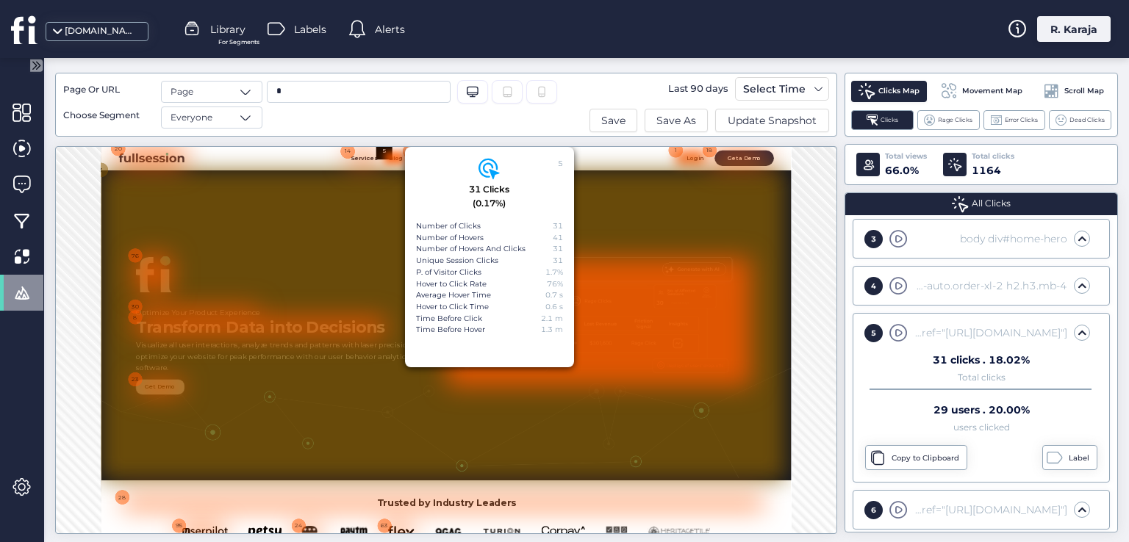
scroll to position [395, 0]
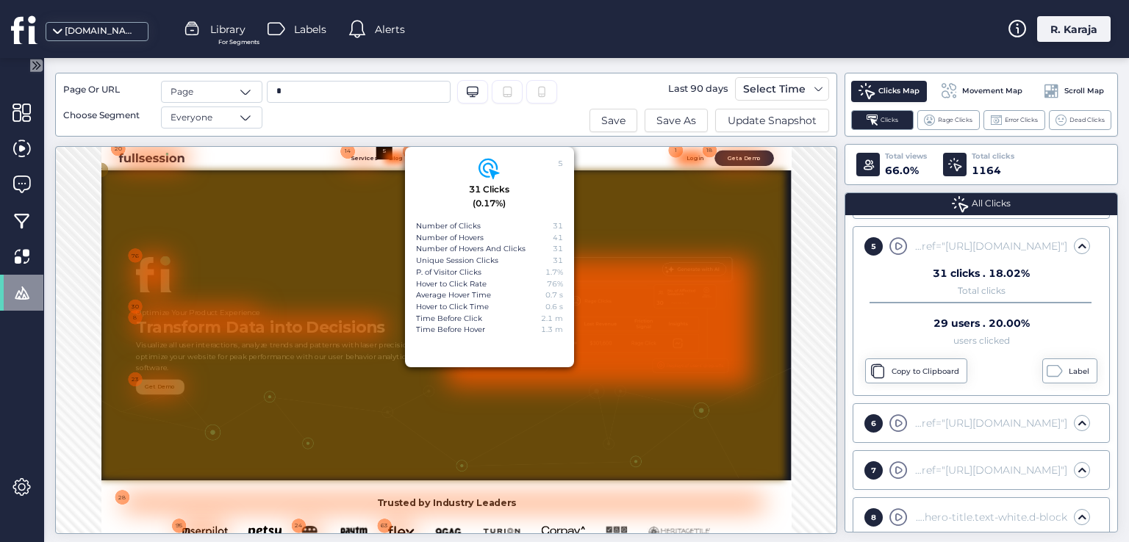
click at [676, 244] on div at bounding box center [800, 512] width 1400 height 635
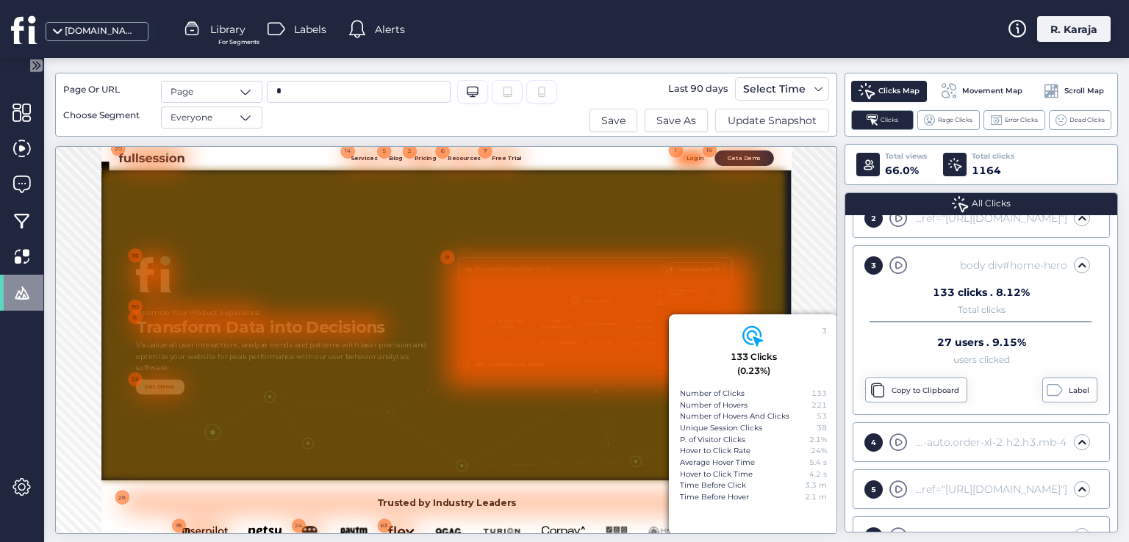
scroll to position [171, 0]
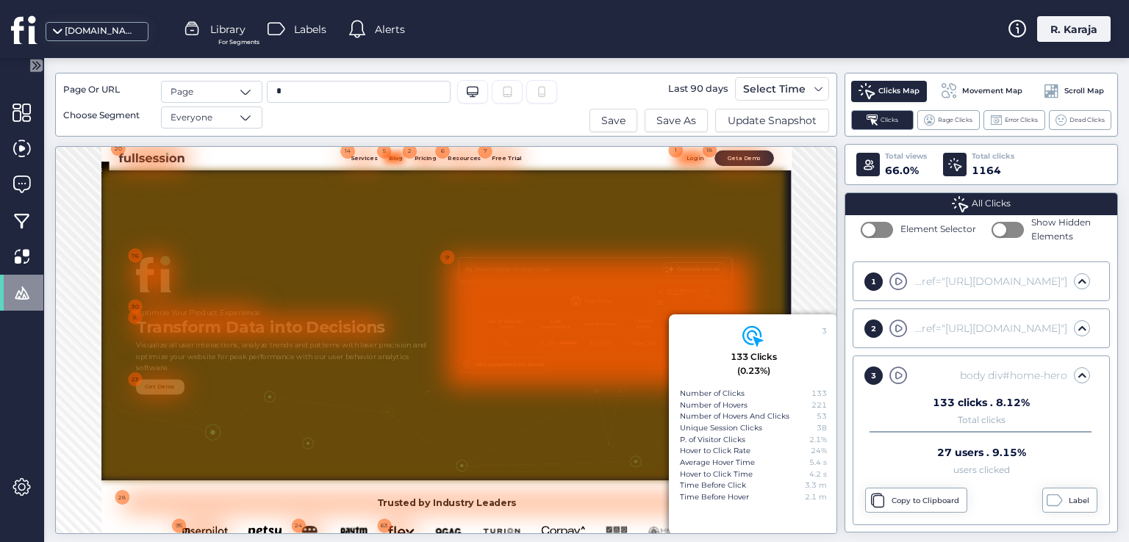
click at [706, 173] on div at bounding box center [700, 170] width 40 height 26
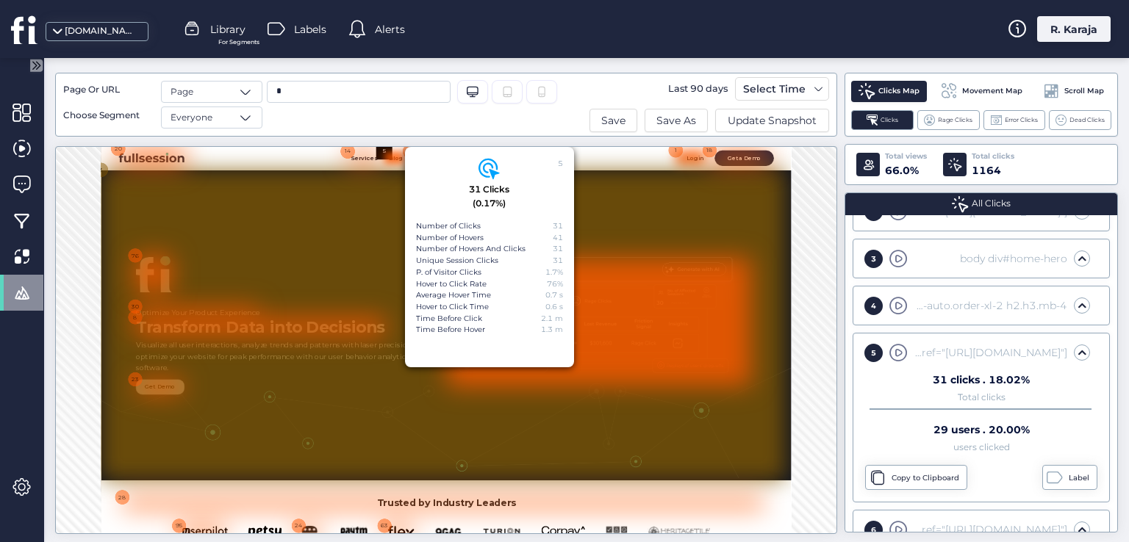
scroll to position [395, 0]
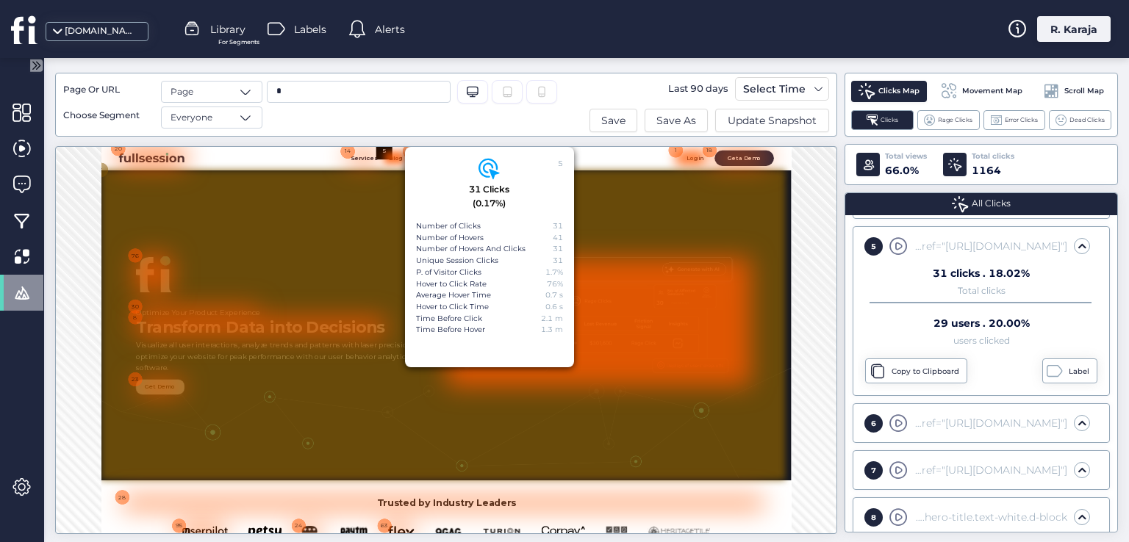
click at [661, 287] on div at bounding box center [800, 512] width 1400 height 635
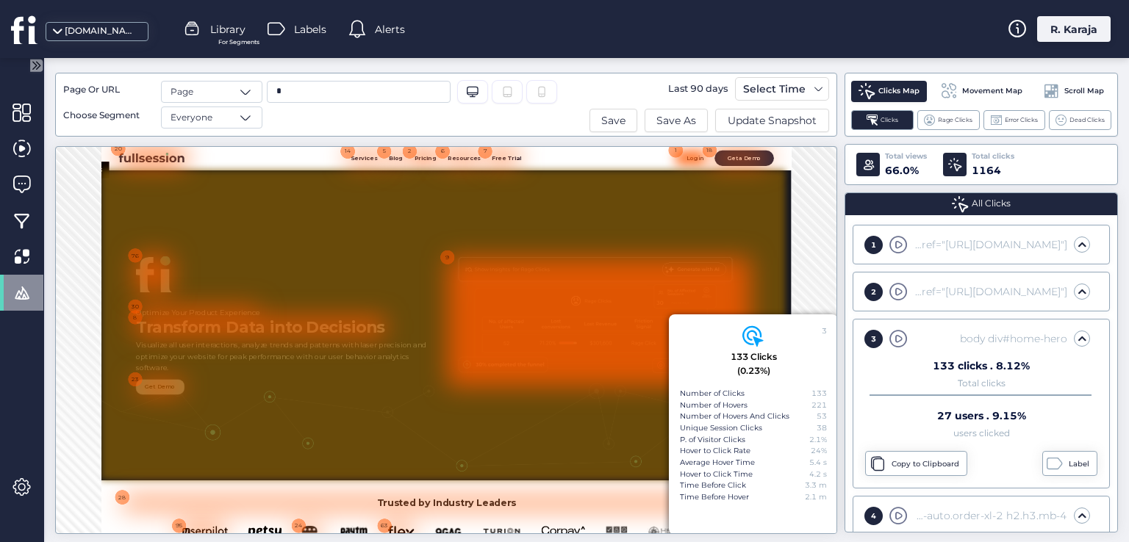
scroll to position [171, 0]
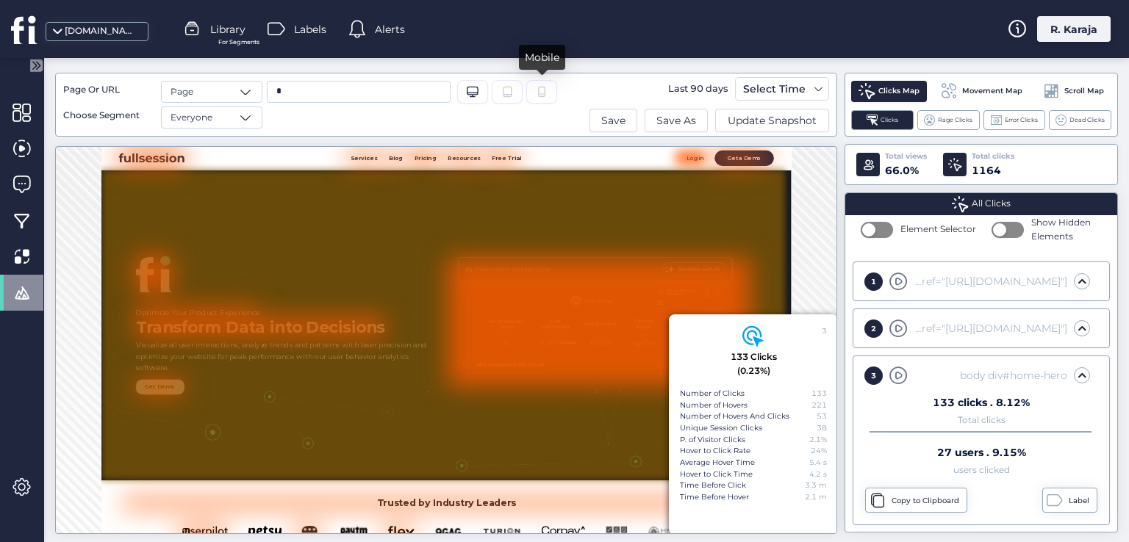
click at [542, 92] on icon at bounding box center [542, 92] width 12 height 12
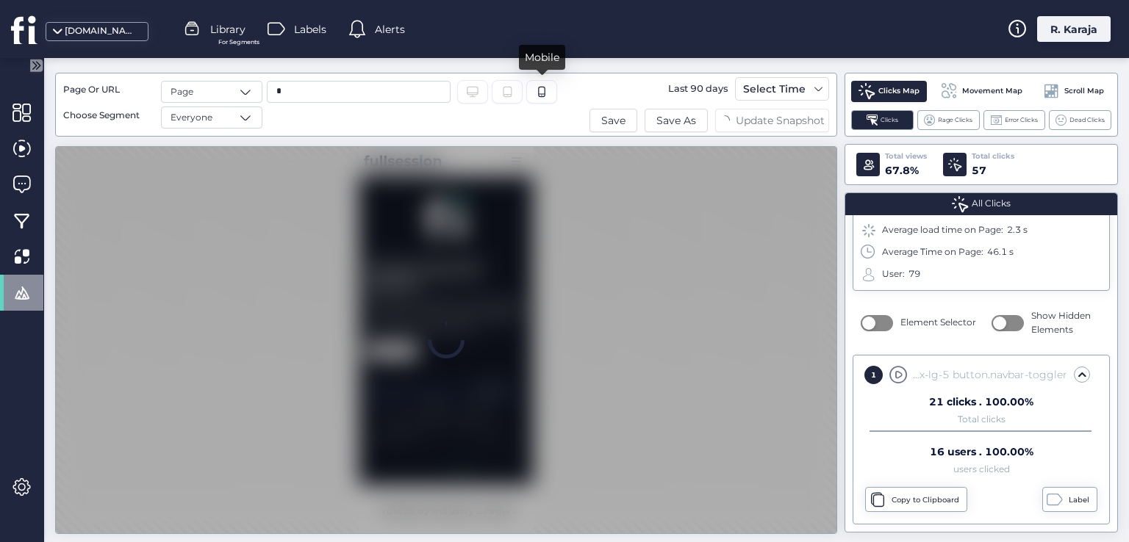
scroll to position [0, 0]
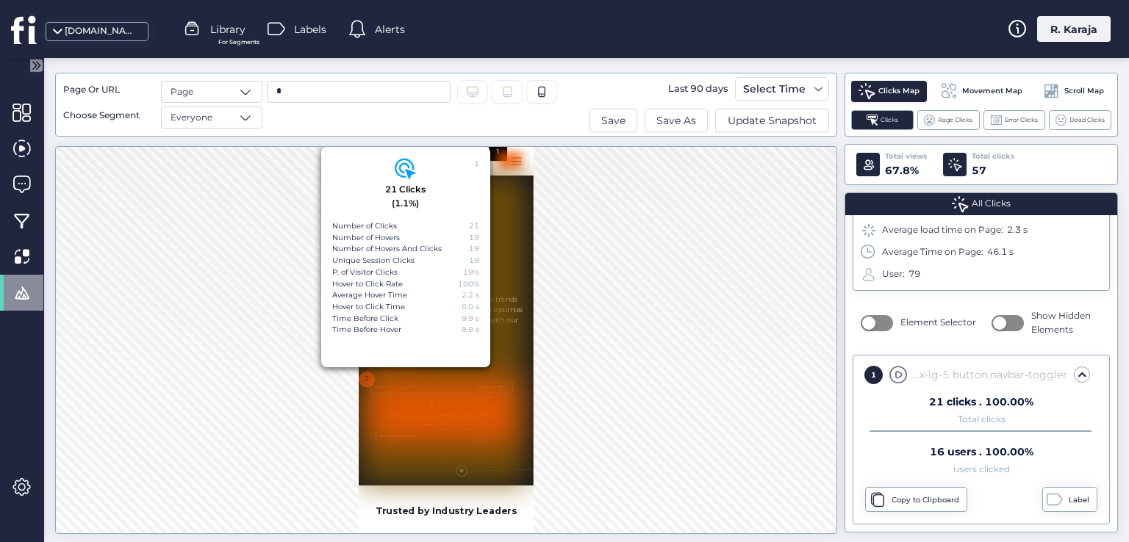
click at [624, 170] on div at bounding box center [620, 170] width 41 height 29
click at [603, 184] on div at bounding box center [620, 170] width 41 height 29
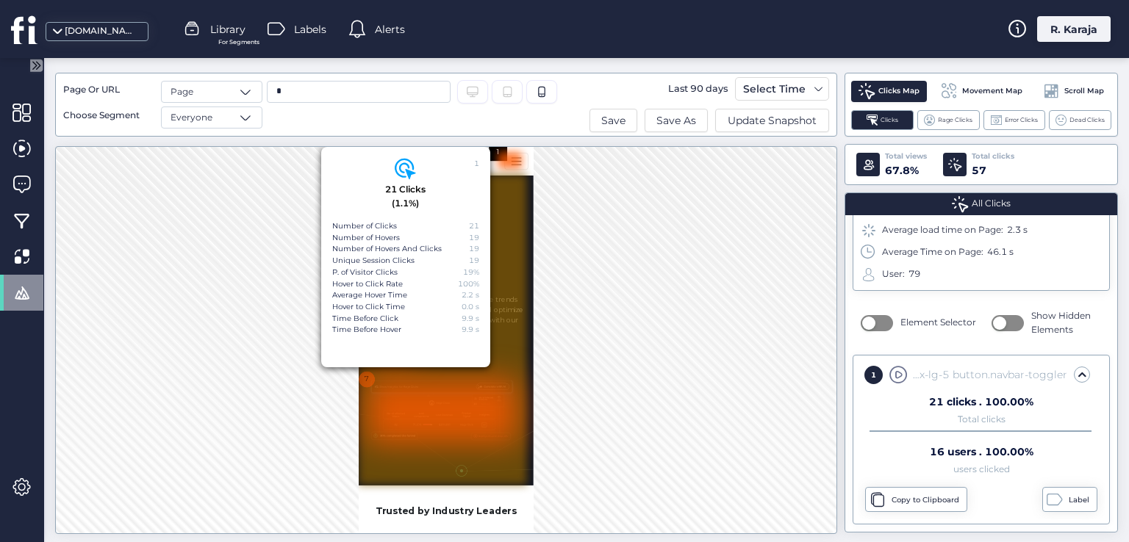
click at [615, 231] on div at bounding box center [504, 464] width 292 height 538
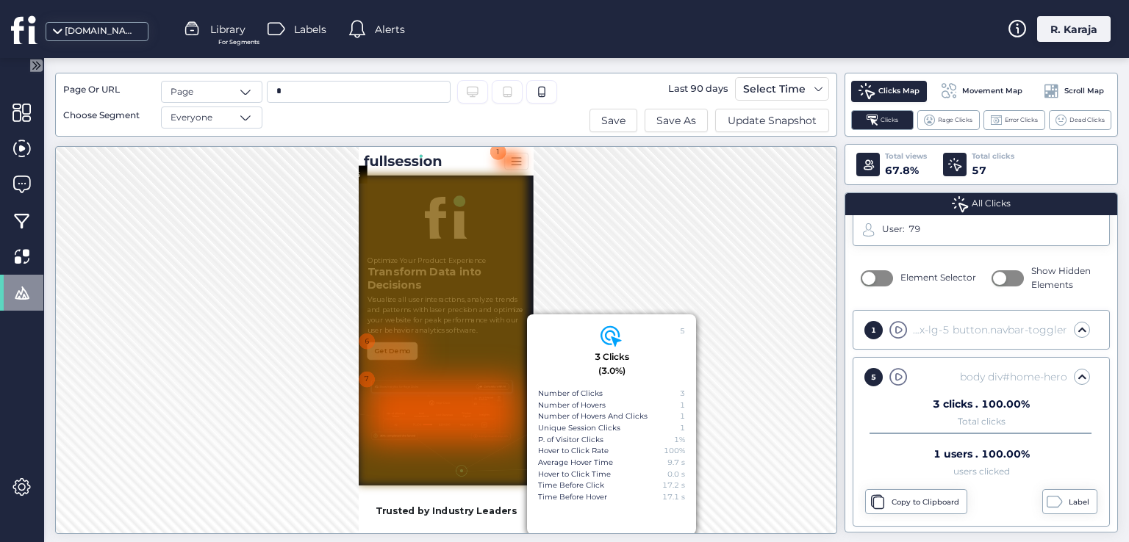
scroll to position [254, 0]
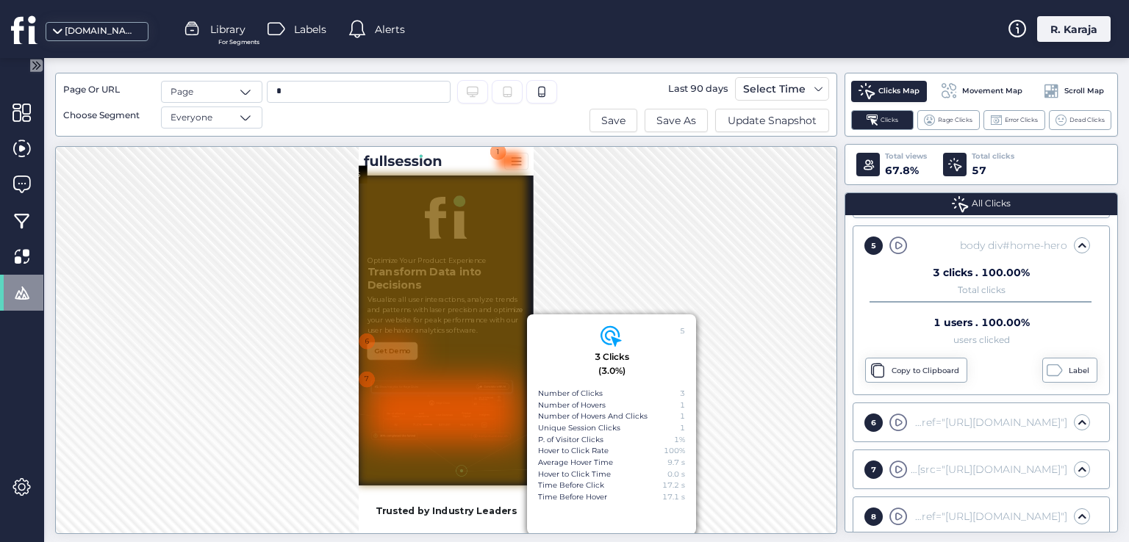
click at [612, 182] on div at bounding box center [620, 170] width 41 height 29
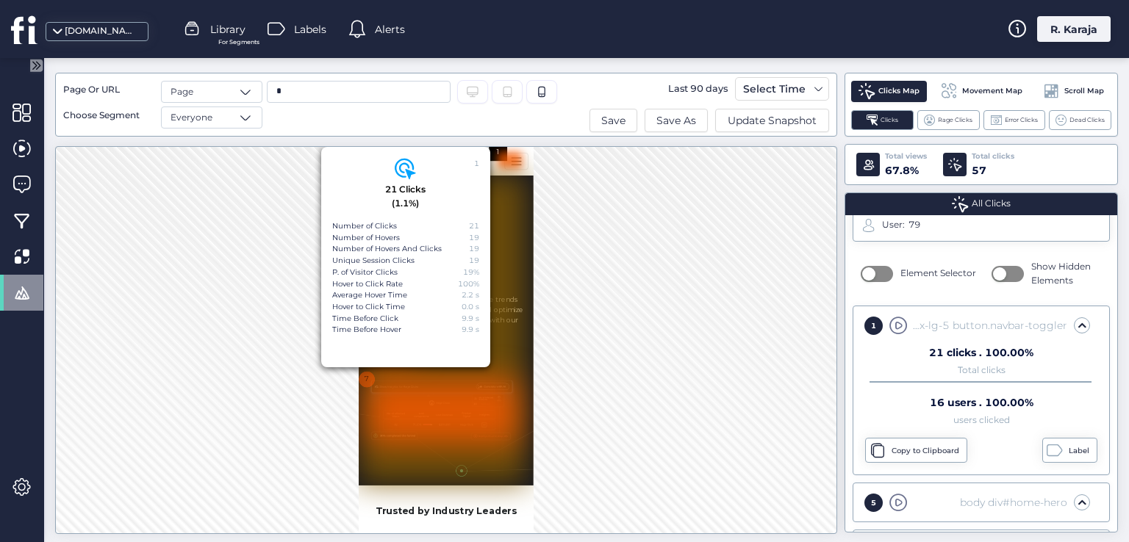
scroll to position [78, 0]
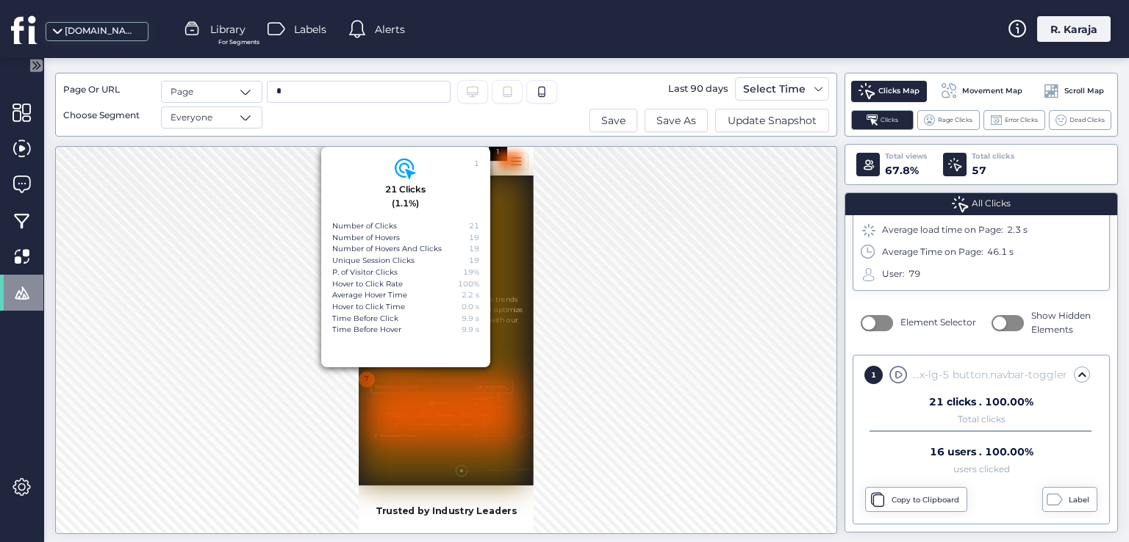
click at [612, 182] on div at bounding box center [620, 170] width 41 height 29
click at [631, 181] on div at bounding box center [620, 170] width 41 height 29
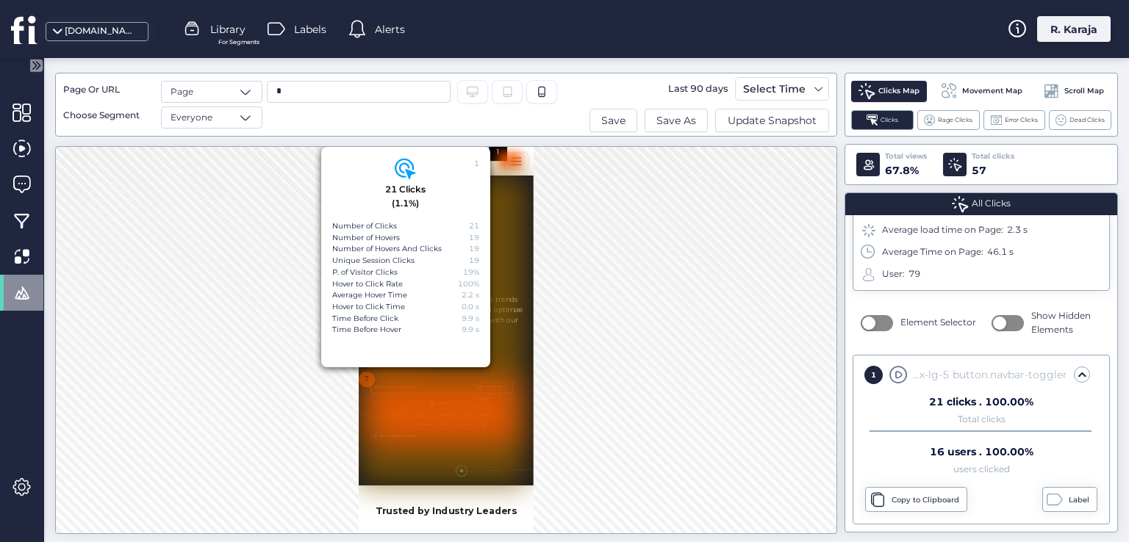
click at [631, 181] on div at bounding box center [620, 170] width 41 height 29
click at [578, 206] on div "1 21 Clicks (1.1%) Number of Clicks 21 Number of Hovers 19 Number of Hovers And…" at bounding box center [446, 340] width 782 height 388
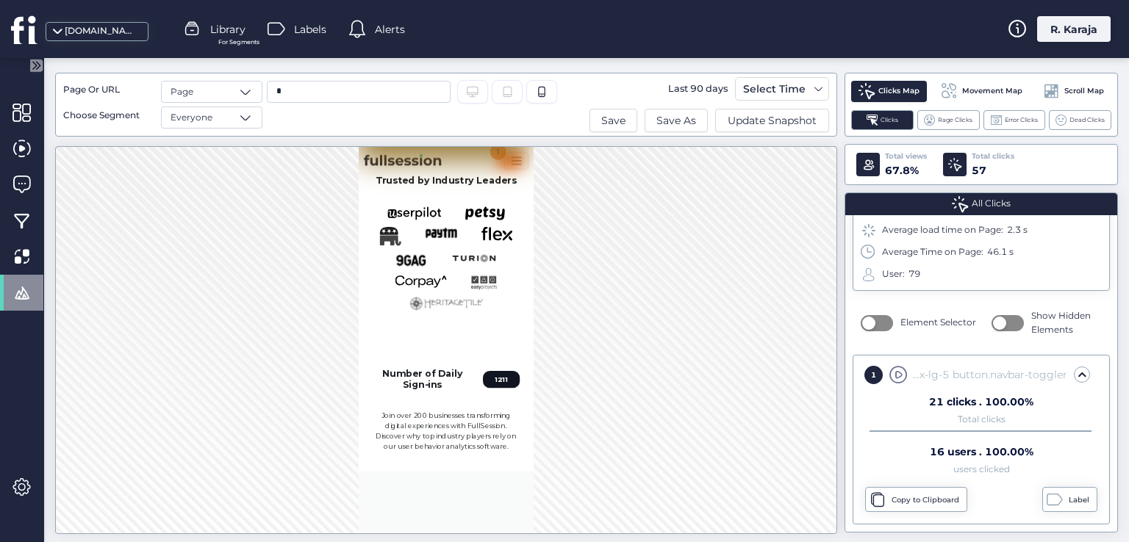
scroll to position [549, 0]
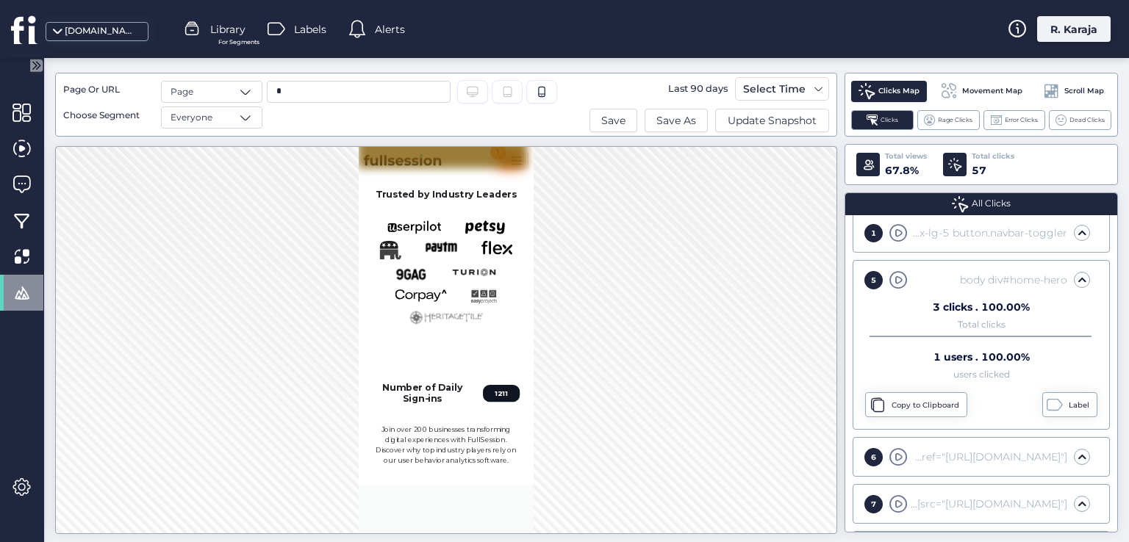
scroll to position [254, 0]
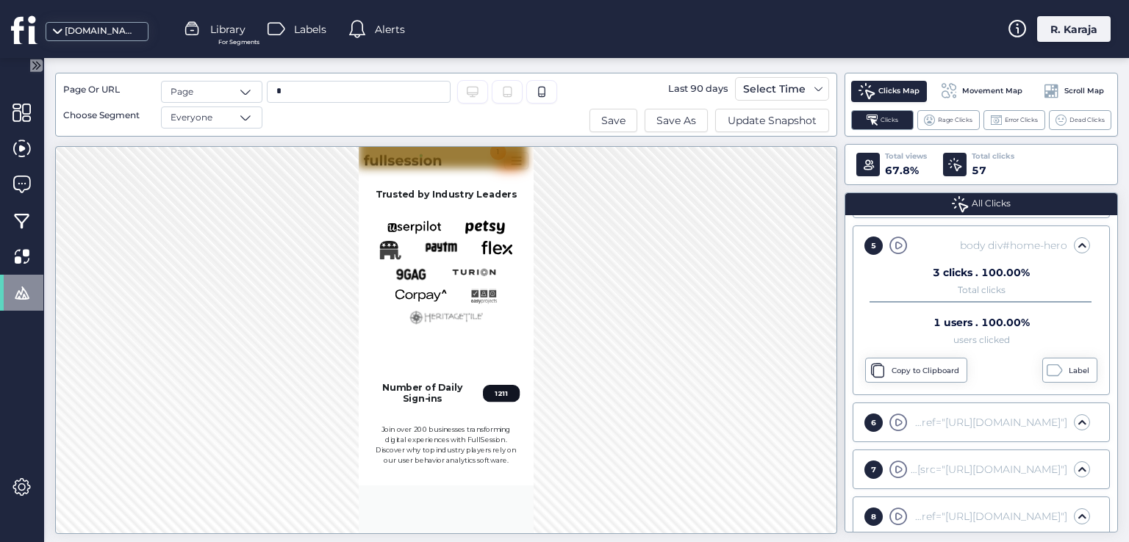
click at [963, 114] on div "Rage Clicks" at bounding box center [948, 120] width 62 height 20
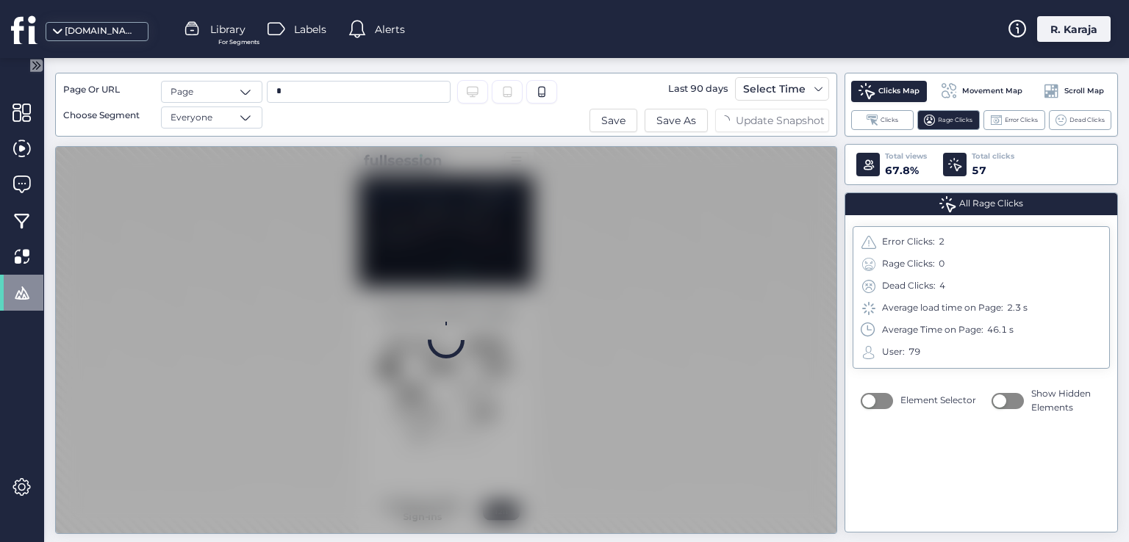
scroll to position [0, 0]
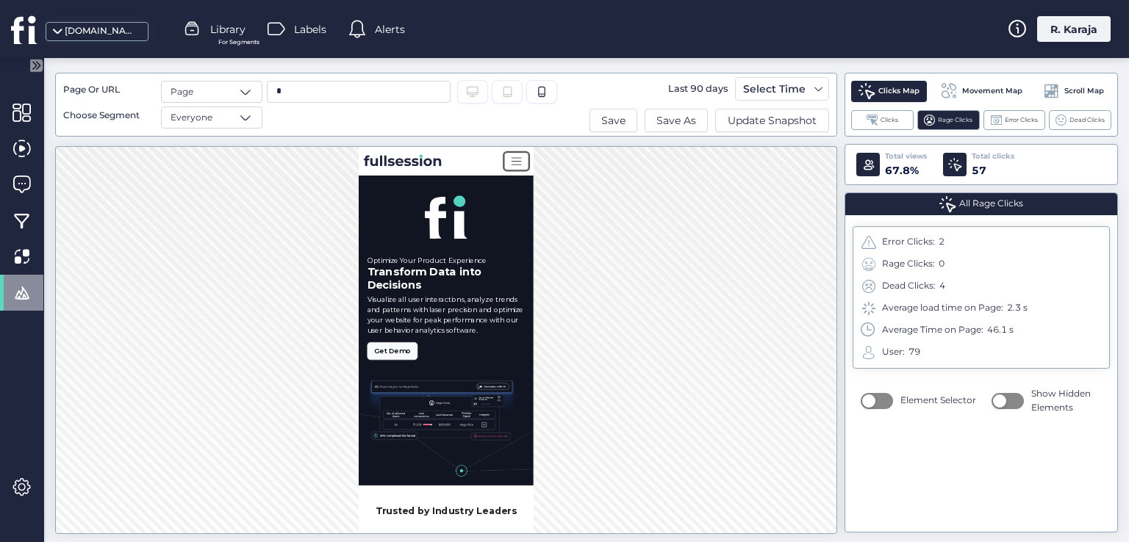
click at [621, 170] on span "Toggle navigation" at bounding box center [632, 171] width 22 height 22
click at [893, 121] on span "Clicks" at bounding box center [889, 120] width 18 height 10
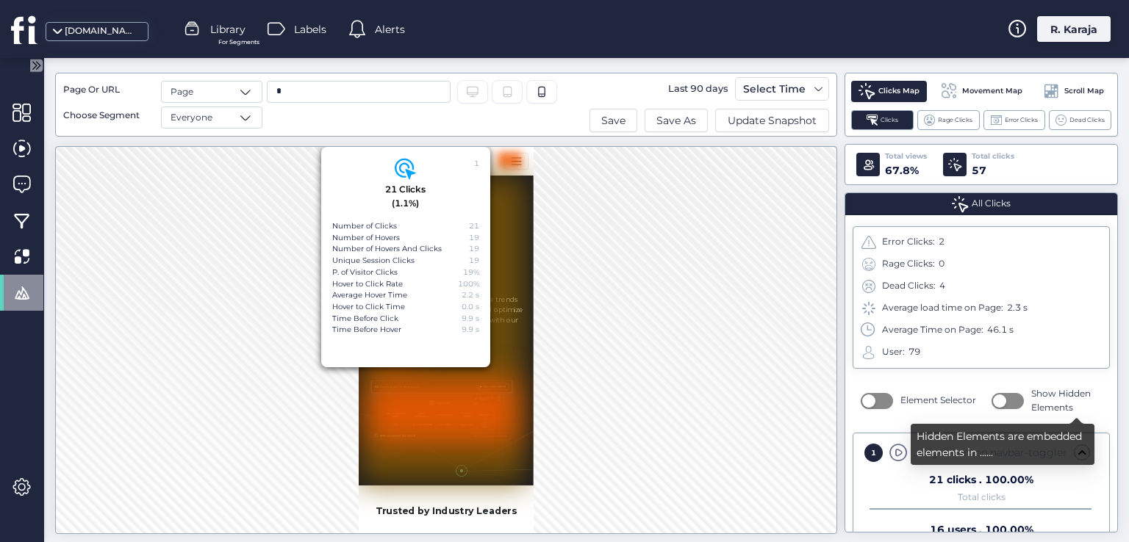
click at [1001, 400] on button "button" at bounding box center [1007, 401] width 32 height 16
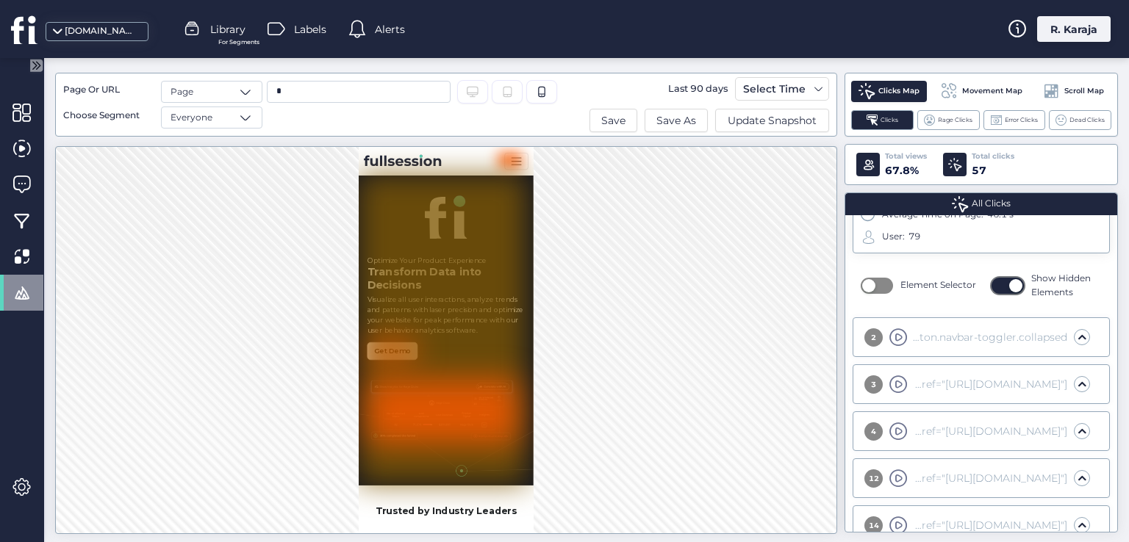
scroll to position [133, 0]
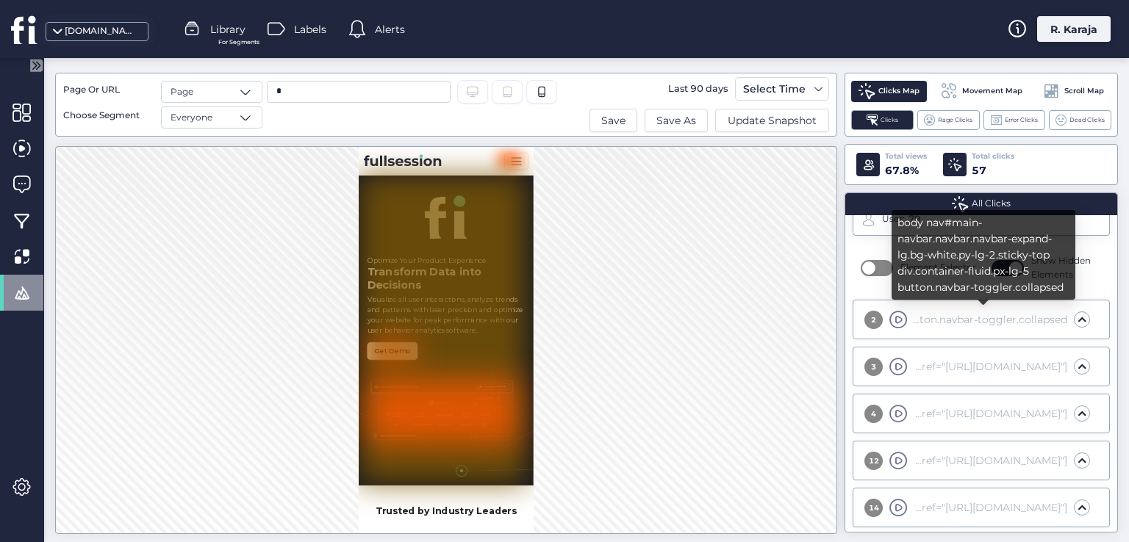
click at [946, 321] on div "body nav#main-navbar.navbar.navbar-expand-lg.bg-white.py-lg-2.sticky-top div.co…" at bounding box center [988, 320] width 157 height 16
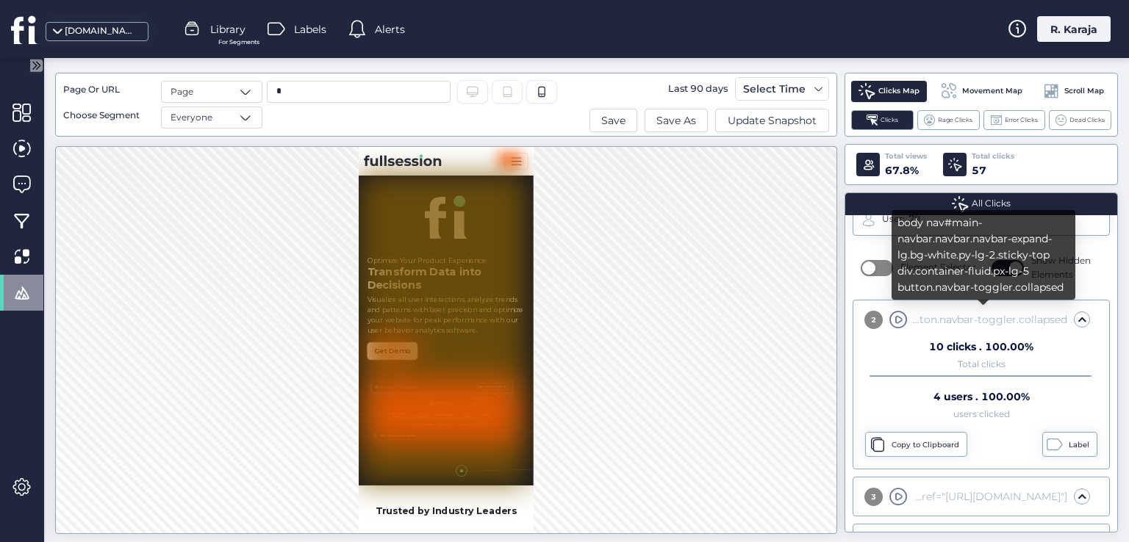
click at [946, 321] on div "body nav#main-navbar.navbar.navbar-expand-lg.bg-white.py-lg-2.sticky-top div.co…" at bounding box center [988, 320] width 157 height 16
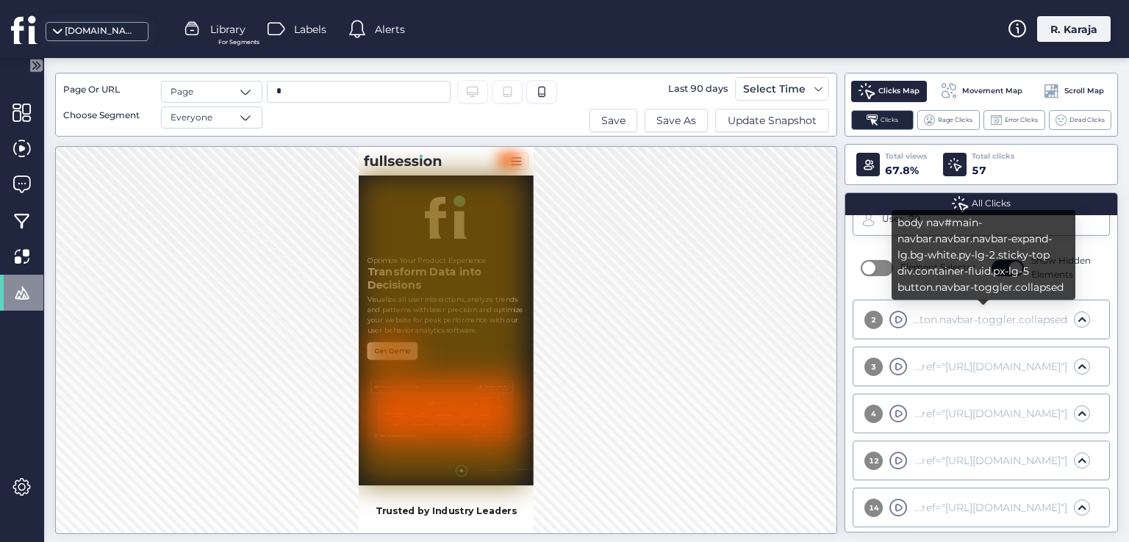
click at [946, 321] on div "body nav#main-navbar.navbar.navbar-expand-lg.bg-white.py-lg-2.sticky-top div.co…" at bounding box center [988, 320] width 157 height 16
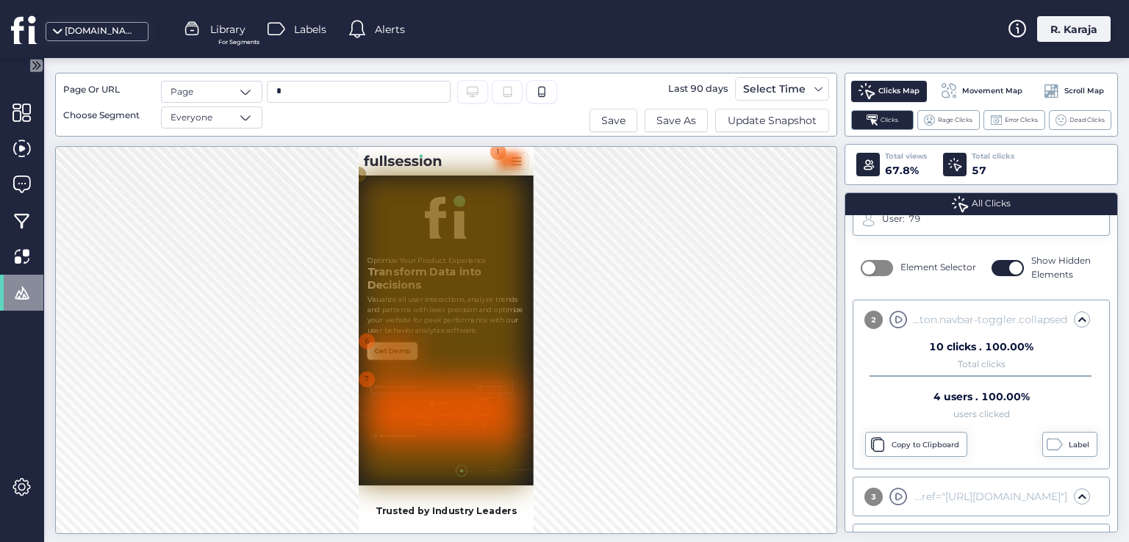
click at [605, 181] on div at bounding box center [620, 170] width 41 height 29
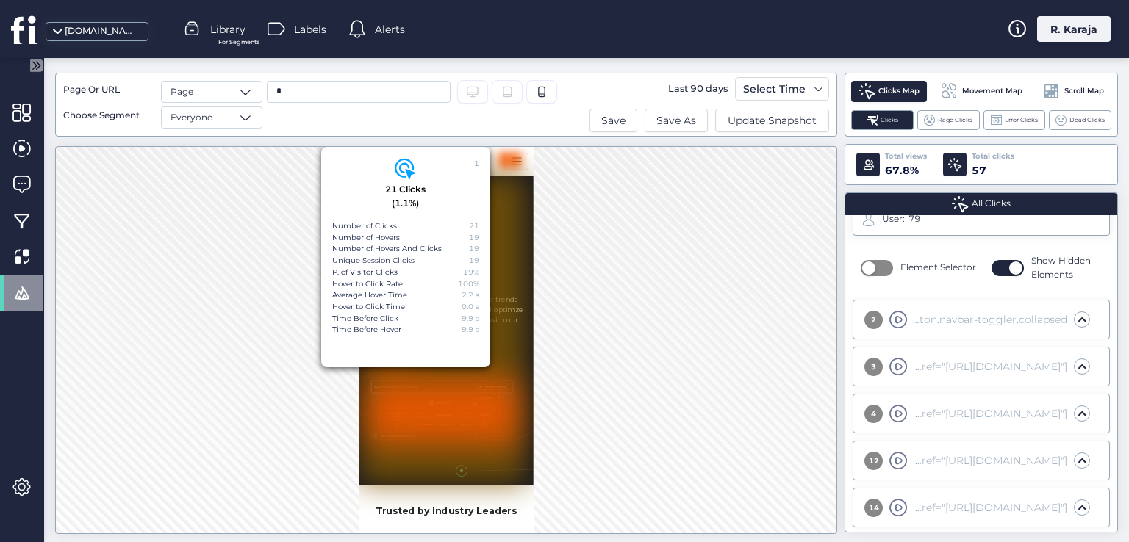
click at [682, 277] on div "1 21 Clicks (1.1%) Number of Clicks 21 Number of Hovers 19 Number of Hovers And…" at bounding box center [446, 340] width 782 height 388
